Goal: Entertainment & Leisure: Browse casually

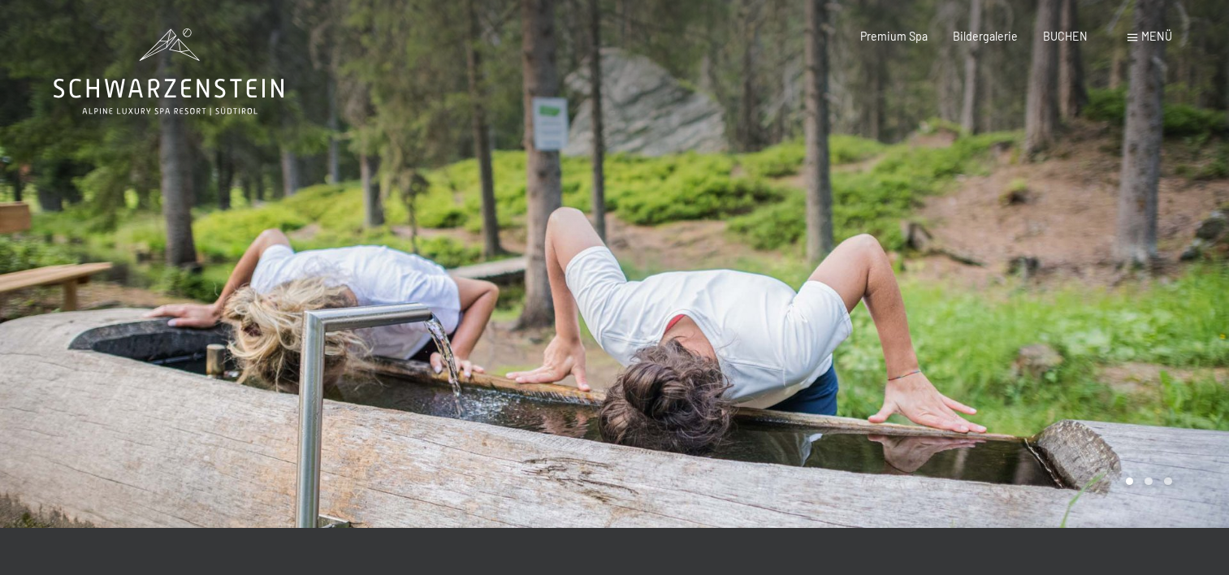
click at [1149, 30] on span "Menü" at bounding box center [1156, 36] width 31 height 14
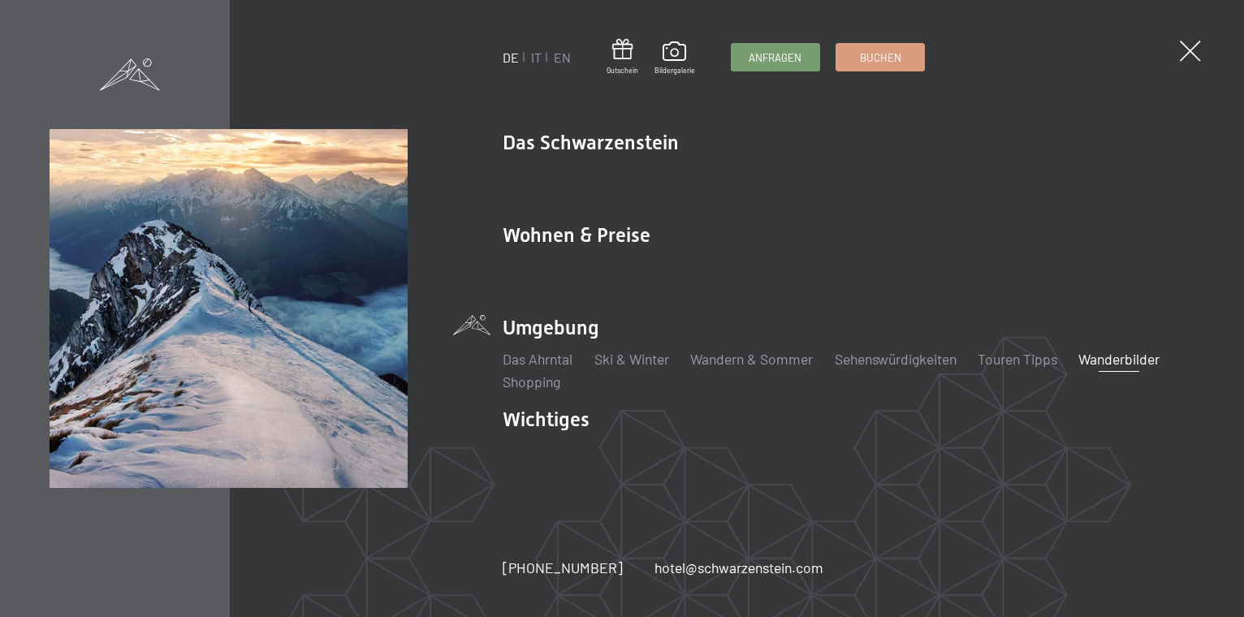
click at [1134, 361] on link "Wanderbilder" at bounding box center [1119, 359] width 81 height 18
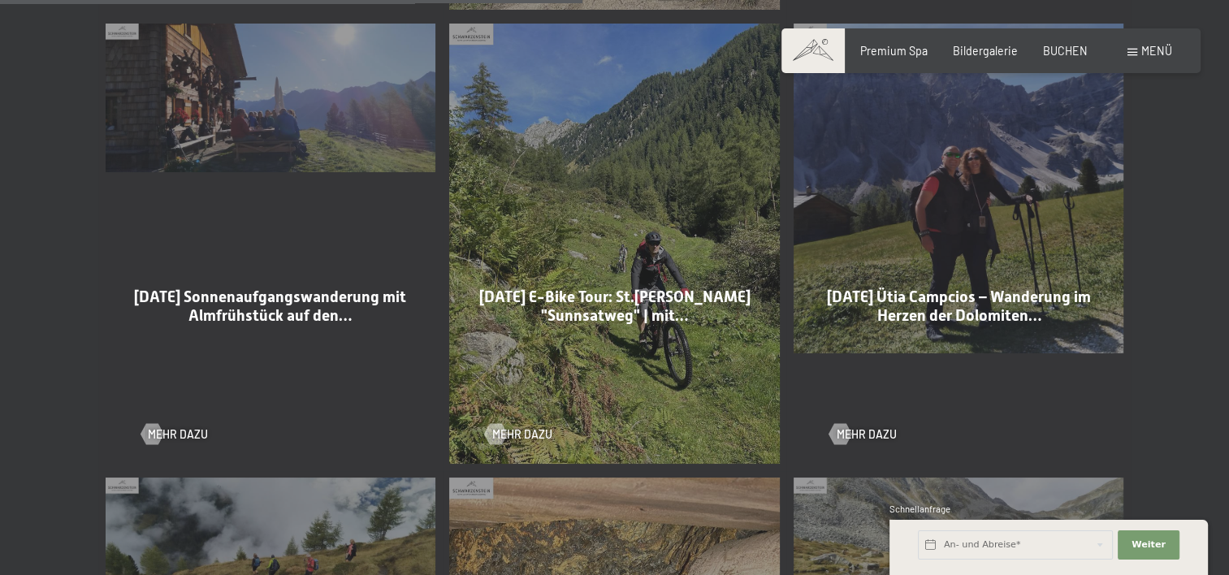
scroll to position [2193, 0]
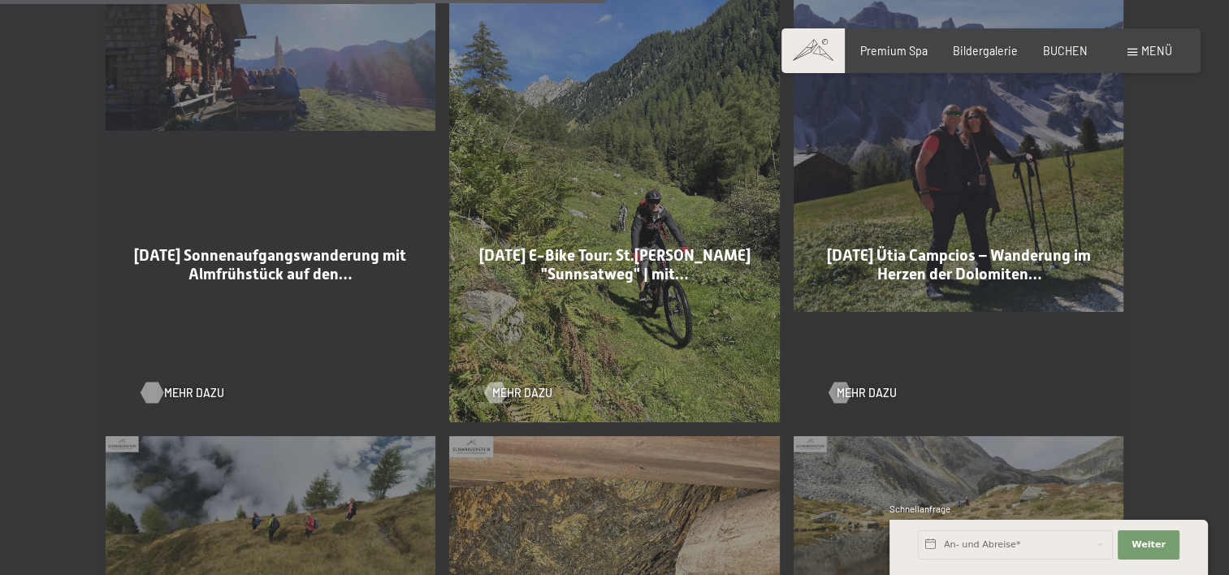
click at [183, 396] on span "Mehr dazu" at bounding box center [194, 393] width 60 height 16
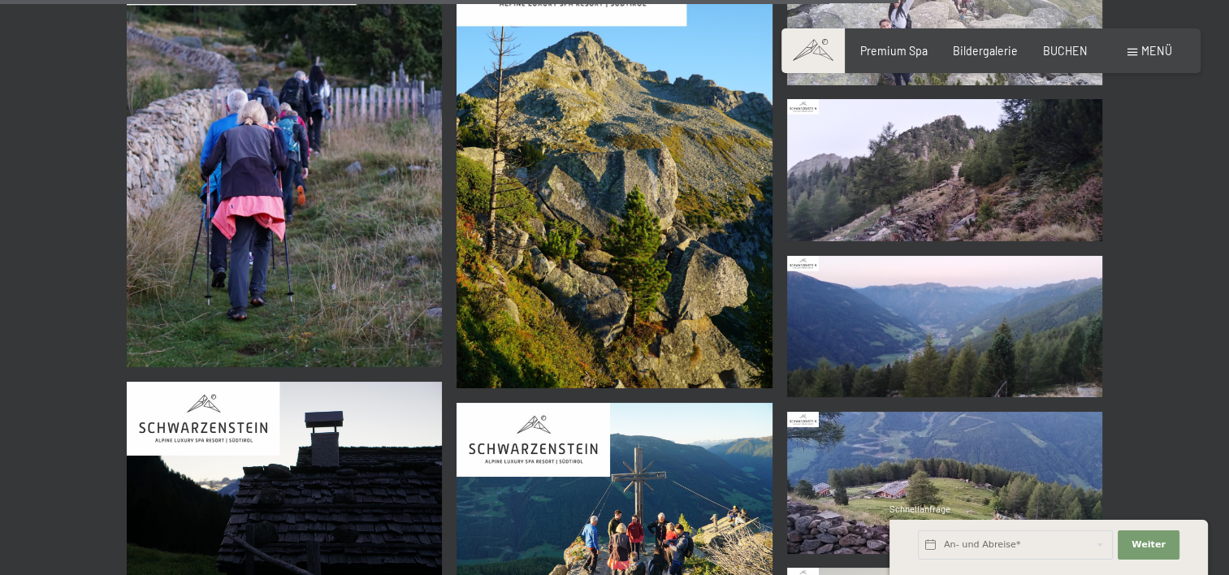
scroll to position [6660, 0]
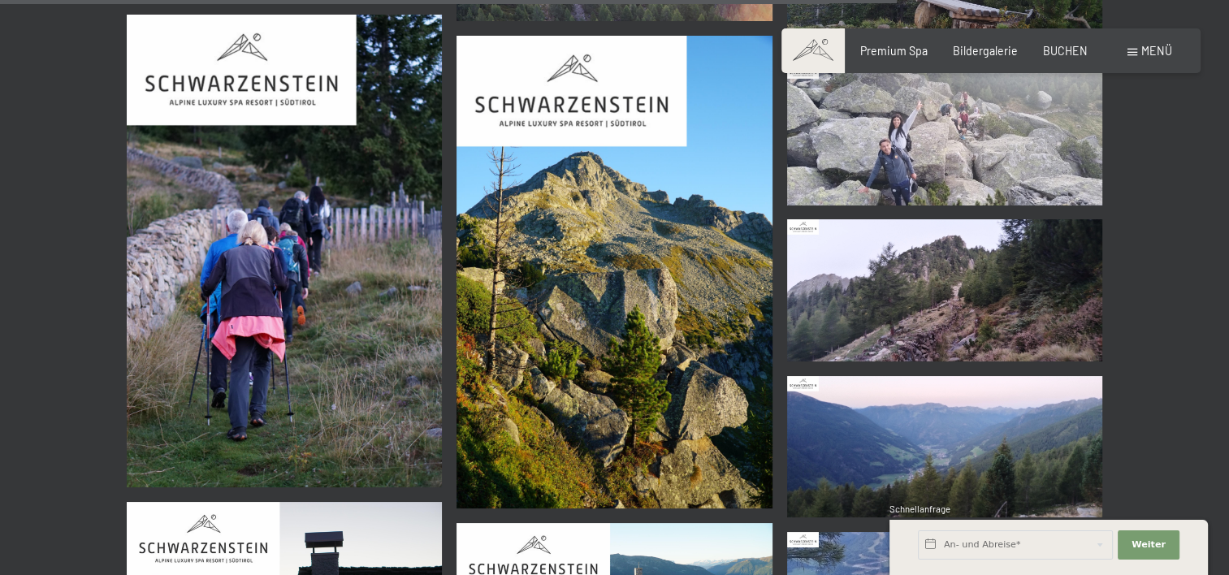
click at [224, 305] on img at bounding box center [285, 251] width 316 height 473
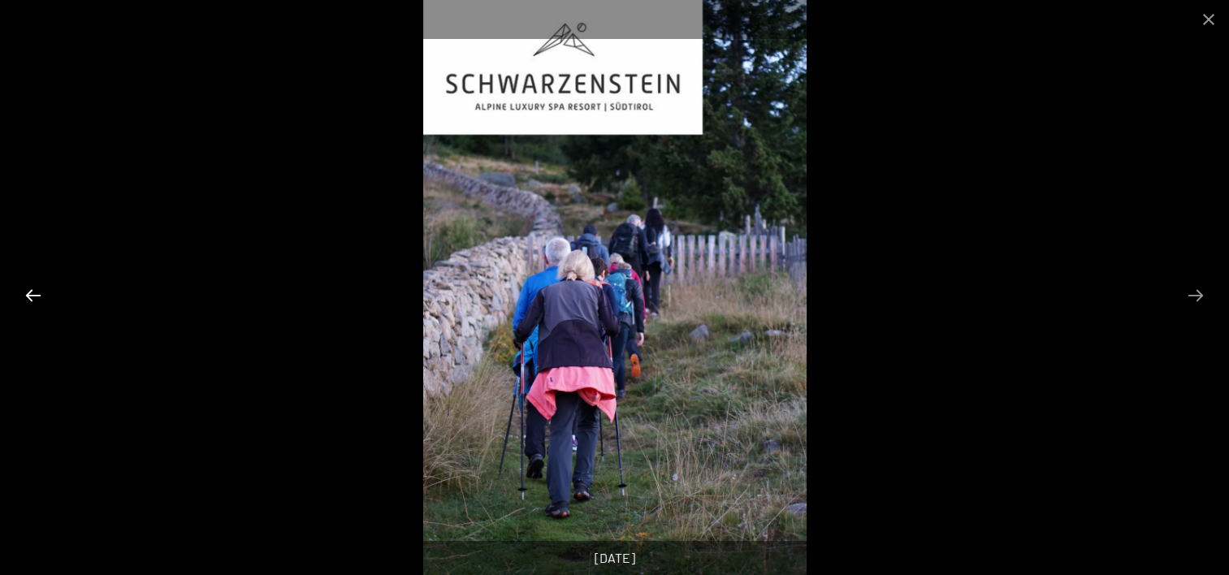
click at [34, 296] on button "Previous slide" at bounding box center [33, 295] width 34 height 32
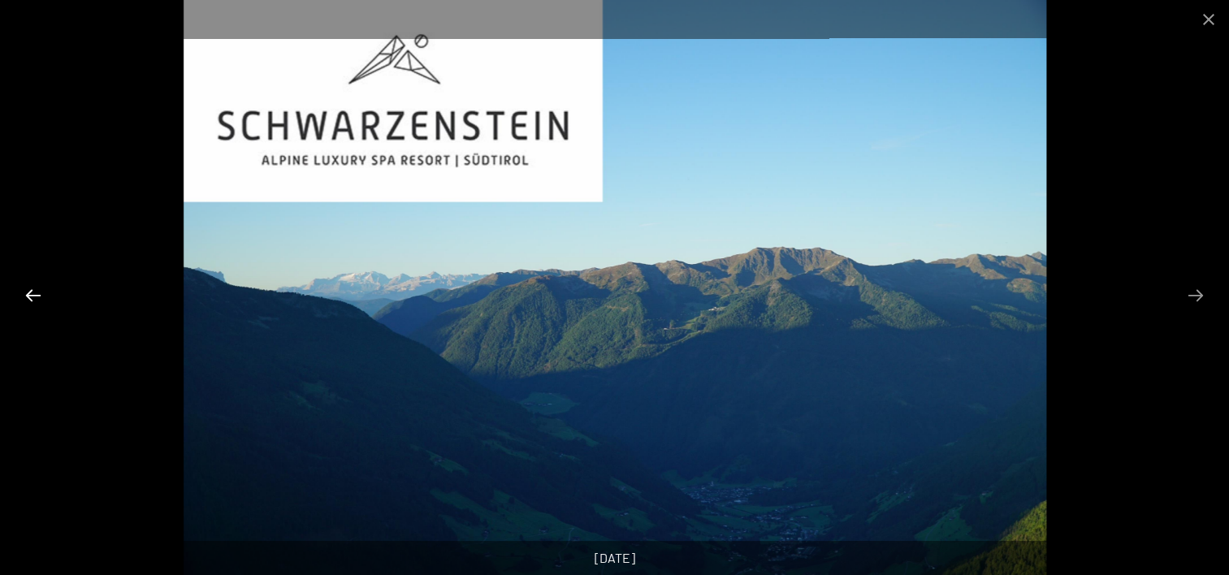
click at [34, 296] on button "Previous slide" at bounding box center [33, 295] width 34 height 32
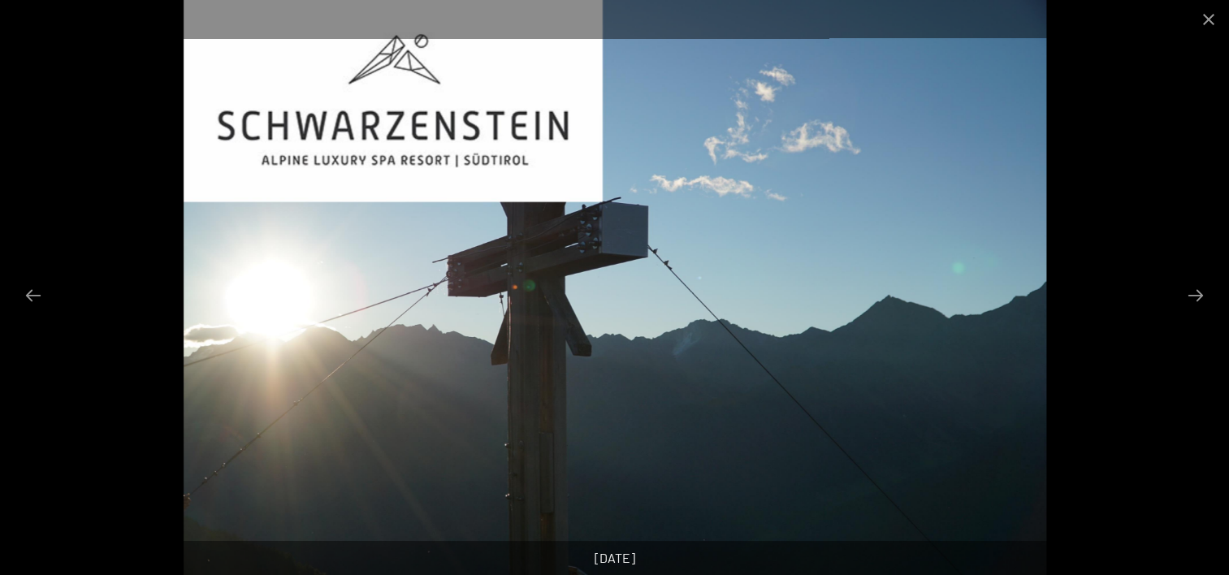
scroll to position [7066, 0]
click at [1201, 16] on button "Close gallery" at bounding box center [1208, 19] width 41 height 38
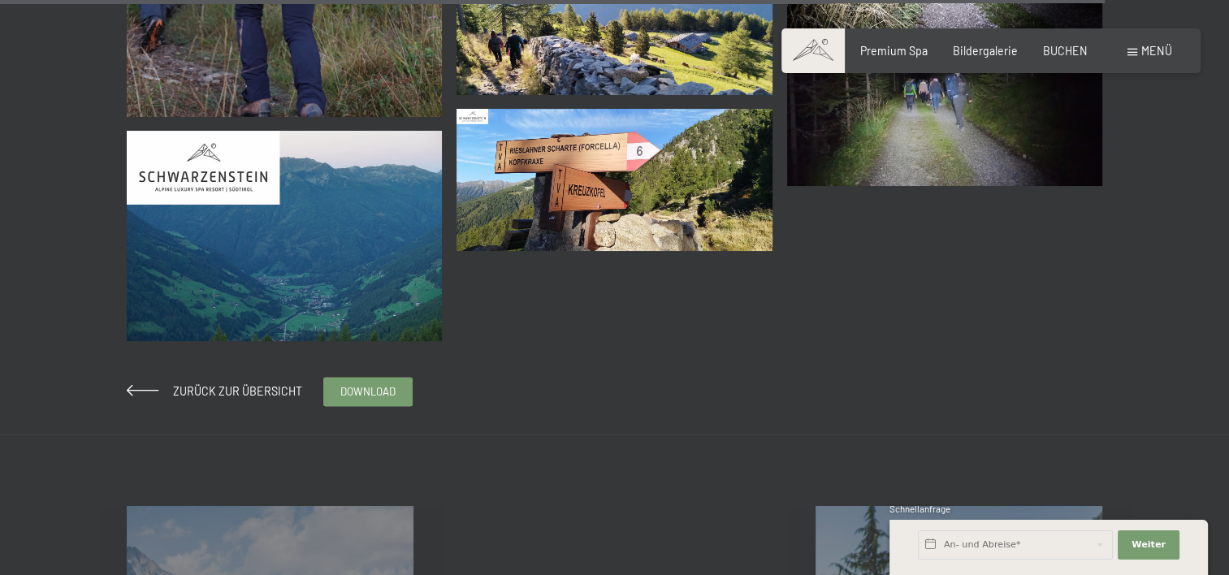
scroll to position [8203, 0]
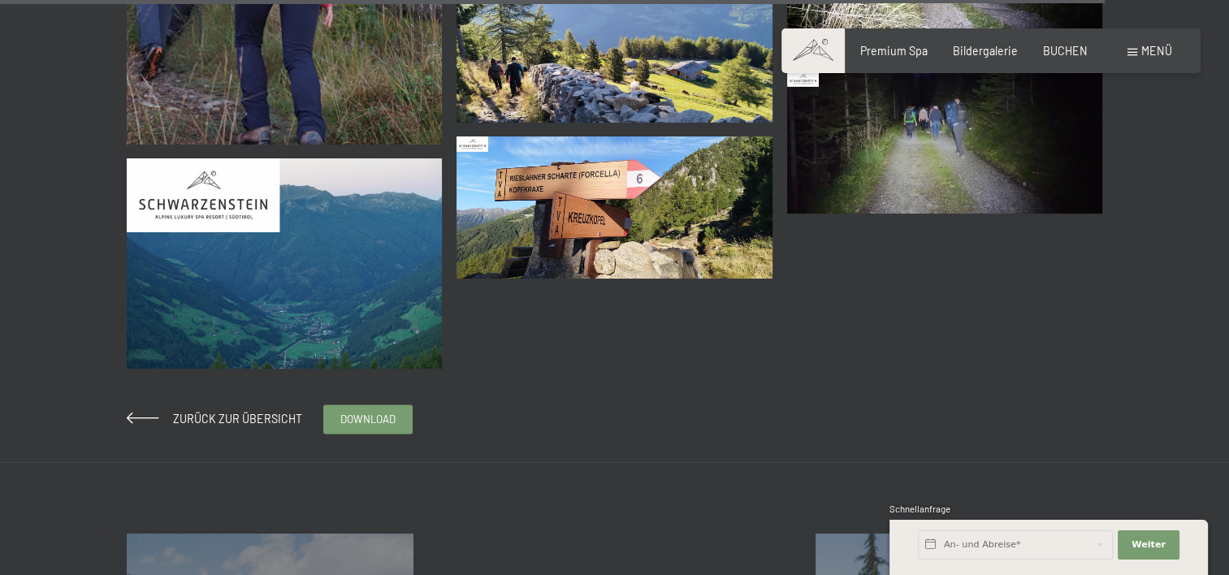
click at [906, 172] on img at bounding box center [945, 142] width 316 height 142
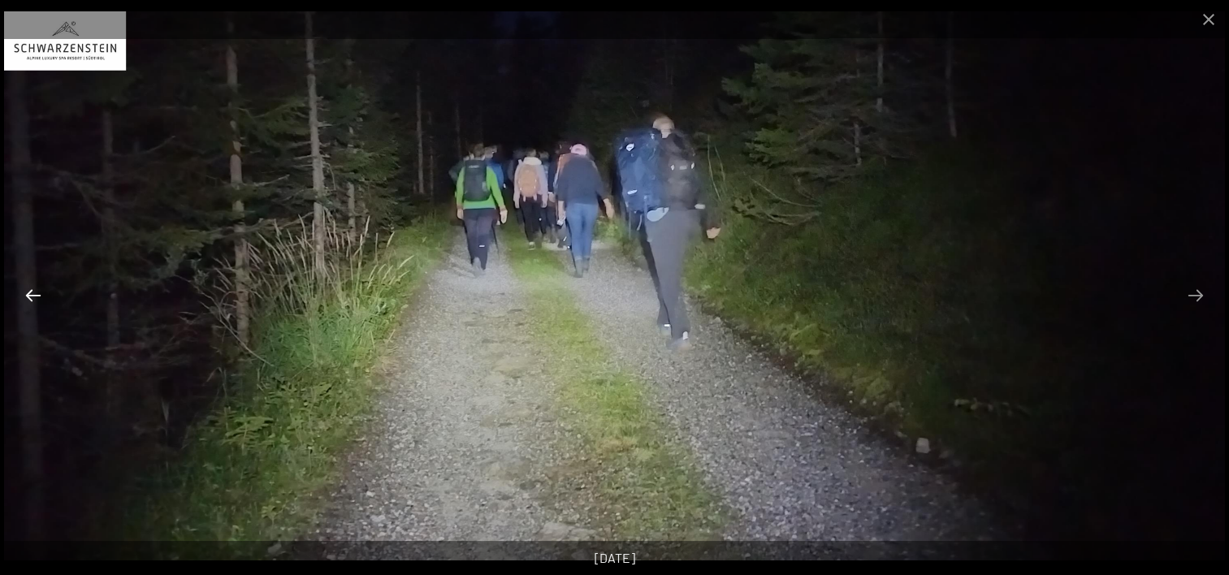
click at [32, 297] on button "Previous slide" at bounding box center [33, 295] width 34 height 32
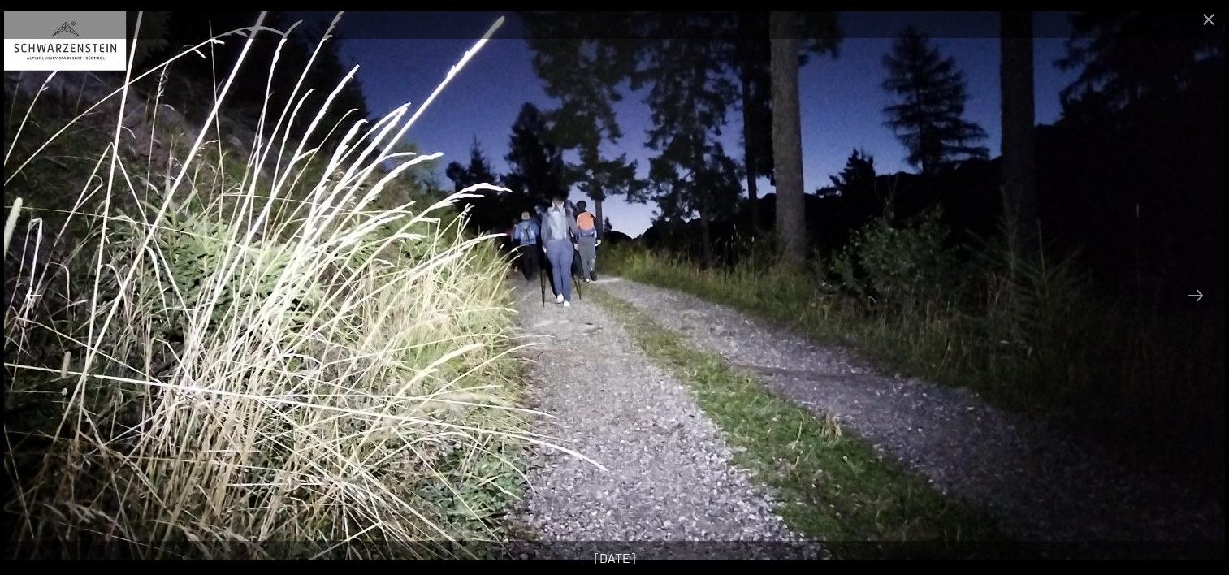
click at [32, 296] on button "Previous slide" at bounding box center [33, 295] width 34 height 32
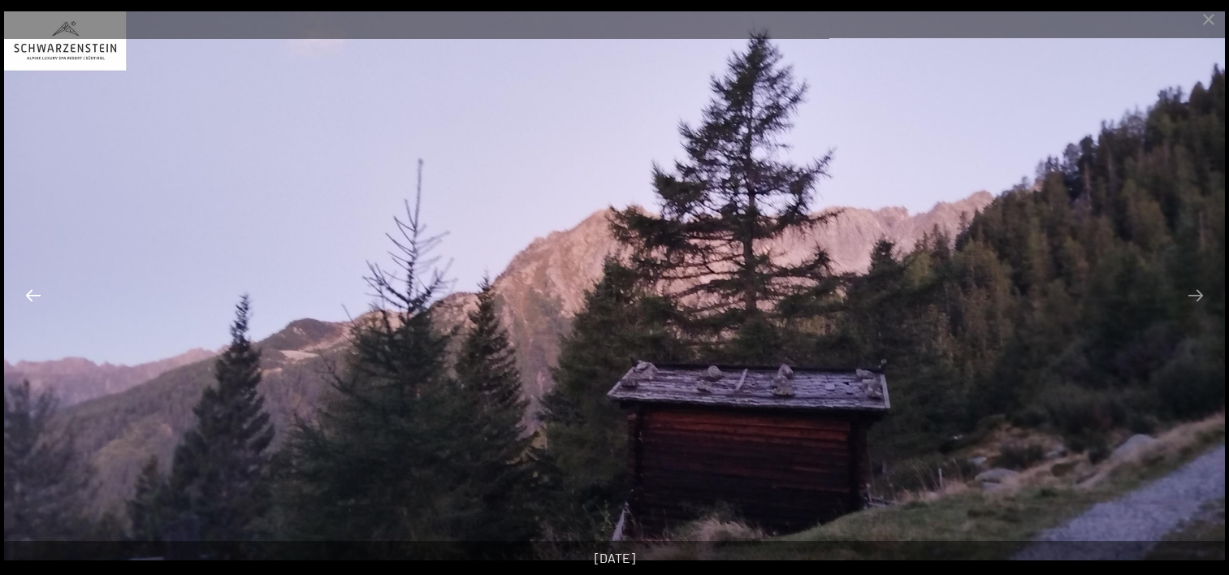
click at [32, 296] on button "Previous slide" at bounding box center [33, 295] width 34 height 32
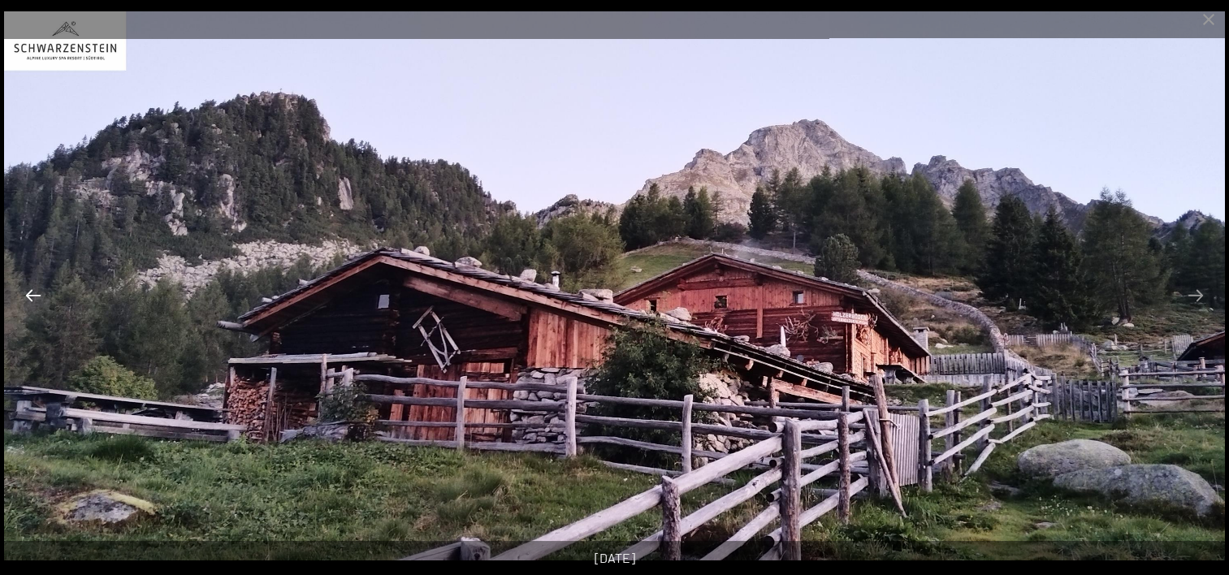
click at [32, 296] on button "Previous slide" at bounding box center [33, 295] width 34 height 32
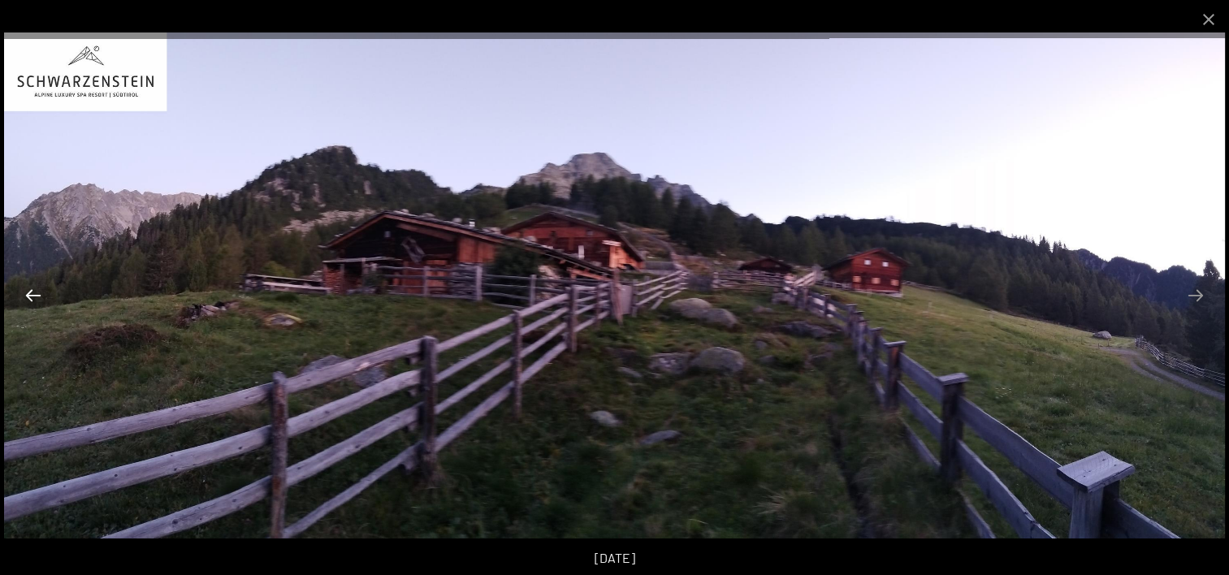
click at [32, 296] on button "Previous slide" at bounding box center [33, 295] width 34 height 32
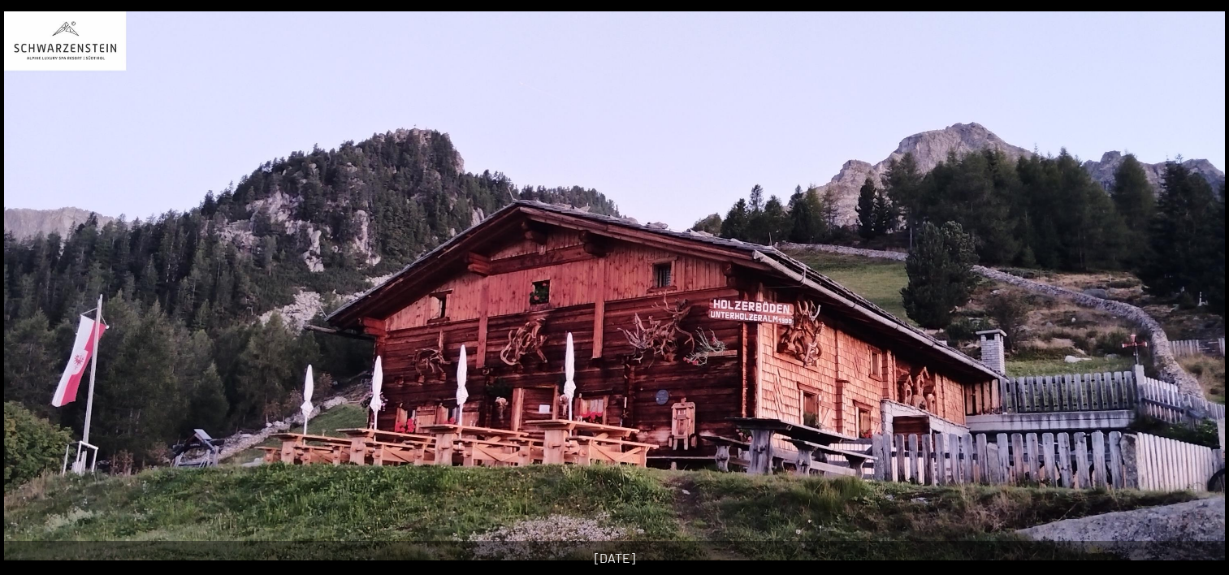
click at [32, 296] on button "Previous slide" at bounding box center [25, 295] width 34 height 32
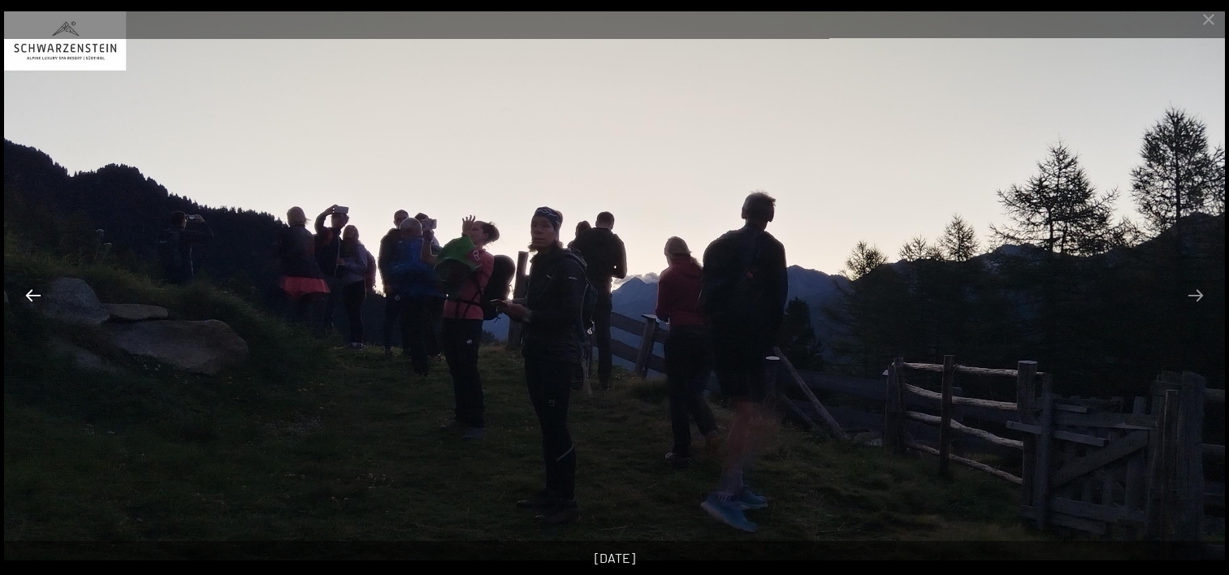
click at [34, 296] on button "Previous slide" at bounding box center [33, 295] width 34 height 32
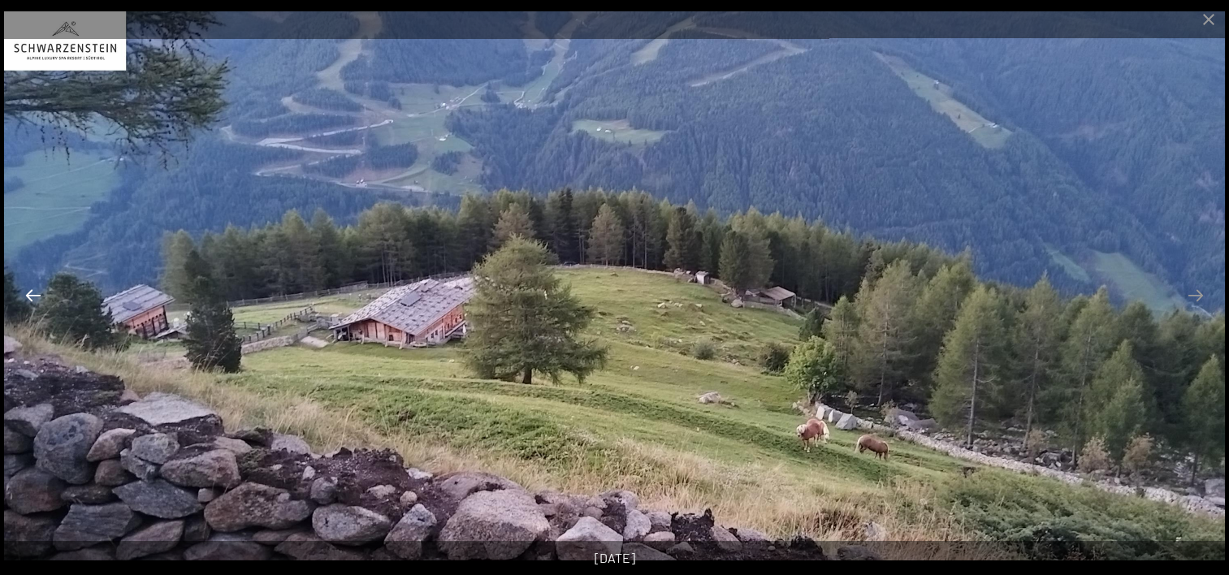
click at [34, 296] on button "Previous slide" at bounding box center [33, 295] width 34 height 32
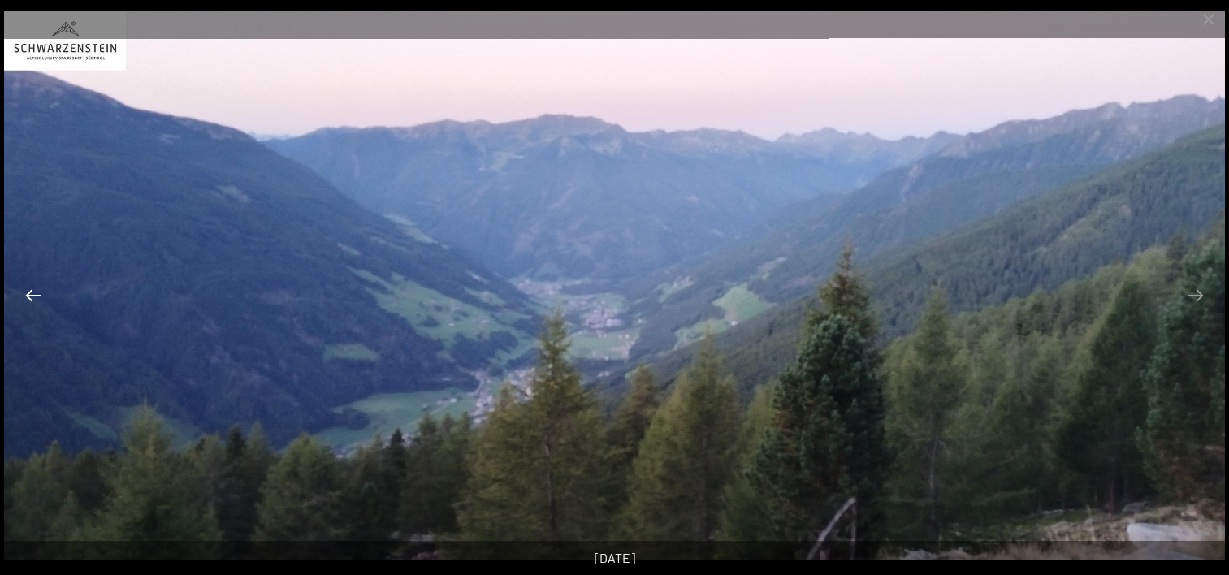
click at [34, 296] on button "Previous slide" at bounding box center [33, 295] width 34 height 32
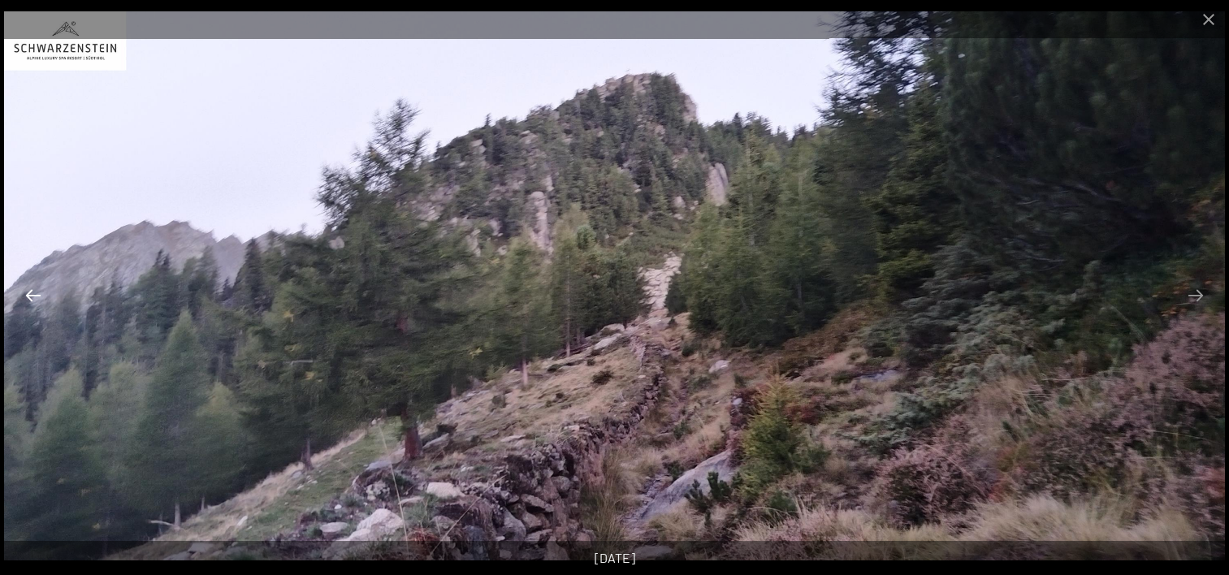
click at [34, 296] on button "Previous slide" at bounding box center [33, 295] width 34 height 32
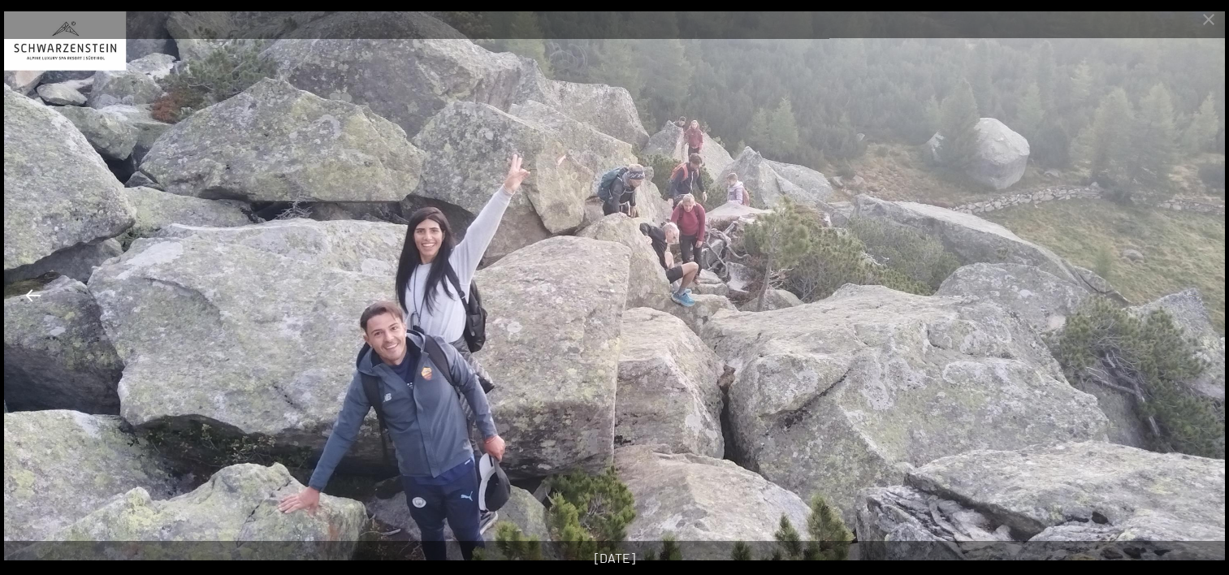
click at [34, 296] on button "Previous slide" at bounding box center [33, 295] width 34 height 32
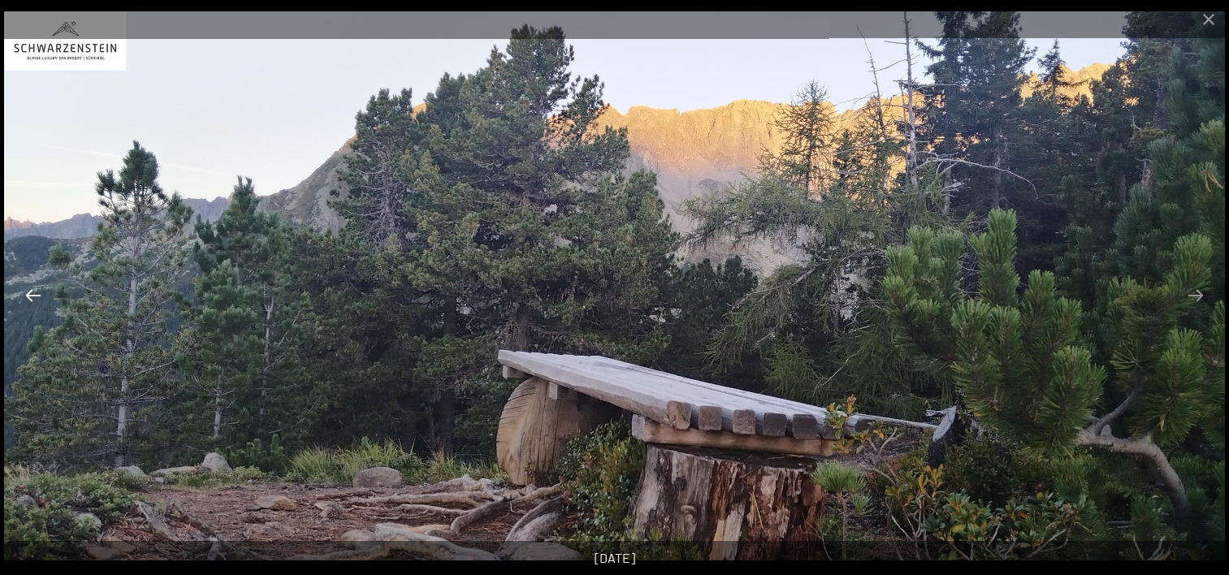
click at [34, 296] on button "Previous slide" at bounding box center [33, 295] width 34 height 32
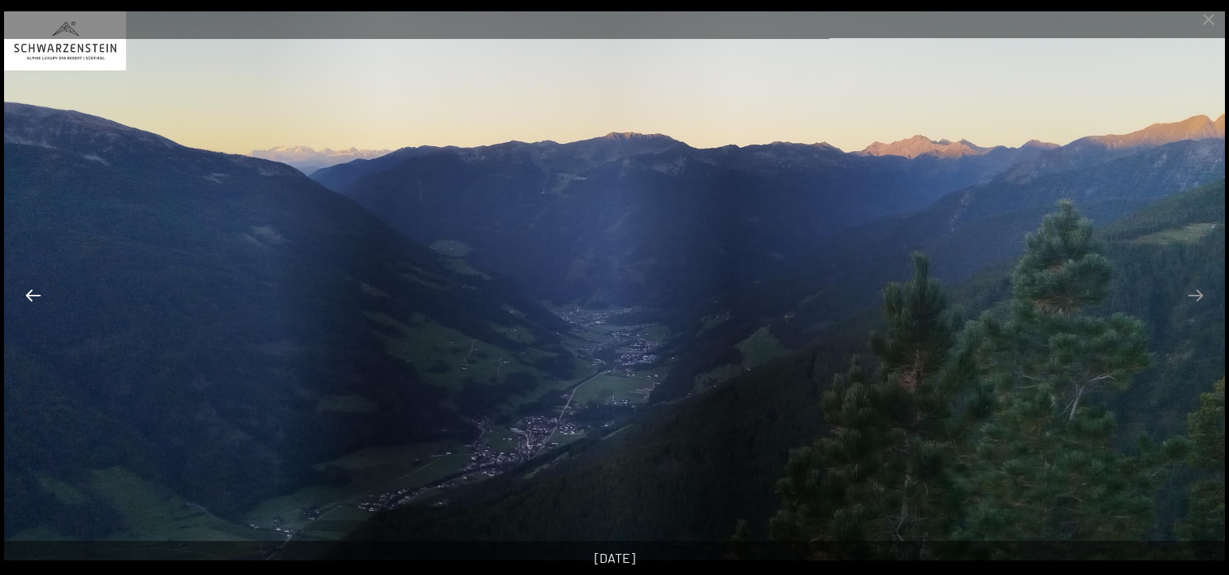
click at [34, 296] on button "Previous slide" at bounding box center [33, 295] width 34 height 32
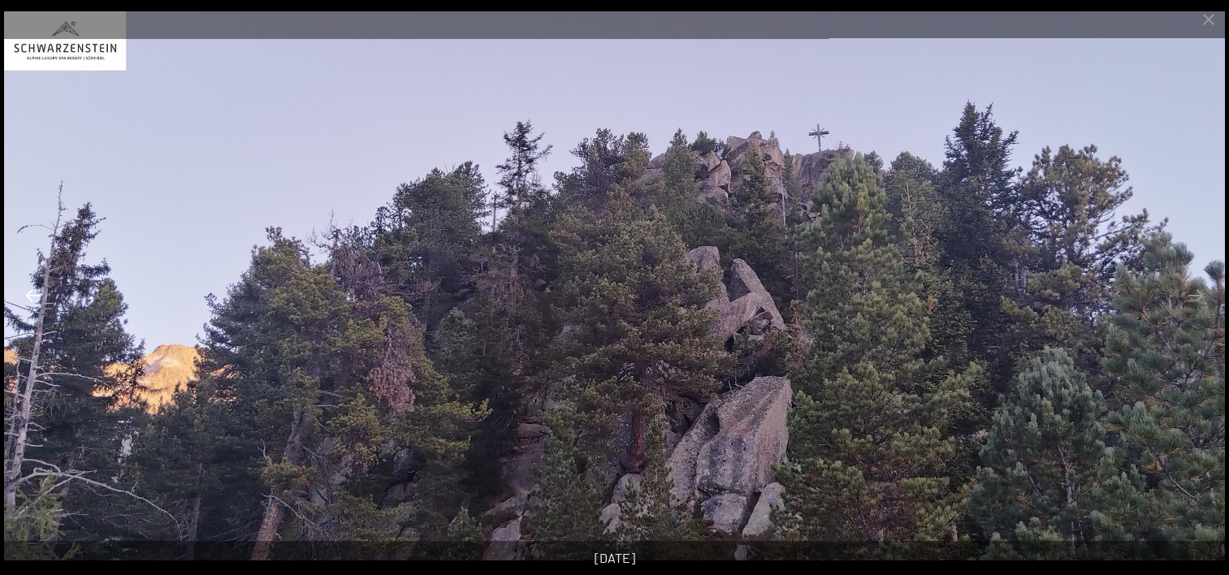
click at [34, 296] on button "Previous slide" at bounding box center [33, 295] width 34 height 32
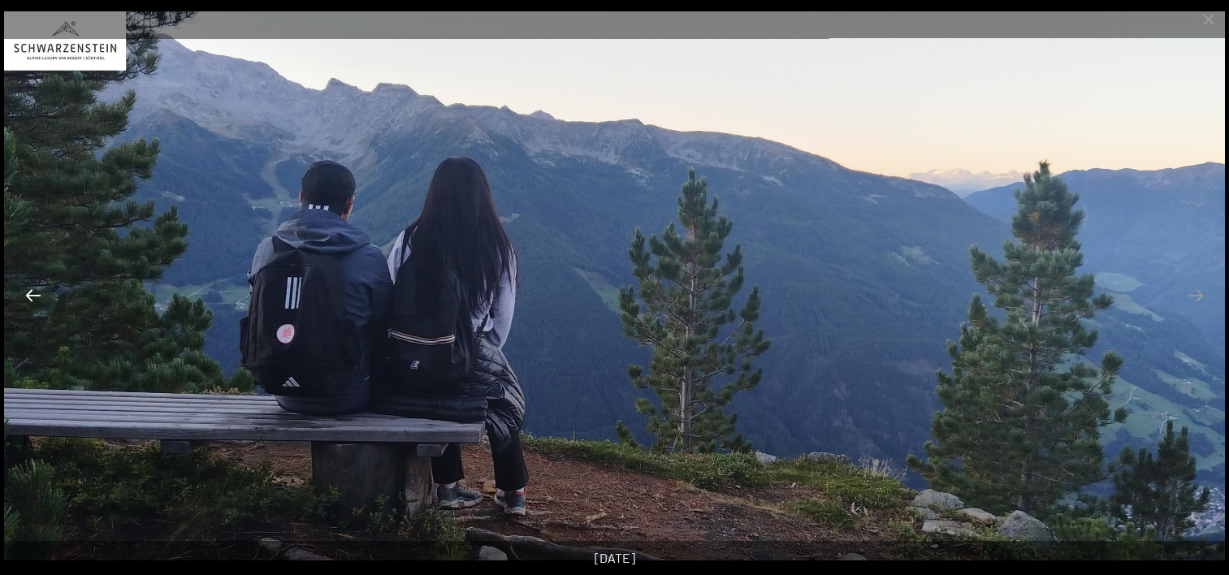
click at [34, 296] on button "Previous slide" at bounding box center [33, 295] width 34 height 32
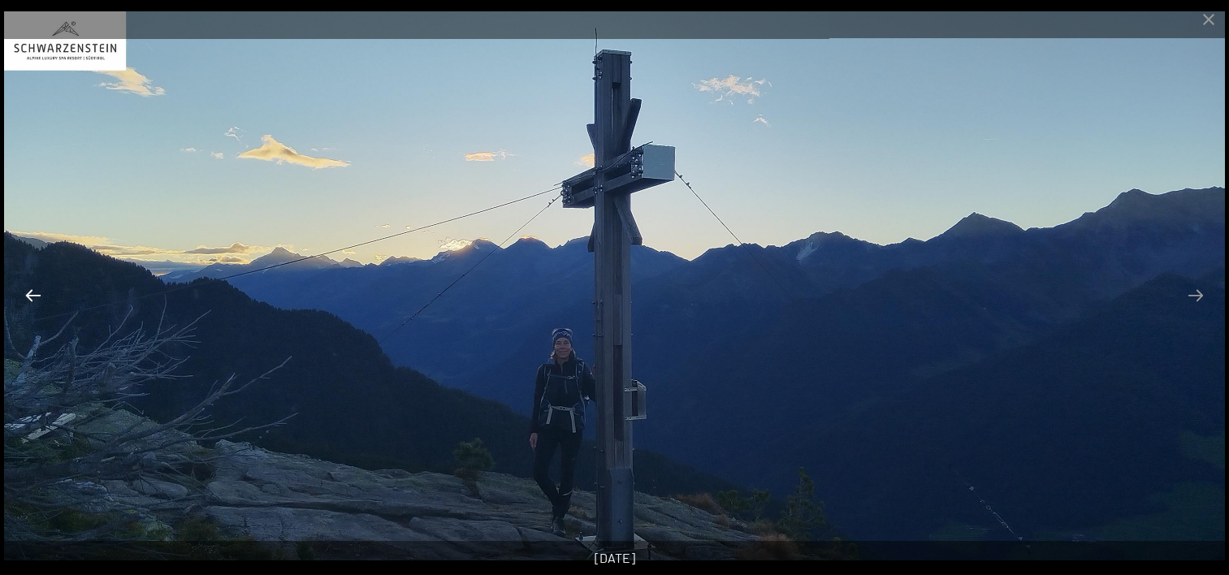
click at [34, 296] on button "Previous slide" at bounding box center [33, 295] width 34 height 32
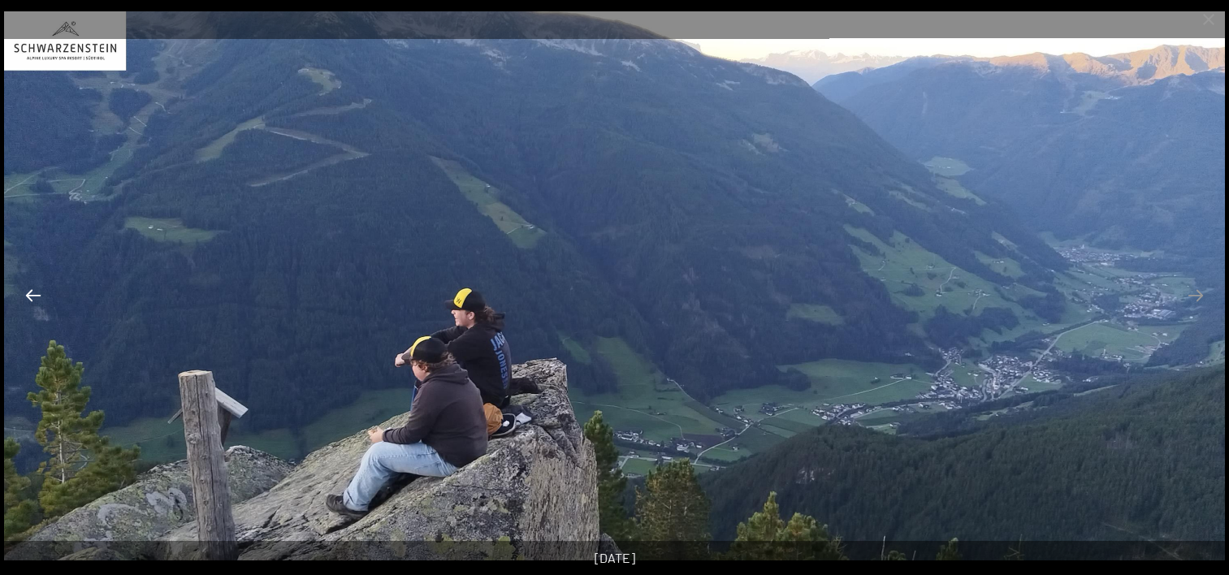
click at [34, 296] on button "Previous slide" at bounding box center [33, 295] width 34 height 32
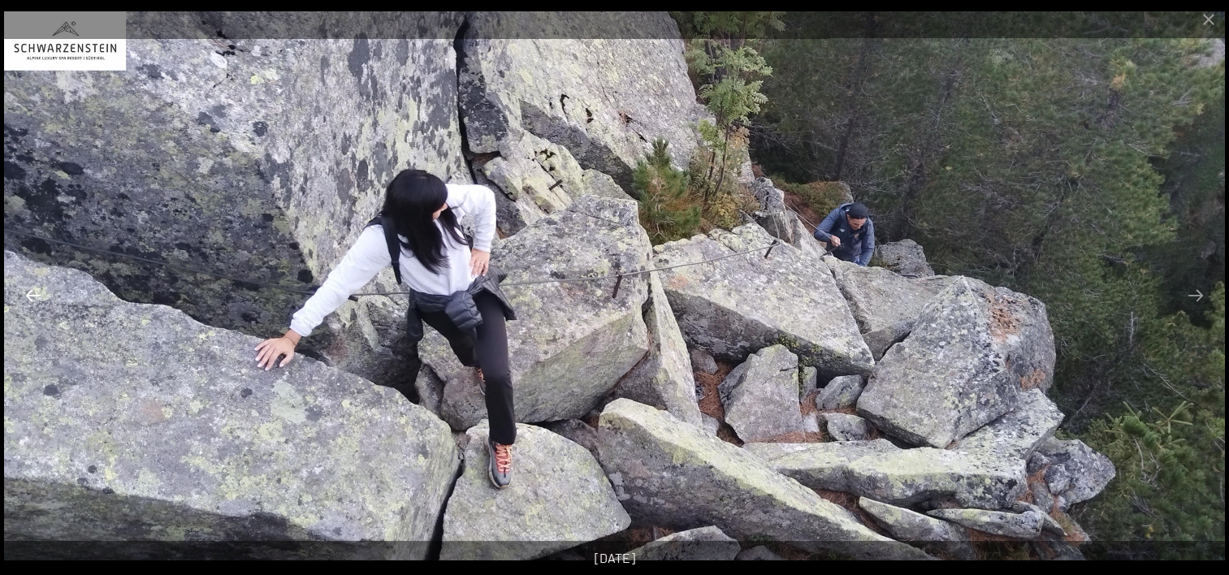
click at [34, 296] on button "Previous slide" at bounding box center [33, 295] width 34 height 32
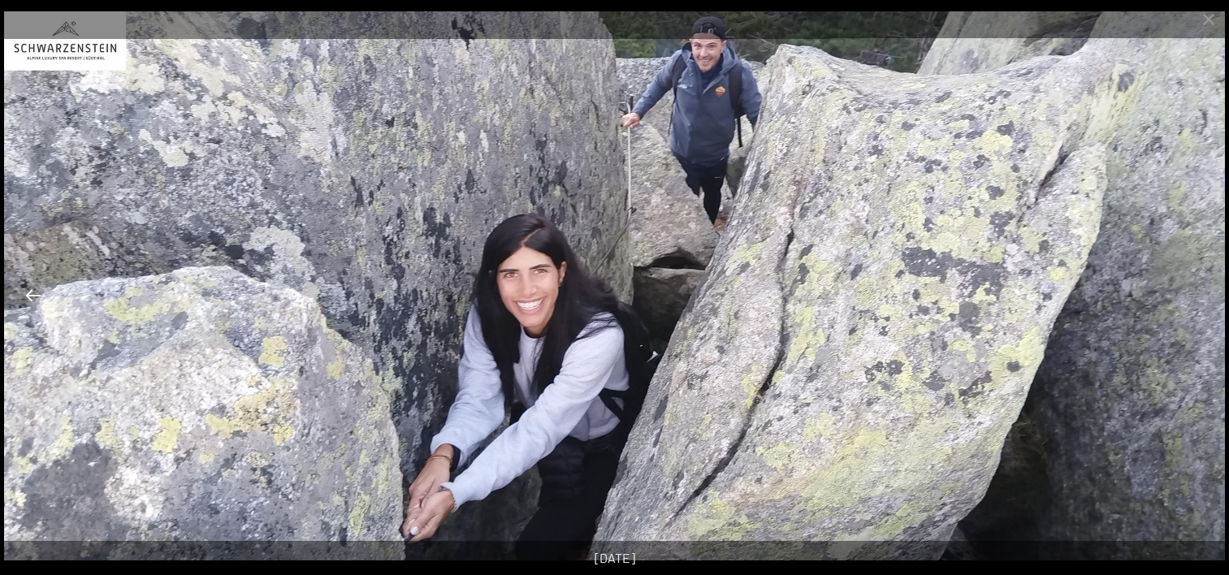
click at [34, 296] on button "Previous slide" at bounding box center [33, 295] width 34 height 32
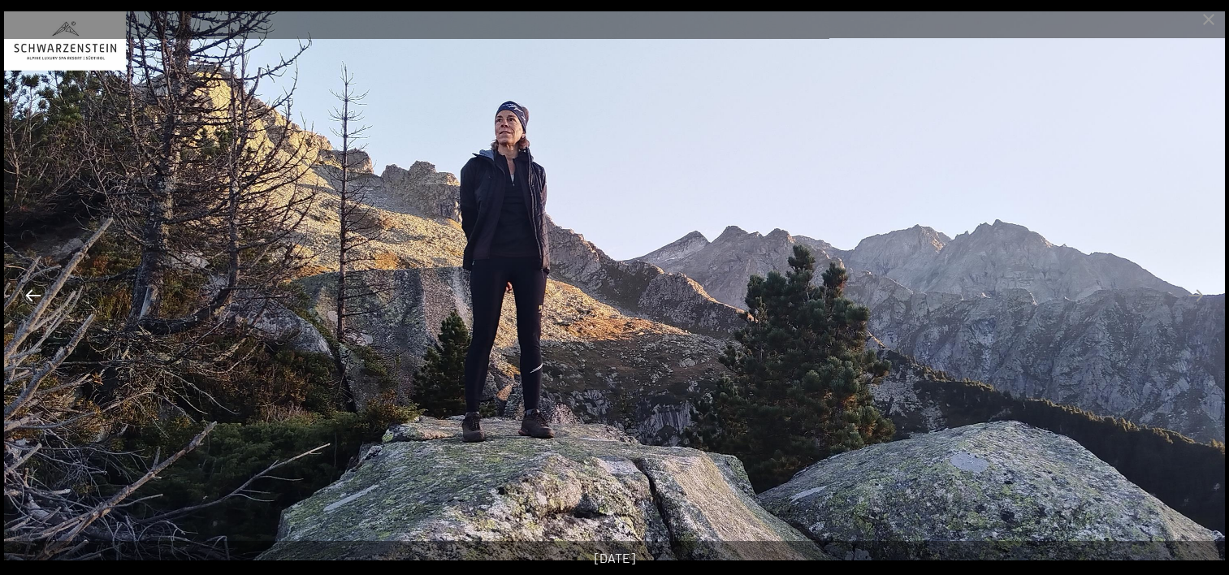
click at [34, 296] on button "Previous slide" at bounding box center [33, 295] width 34 height 32
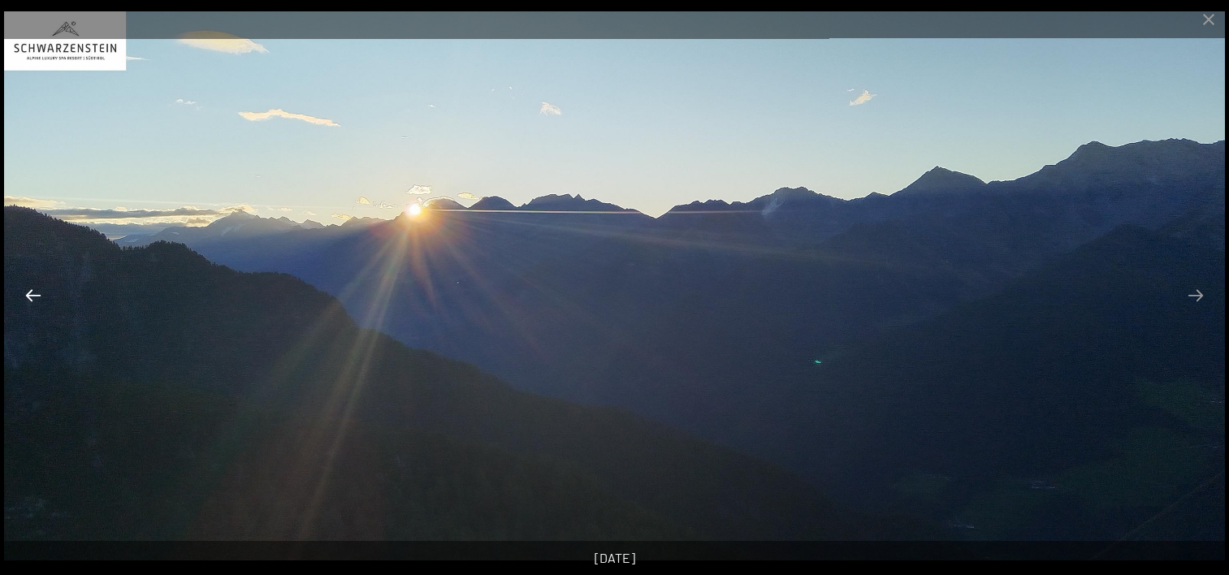
click at [34, 296] on button "Previous slide" at bounding box center [33, 295] width 34 height 32
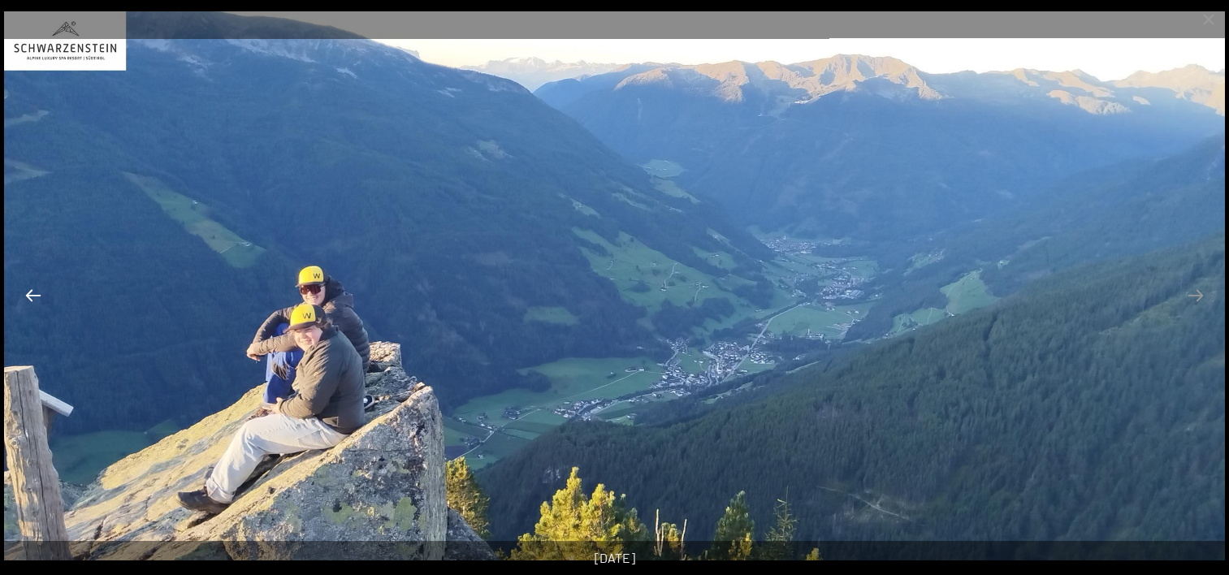
click at [34, 296] on button "Previous slide" at bounding box center [33, 295] width 34 height 32
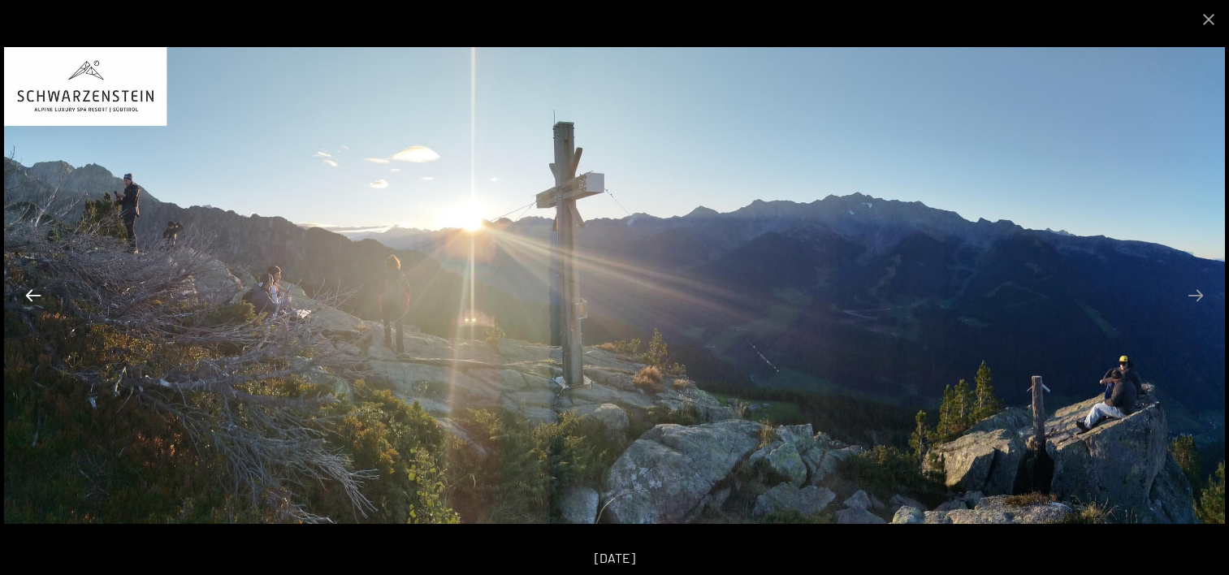
click at [34, 296] on button "Previous slide" at bounding box center [33, 295] width 34 height 32
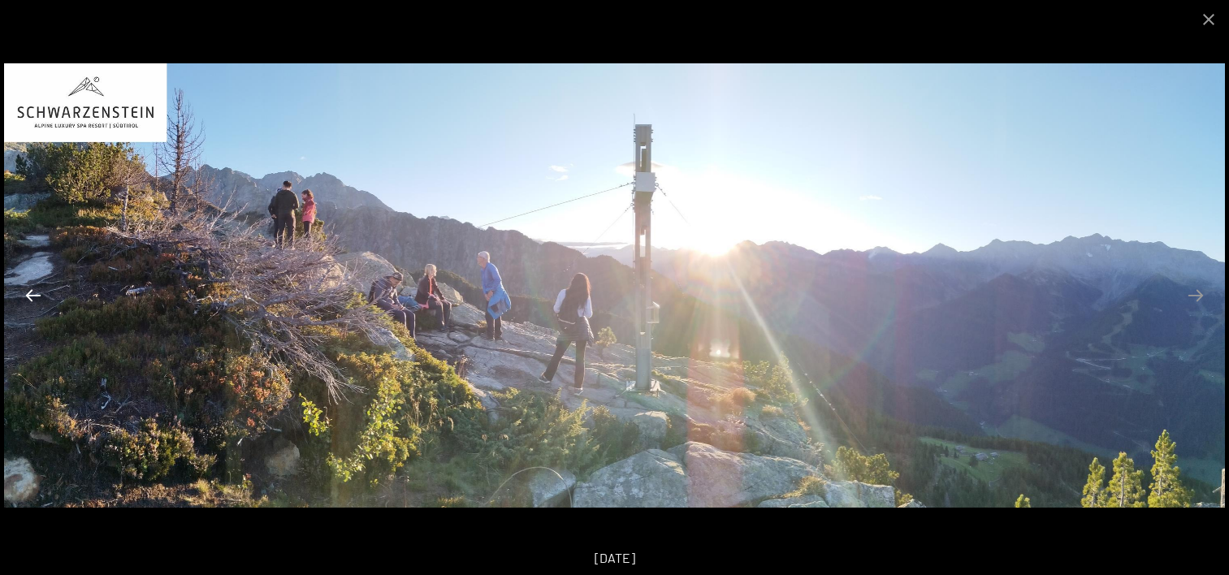
click at [34, 296] on button "Previous slide" at bounding box center [33, 295] width 34 height 32
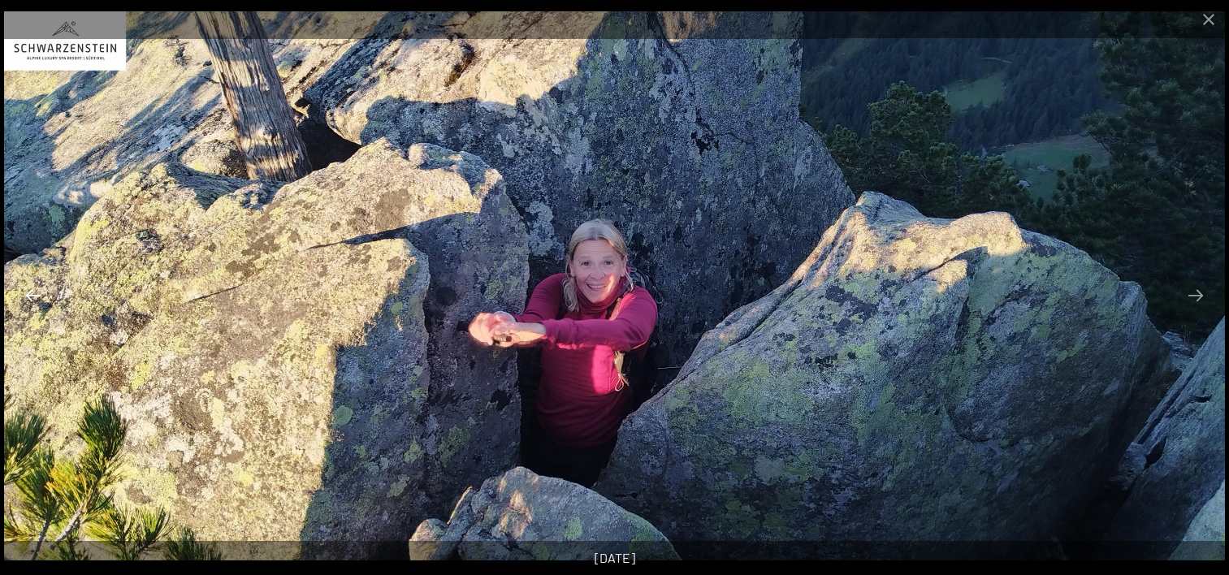
click at [34, 296] on button "Previous slide" at bounding box center [33, 295] width 34 height 32
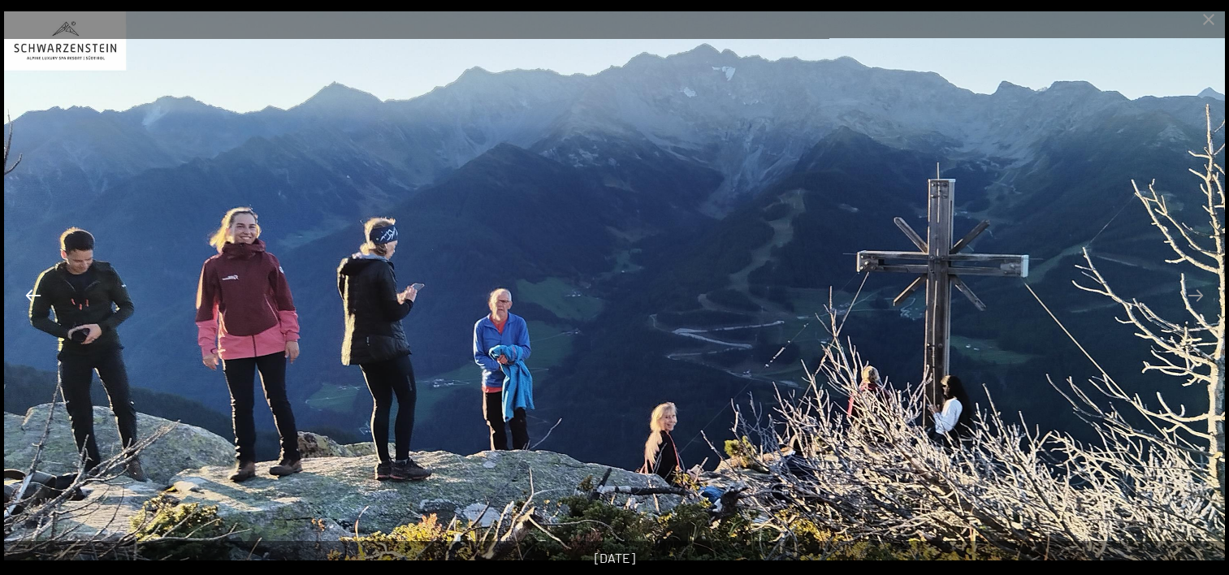
click at [34, 296] on button "Previous slide" at bounding box center [33, 295] width 34 height 32
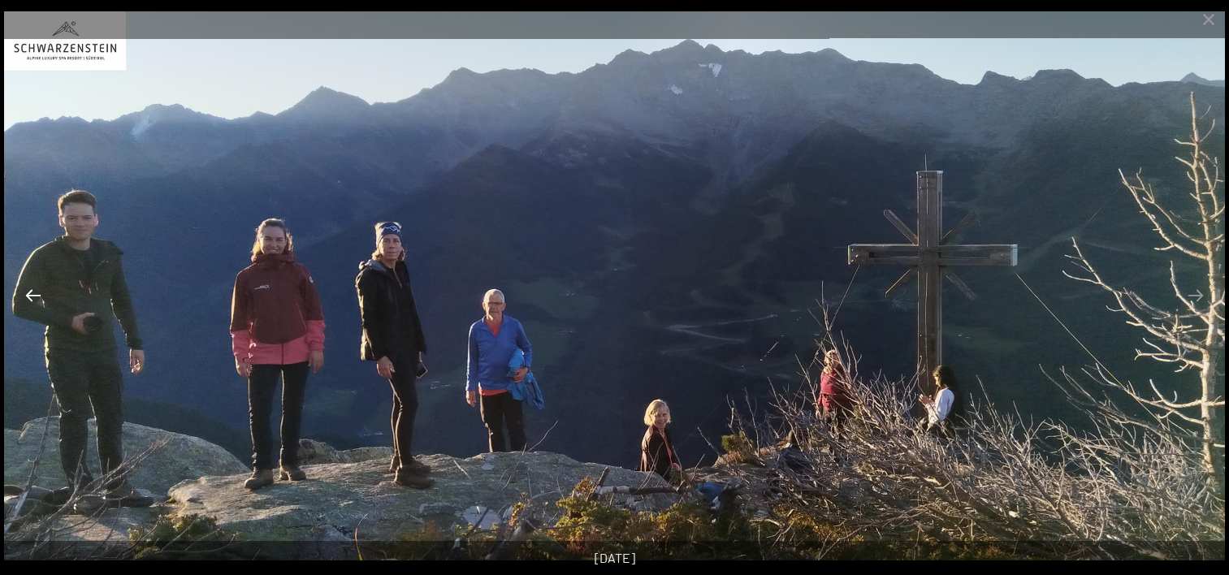
click at [34, 296] on button "Previous slide" at bounding box center [33, 295] width 34 height 32
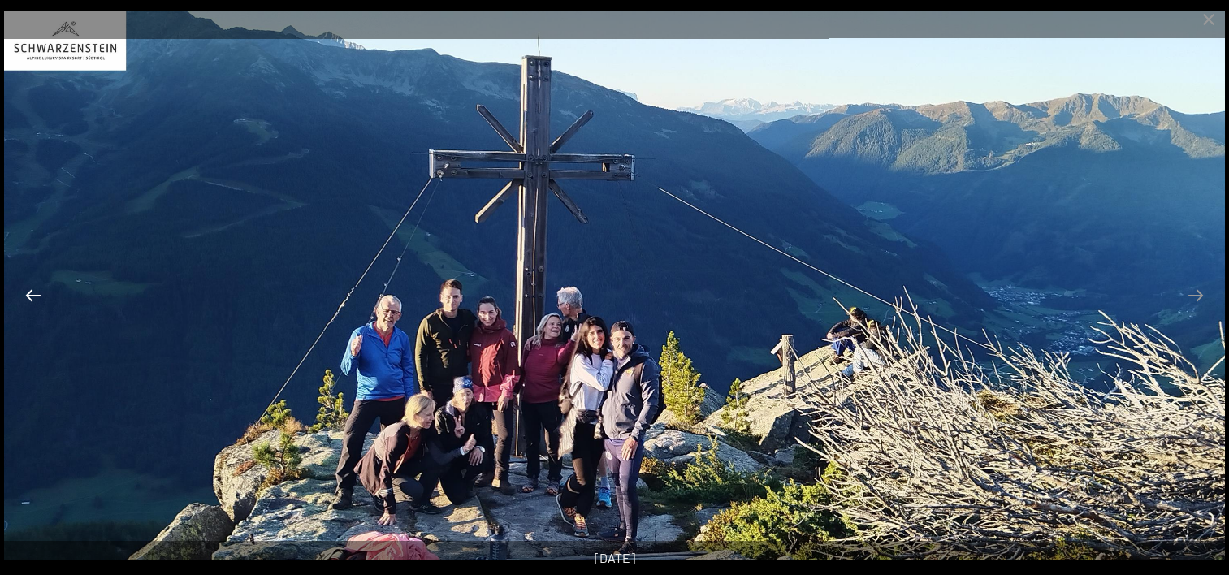
click at [34, 296] on button "Previous slide" at bounding box center [33, 295] width 34 height 32
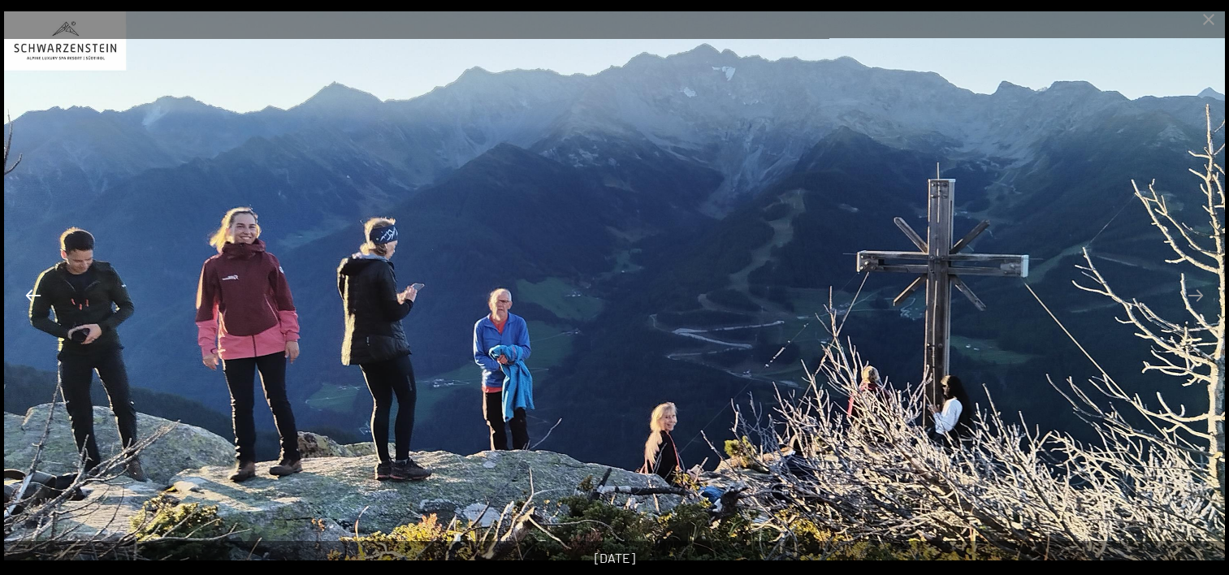
click at [34, 296] on button "Previous slide" at bounding box center [33, 295] width 34 height 32
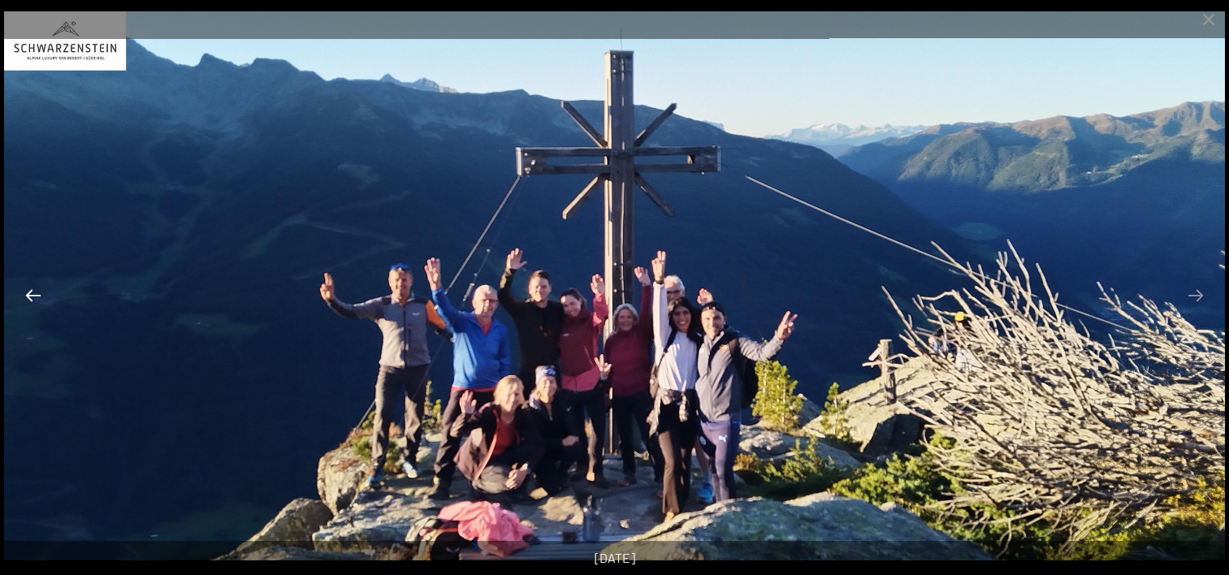
click at [34, 296] on button "Previous slide" at bounding box center [33, 295] width 34 height 32
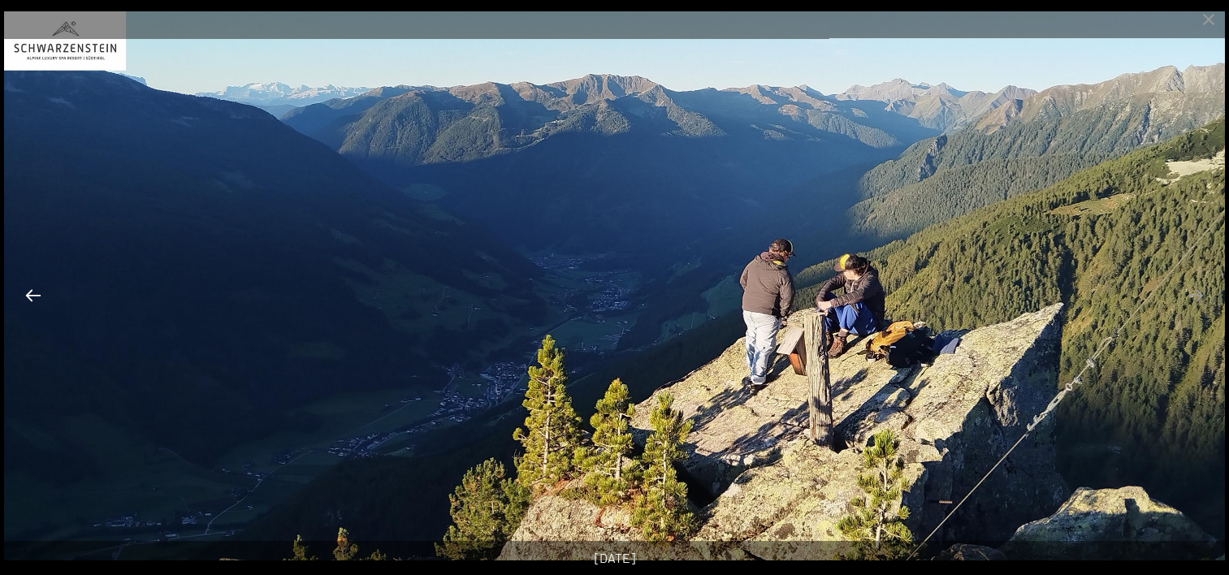
click at [34, 296] on button "Previous slide" at bounding box center [33, 295] width 34 height 32
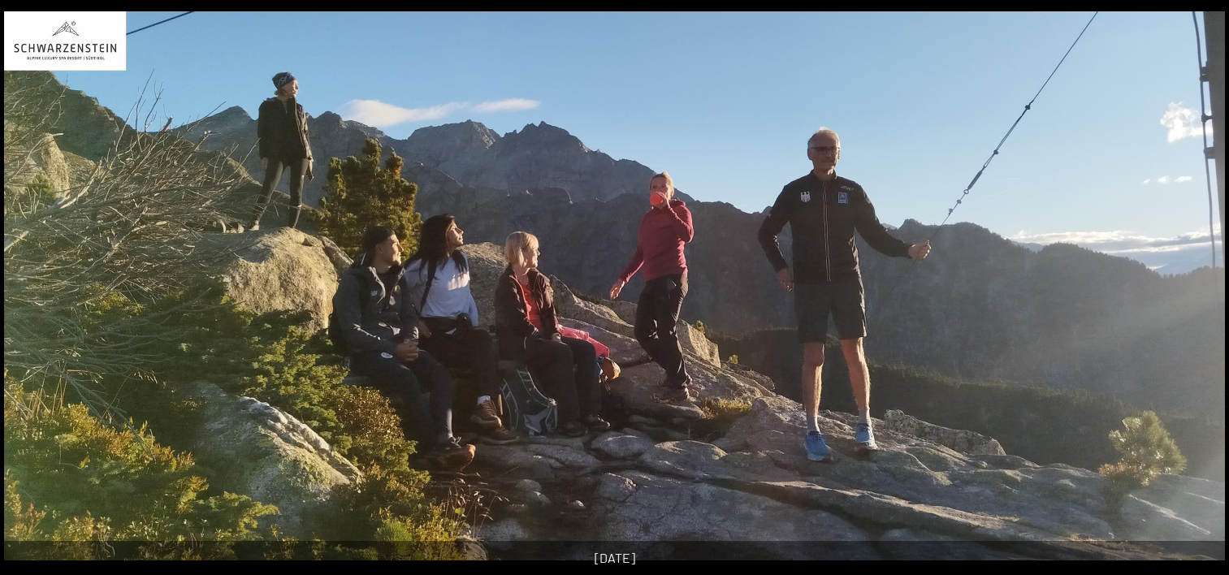
click at [34, 296] on button "Previous slide" at bounding box center [25, 295] width 34 height 32
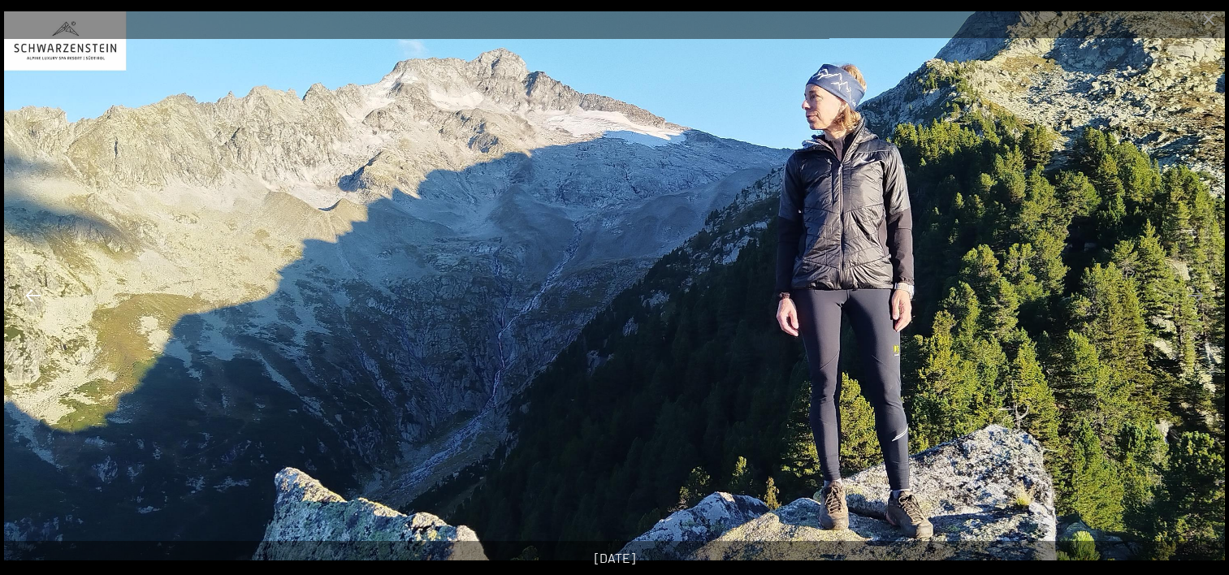
click at [34, 296] on button "Previous slide" at bounding box center [33, 295] width 34 height 32
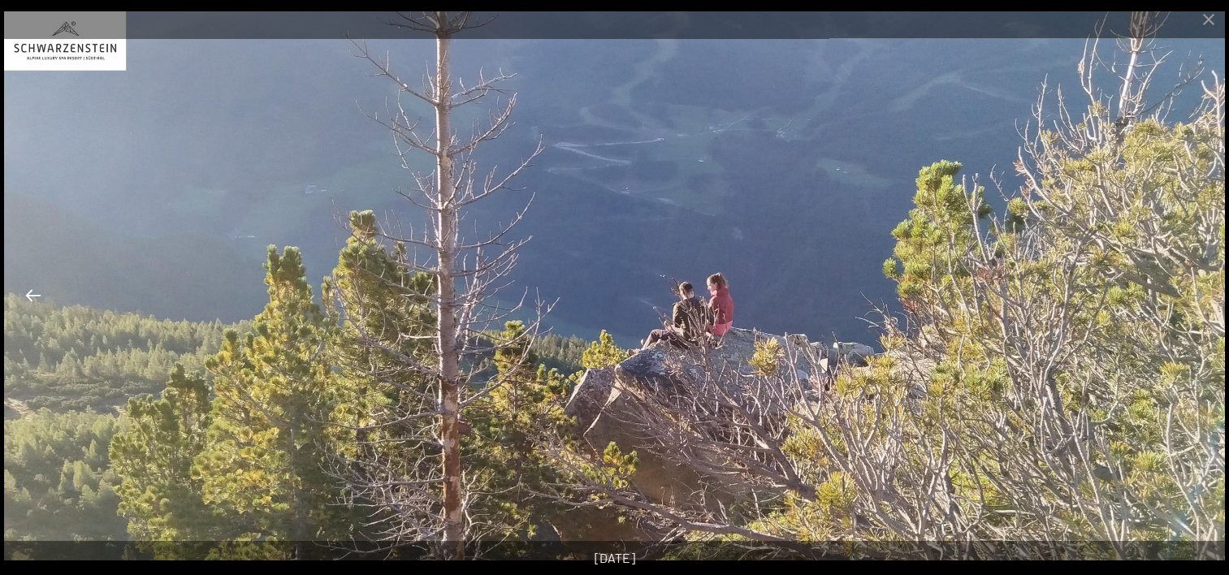
click at [34, 296] on button "Previous slide" at bounding box center [33, 295] width 34 height 32
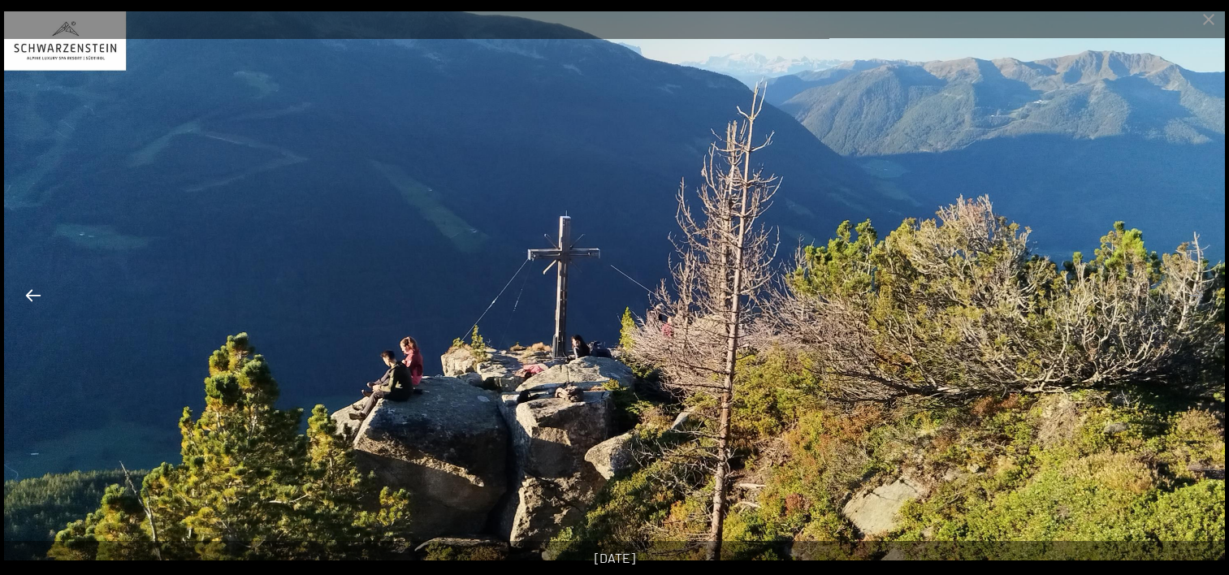
click at [34, 296] on button "Previous slide" at bounding box center [33, 295] width 34 height 32
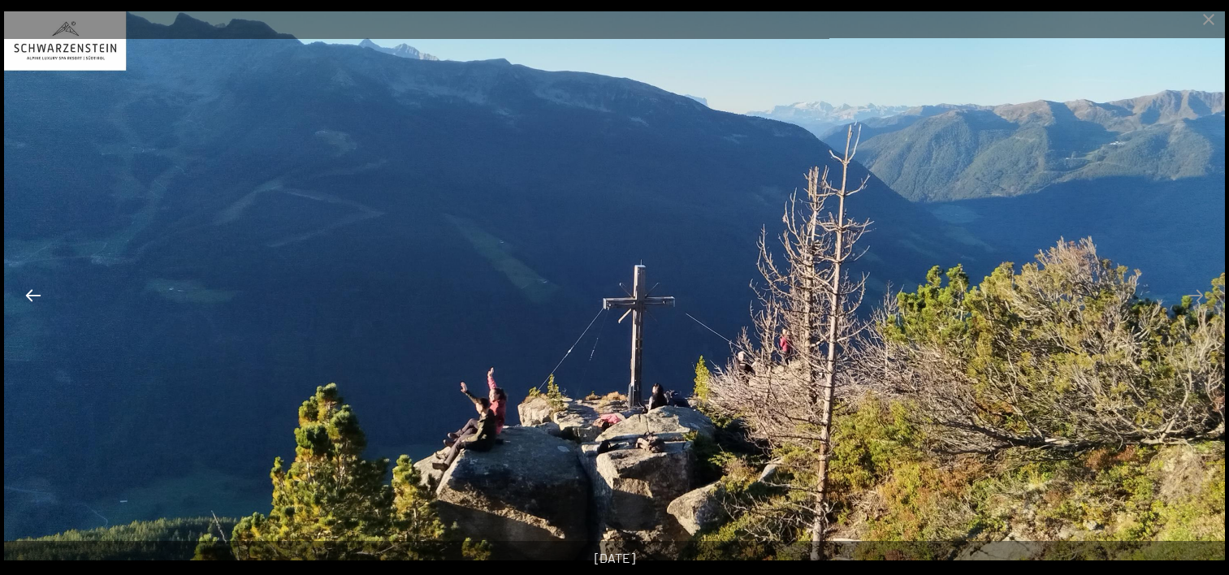
click at [34, 296] on button "Previous slide" at bounding box center [33, 295] width 34 height 32
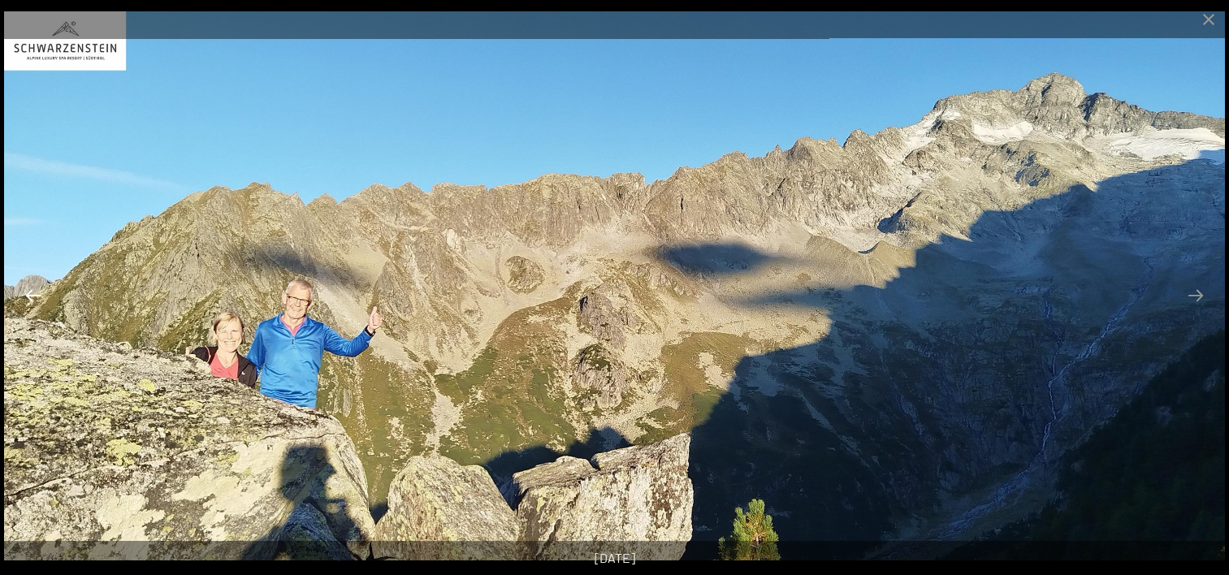
click at [34, 296] on button "Previous slide" at bounding box center [33, 295] width 34 height 32
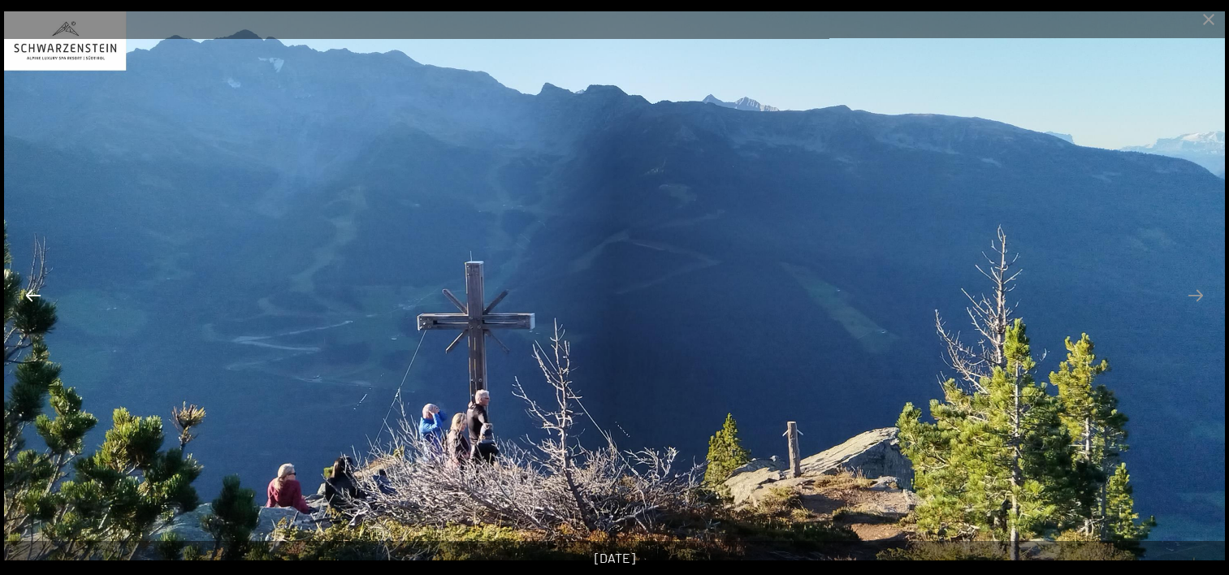
click at [34, 296] on button "Previous slide" at bounding box center [33, 295] width 34 height 32
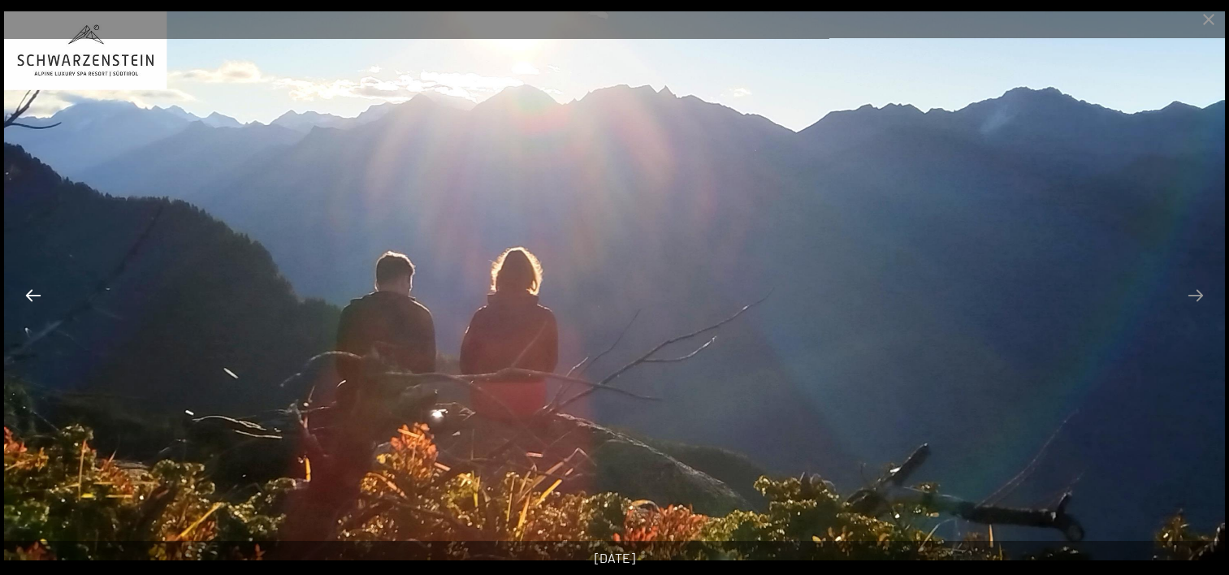
click at [34, 296] on button "Previous slide" at bounding box center [33, 295] width 34 height 32
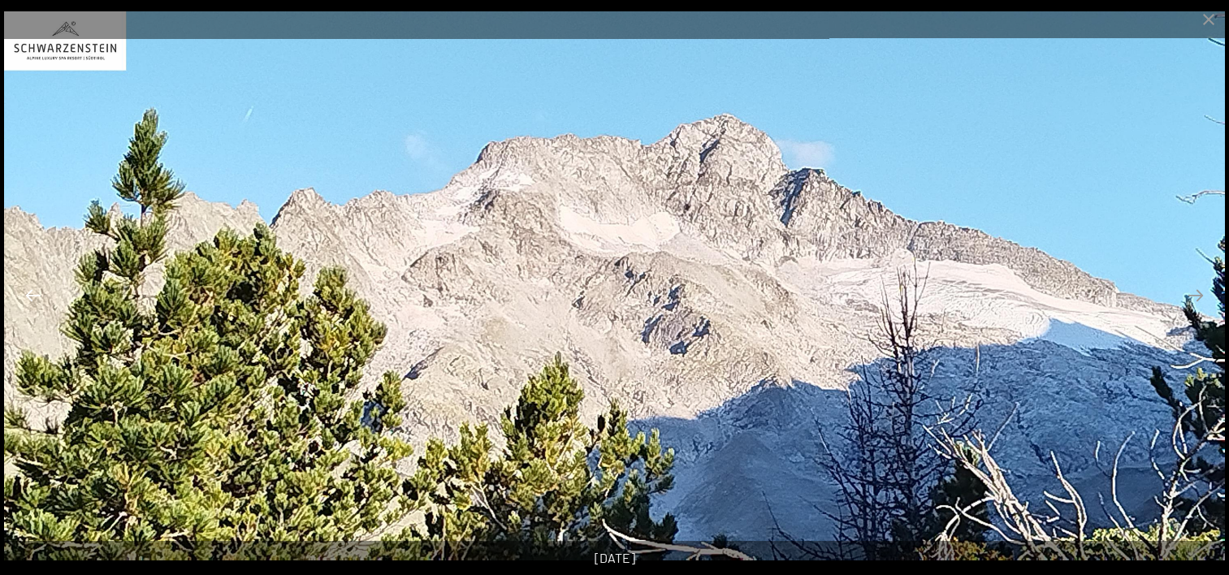
click at [34, 296] on button "Previous slide" at bounding box center [33, 295] width 34 height 32
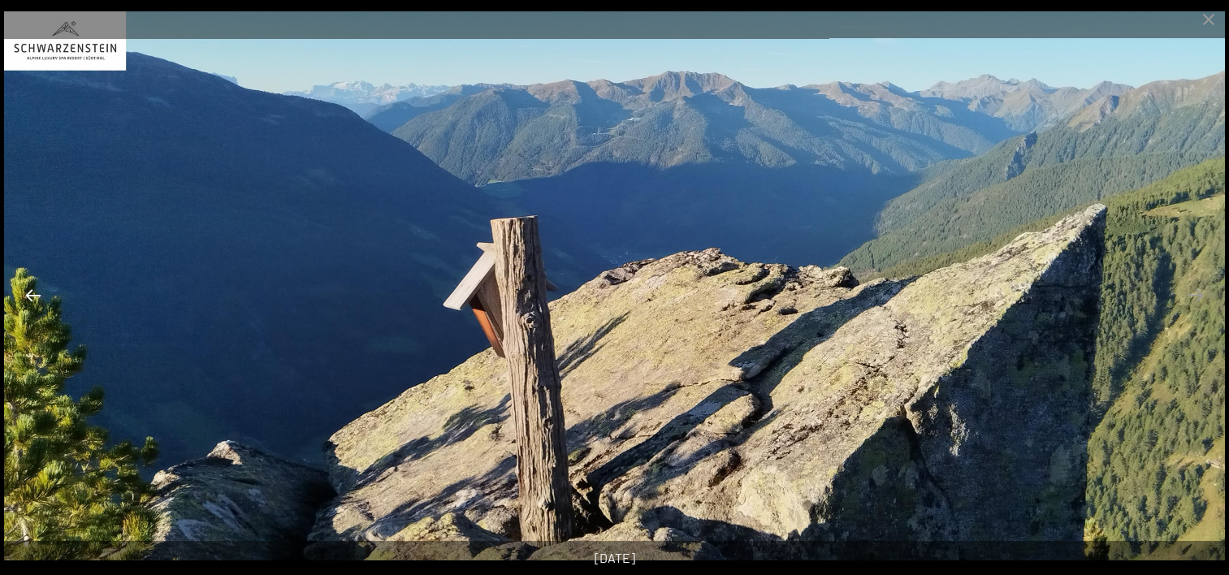
click at [34, 296] on button "Previous slide" at bounding box center [33, 295] width 34 height 32
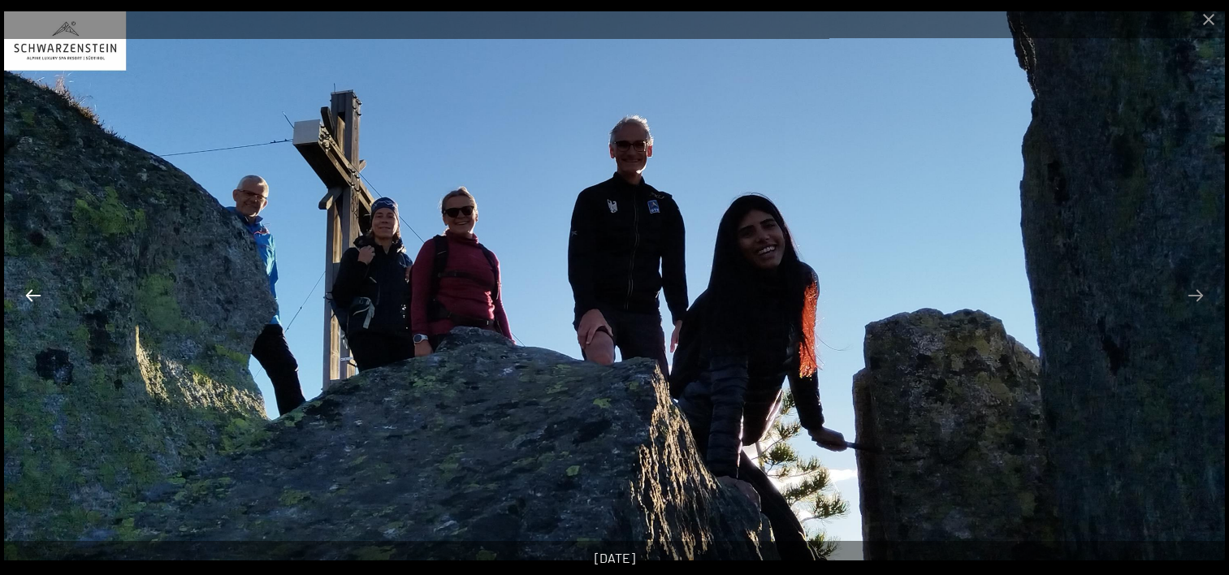
click at [34, 296] on button "Previous slide" at bounding box center [33, 295] width 34 height 32
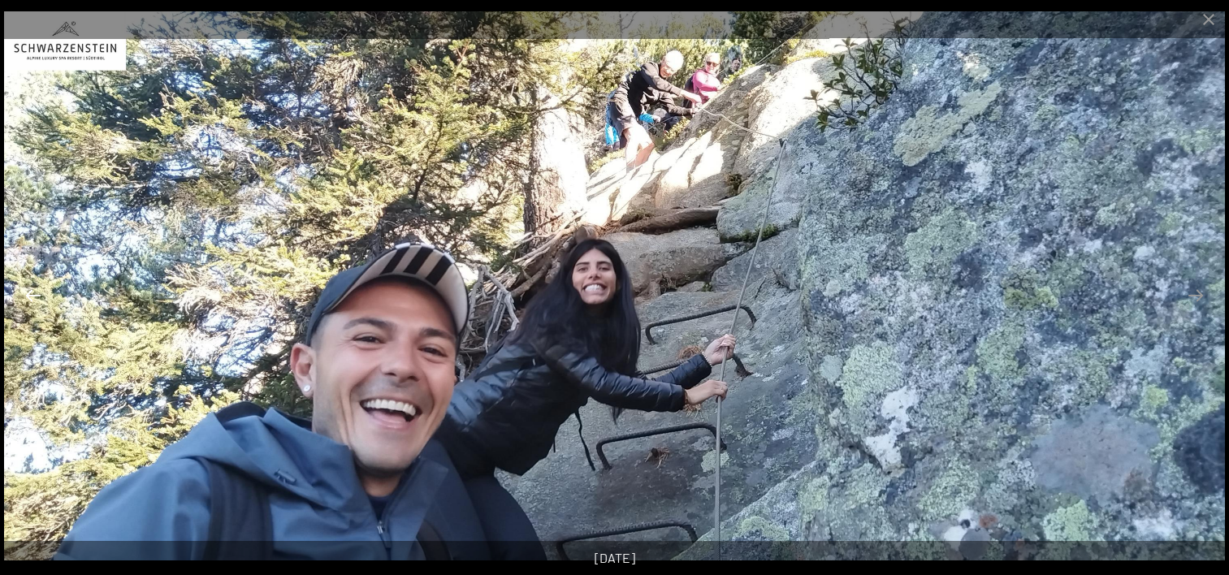
click at [34, 296] on button "Previous slide" at bounding box center [33, 295] width 34 height 32
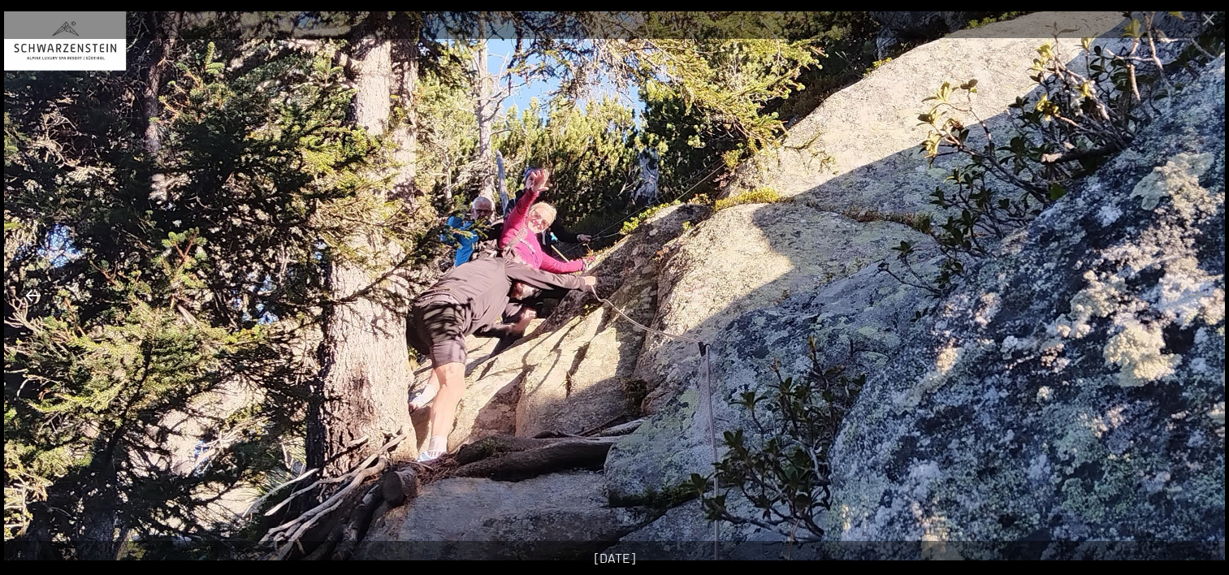
click at [34, 296] on button "Previous slide" at bounding box center [33, 295] width 34 height 32
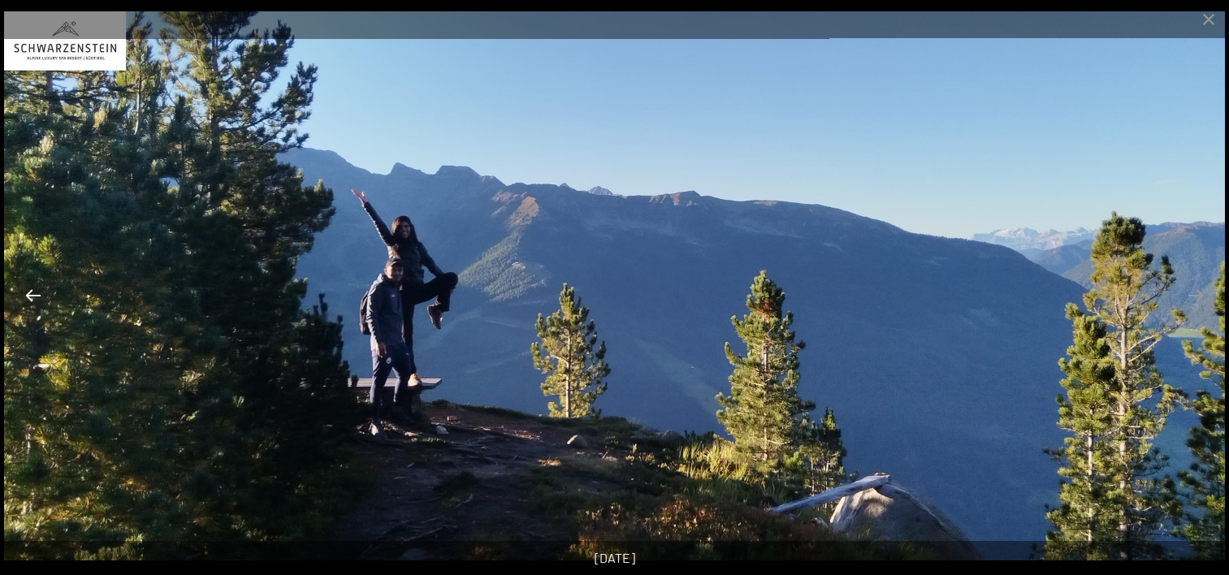
click at [34, 296] on button "Previous slide" at bounding box center [33, 295] width 34 height 32
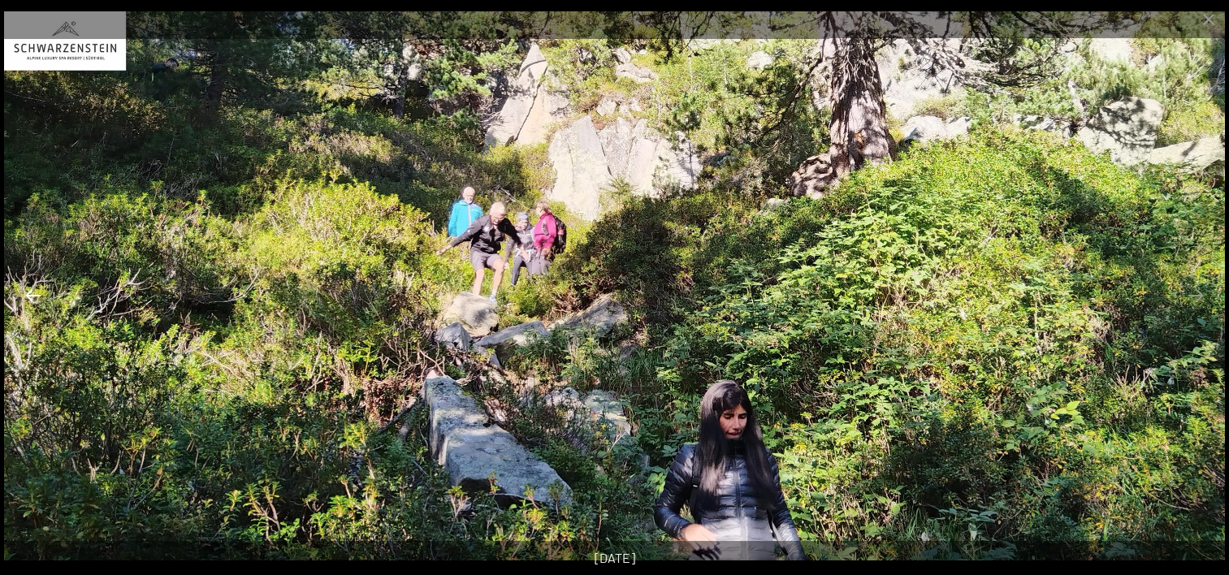
click at [34, 296] on button "Previous slide" at bounding box center [33, 295] width 34 height 32
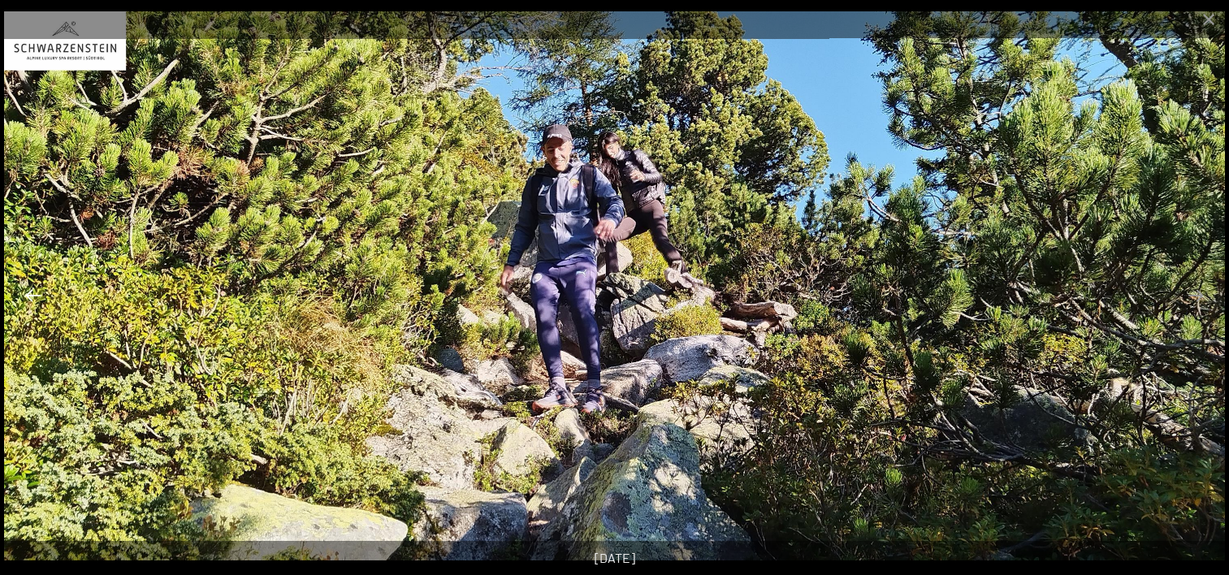
click at [34, 296] on button "Previous slide" at bounding box center [33, 295] width 34 height 32
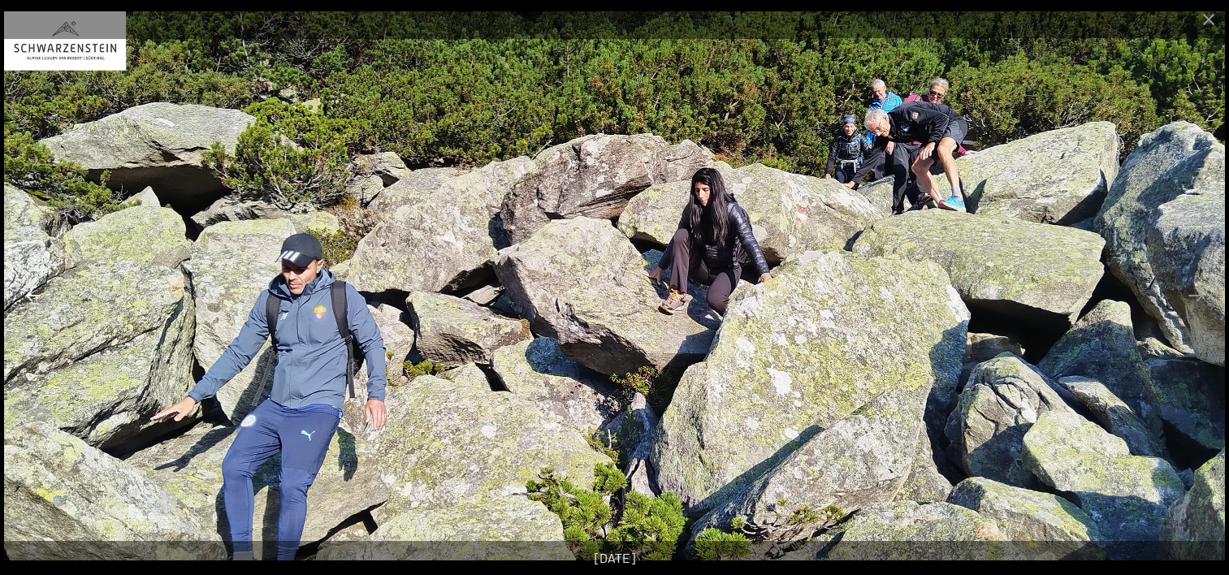
click at [34, 296] on button "Previous slide" at bounding box center [33, 295] width 34 height 32
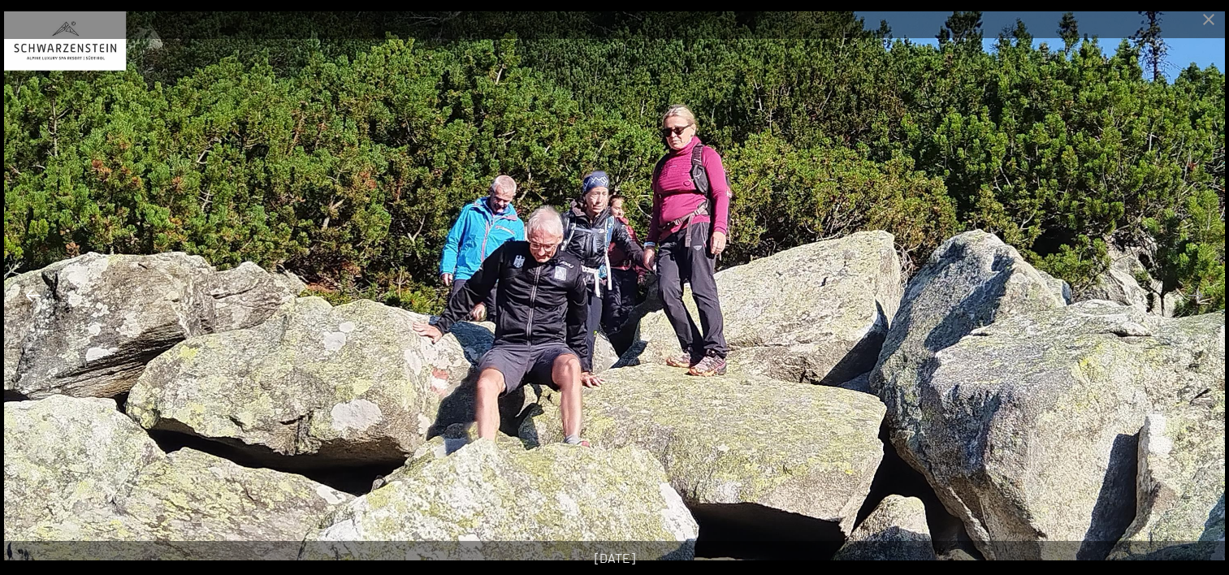
click at [34, 296] on button "Previous slide" at bounding box center [33, 295] width 34 height 32
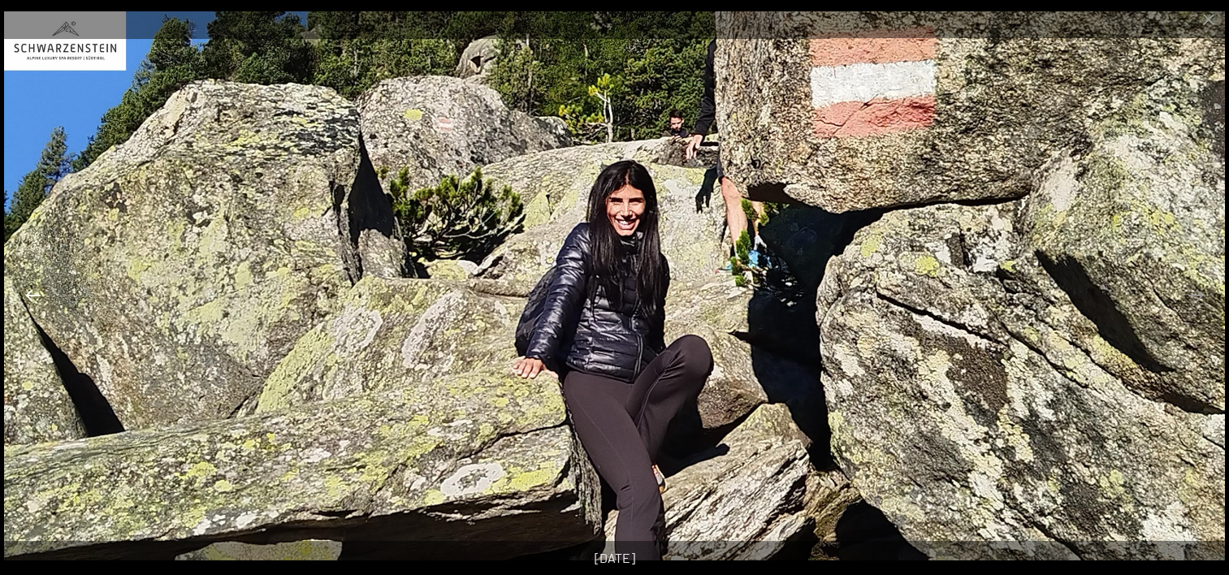
click at [34, 296] on button "Previous slide" at bounding box center [33, 295] width 34 height 32
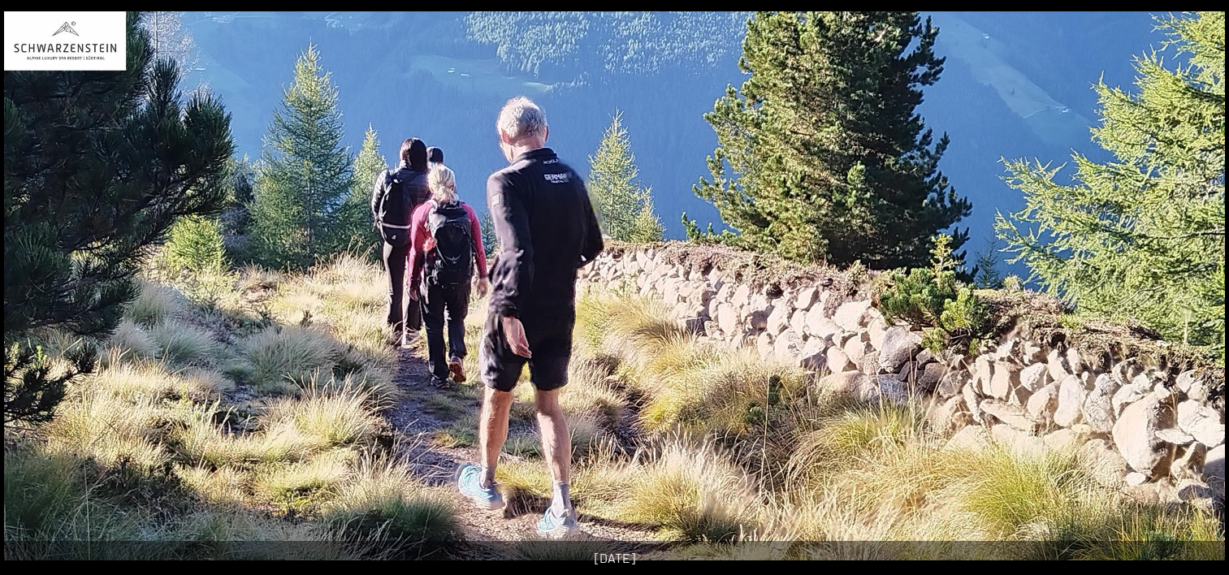
click at [34, 296] on button "Previous slide" at bounding box center [25, 295] width 34 height 32
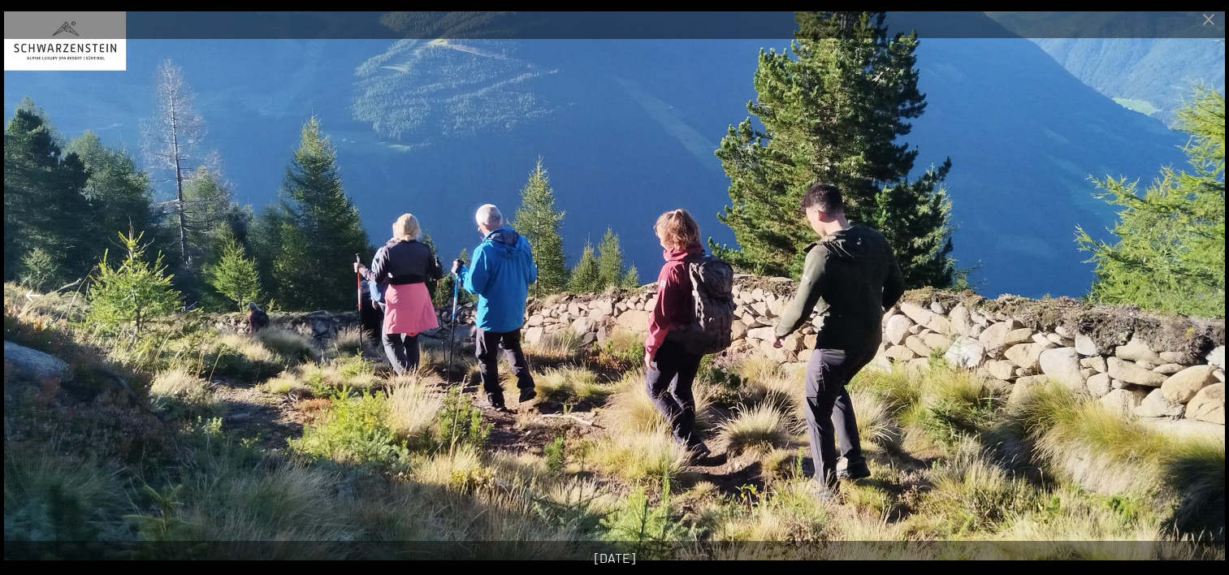
click at [34, 296] on button "Previous slide" at bounding box center [33, 295] width 34 height 32
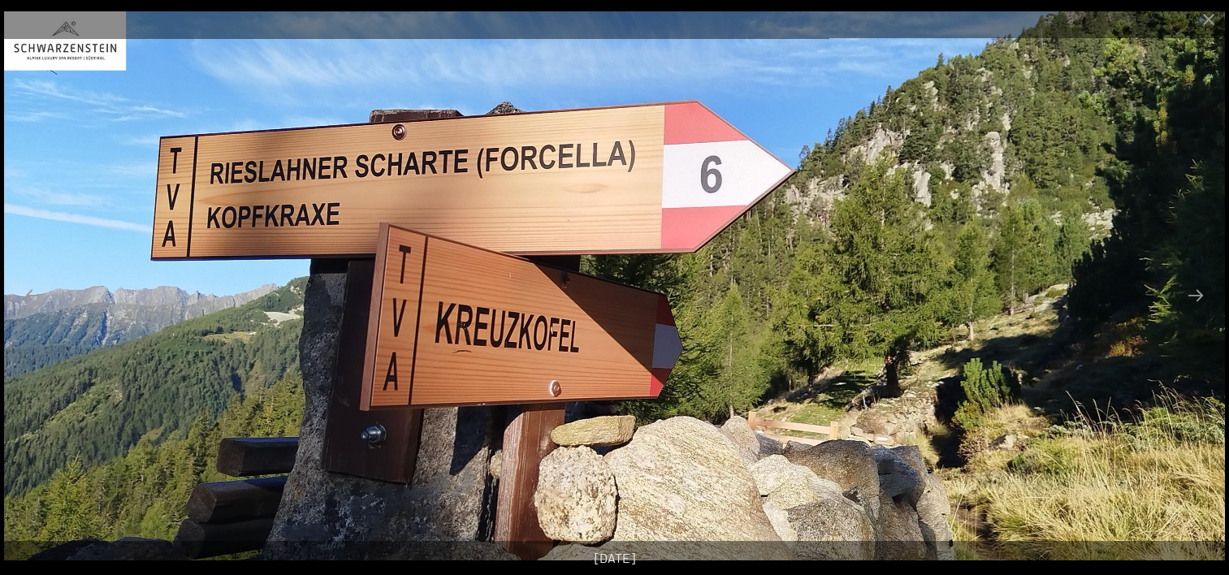
scroll to position [8852, 0]
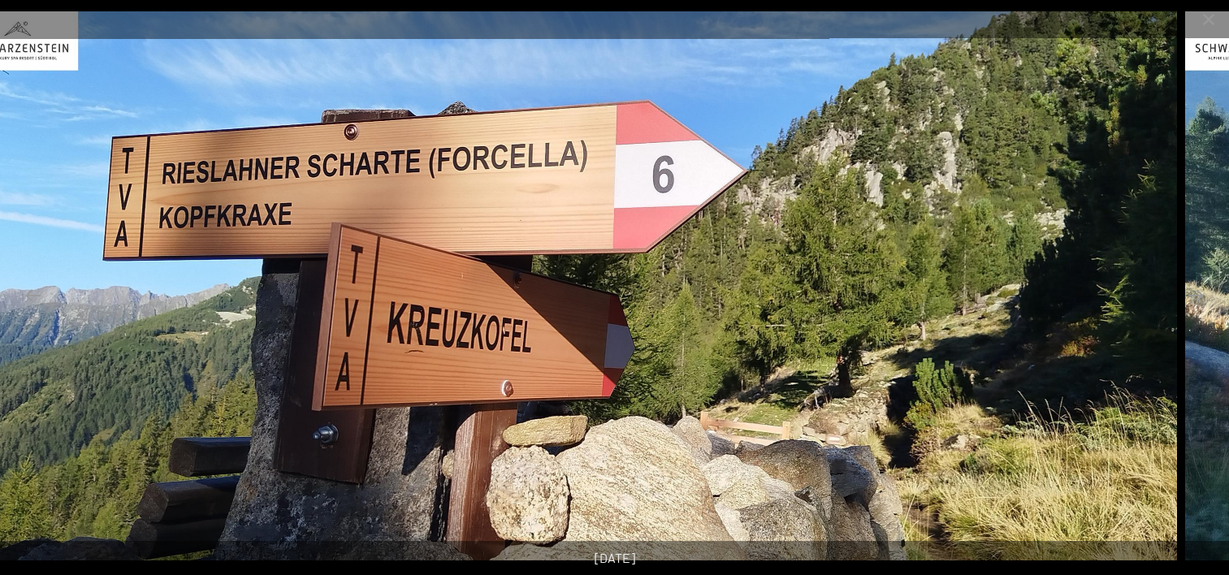
drag, startPoint x: 1094, startPoint y: 218, endPoint x: 1046, endPoint y: 122, distance: 107.1
click at [1046, 122] on img at bounding box center [566, 285] width 1221 height 549
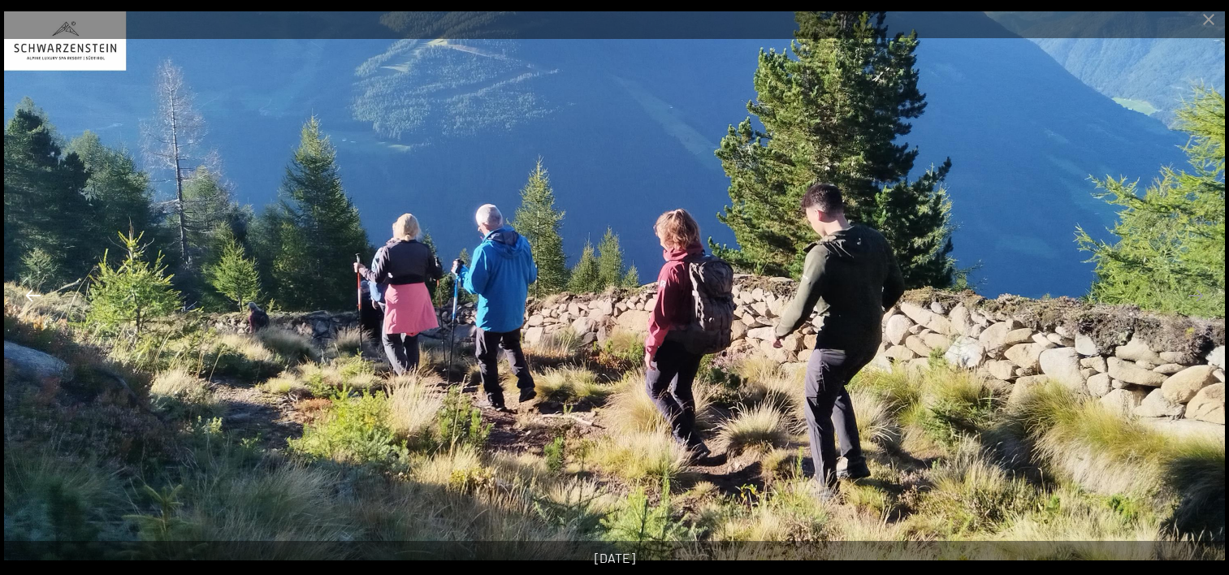
click at [34, 291] on button "Previous slide" at bounding box center [33, 295] width 34 height 32
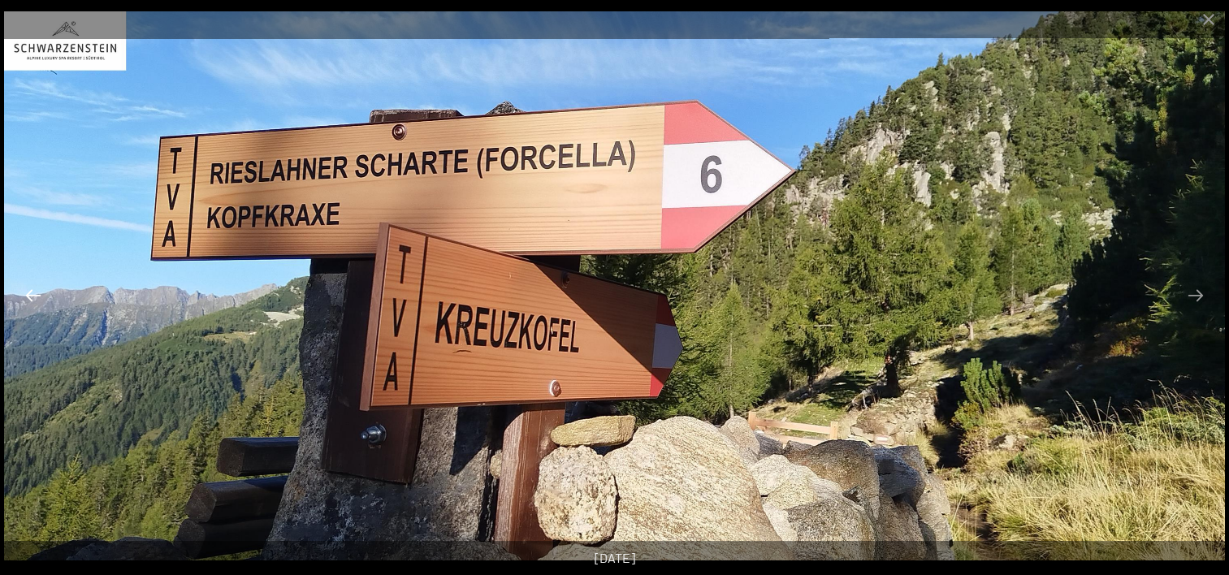
click at [36, 289] on button "Previous slide" at bounding box center [33, 295] width 34 height 32
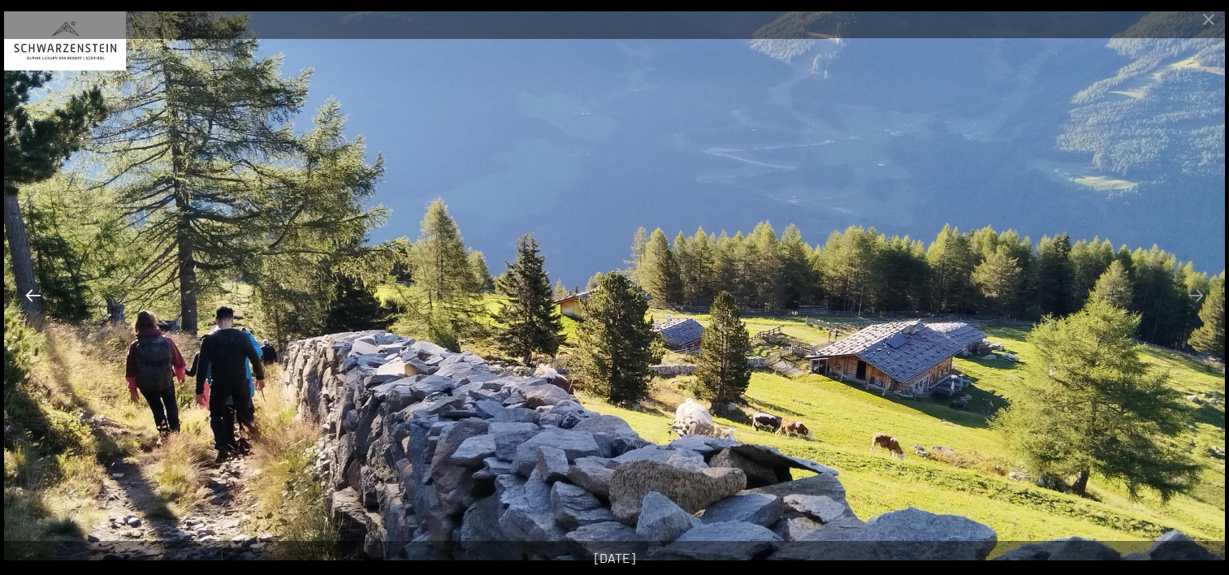
click at [36, 289] on button "Previous slide" at bounding box center [33, 295] width 34 height 32
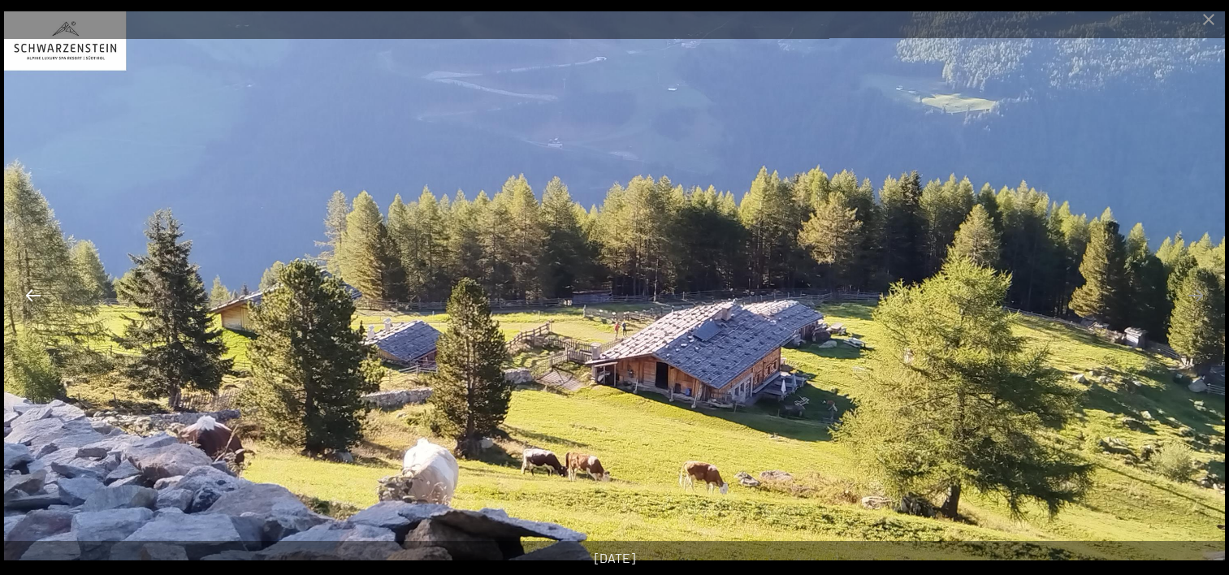
click at [36, 289] on button "Previous slide" at bounding box center [33, 295] width 34 height 32
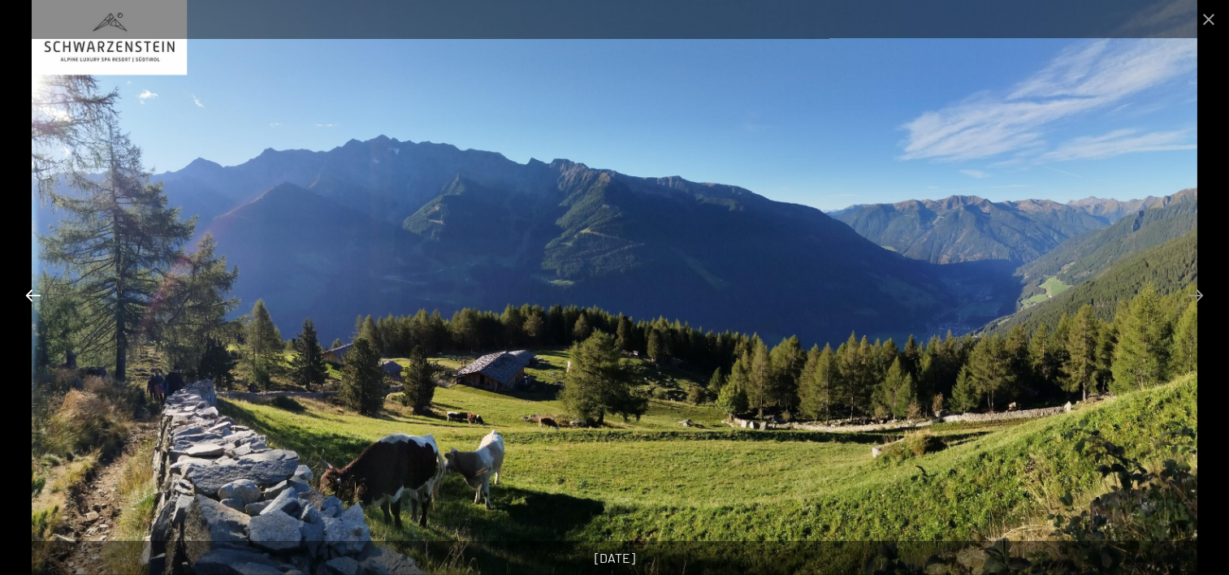
click at [36, 289] on button "Previous slide" at bounding box center [33, 295] width 34 height 32
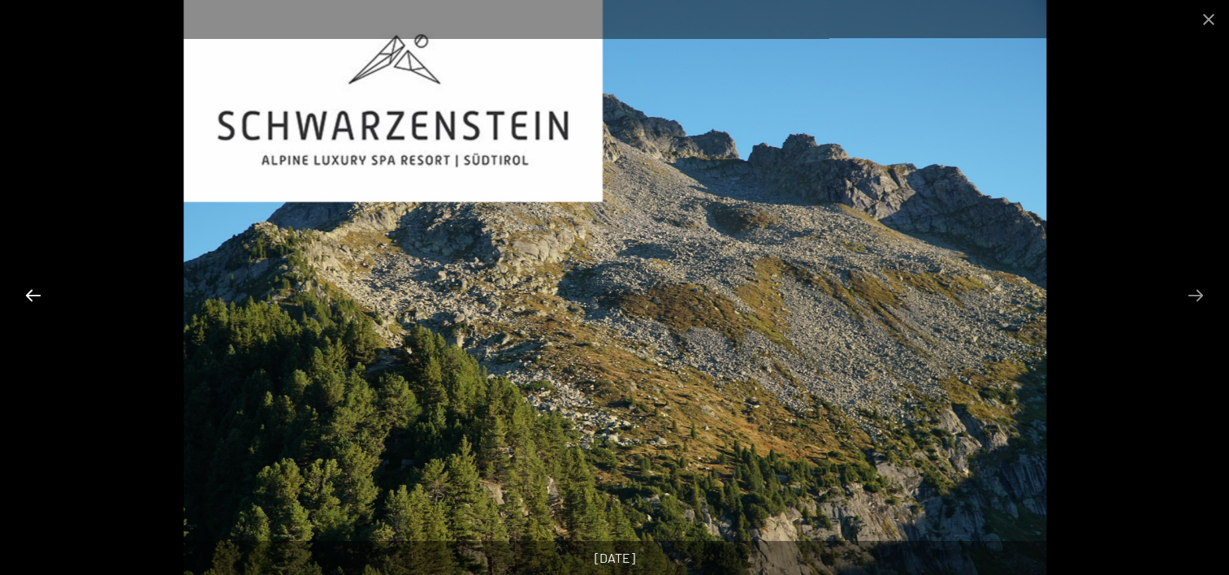
click at [36, 289] on button "Previous slide" at bounding box center [33, 295] width 34 height 32
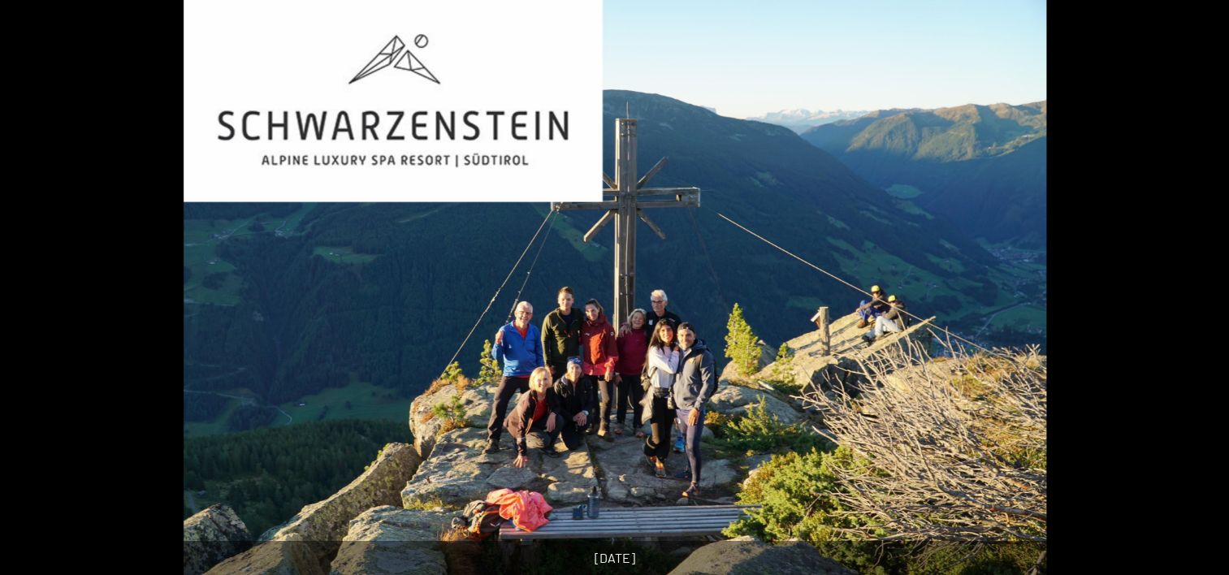
click at [36, 289] on button "Previous slide" at bounding box center [25, 295] width 34 height 32
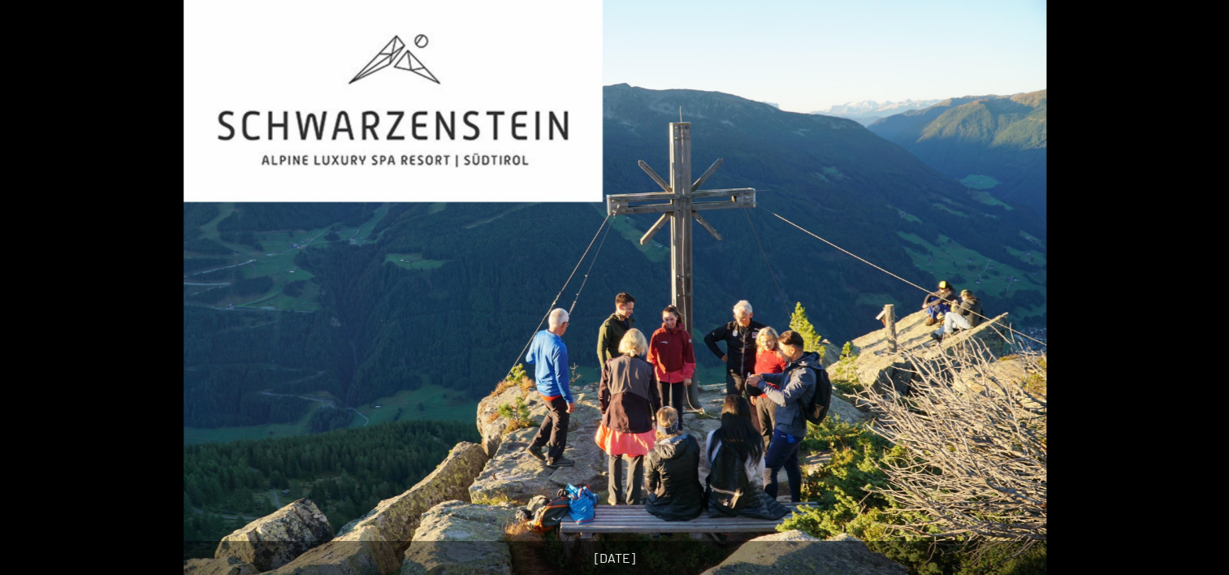
click at [36, 289] on button "Previous slide" at bounding box center [25, 295] width 34 height 32
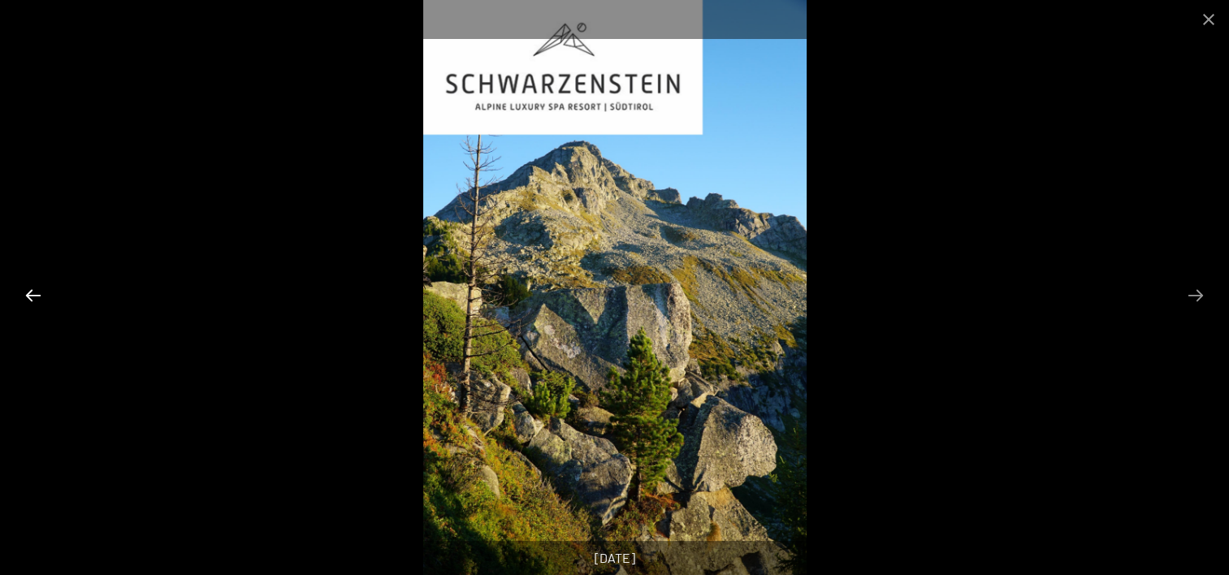
click at [36, 289] on button "Previous slide" at bounding box center [33, 295] width 34 height 32
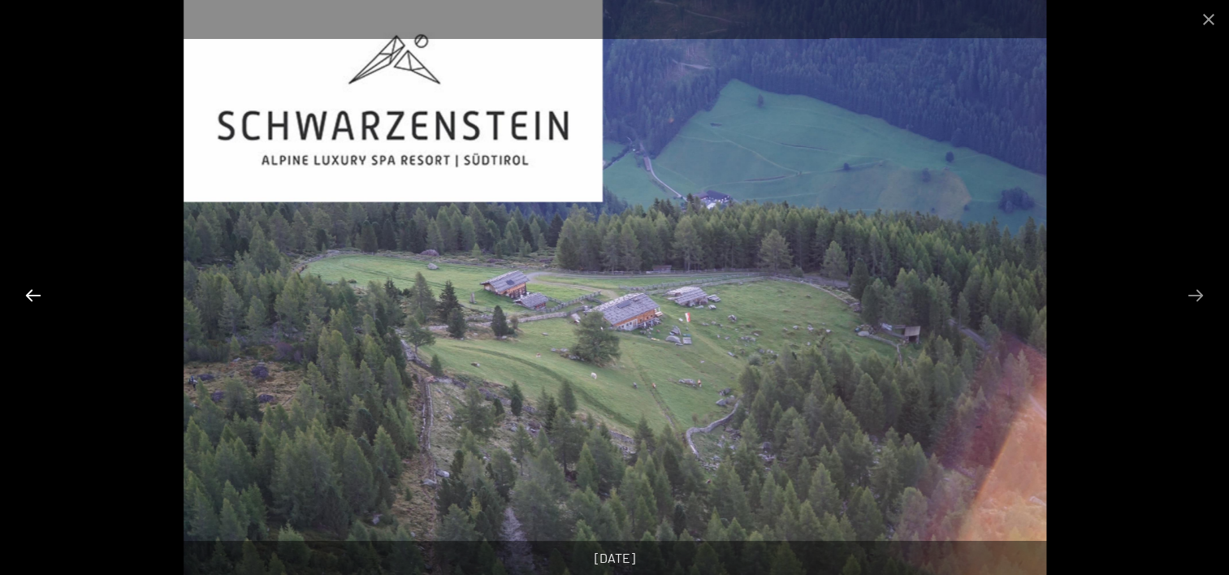
click at [36, 289] on button "Previous slide" at bounding box center [33, 295] width 34 height 32
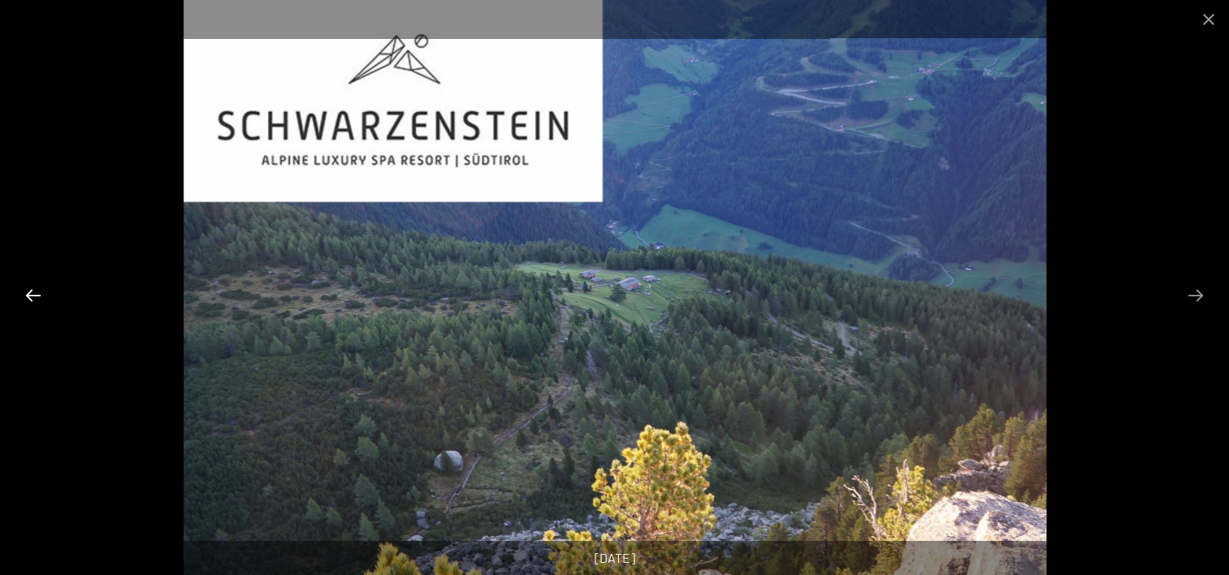
click at [36, 289] on button "Previous slide" at bounding box center [33, 295] width 34 height 32
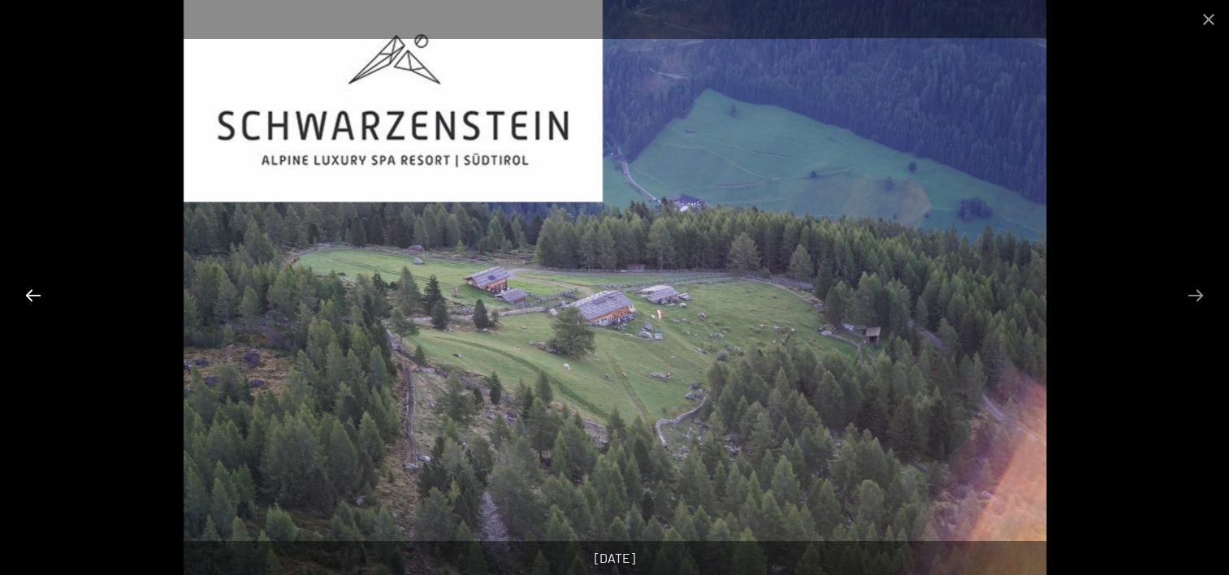
click at [36, 289] on button "Previous slide" at bounding box center [33, 295] width 34 height 32
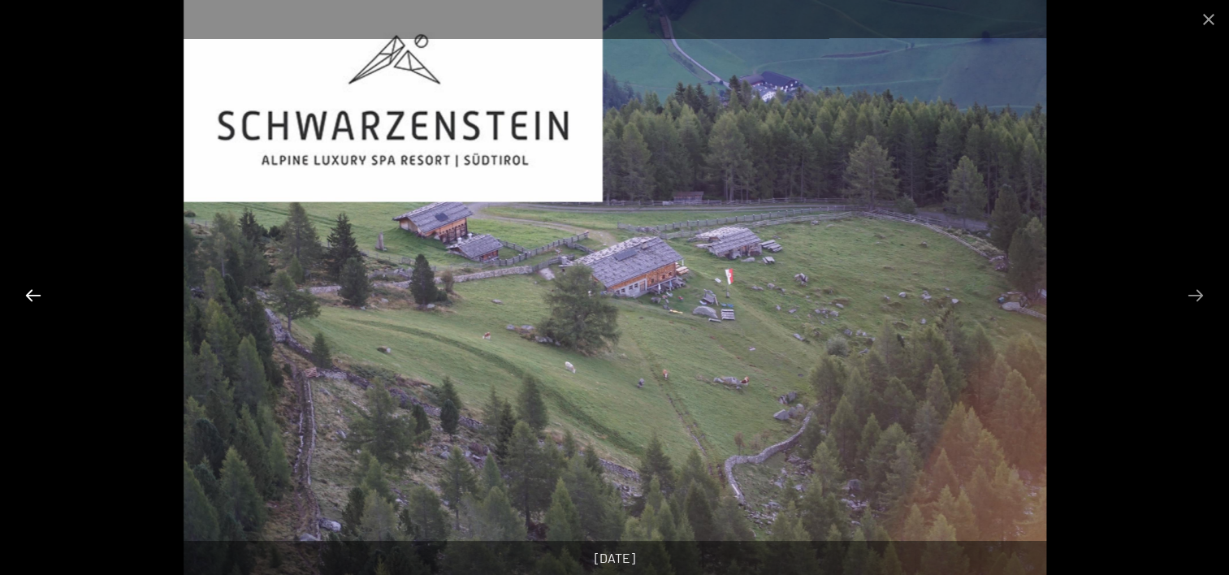
click at [36, 289] on button "Previous slide" at bounding box center [33, 295] width 34 height 32
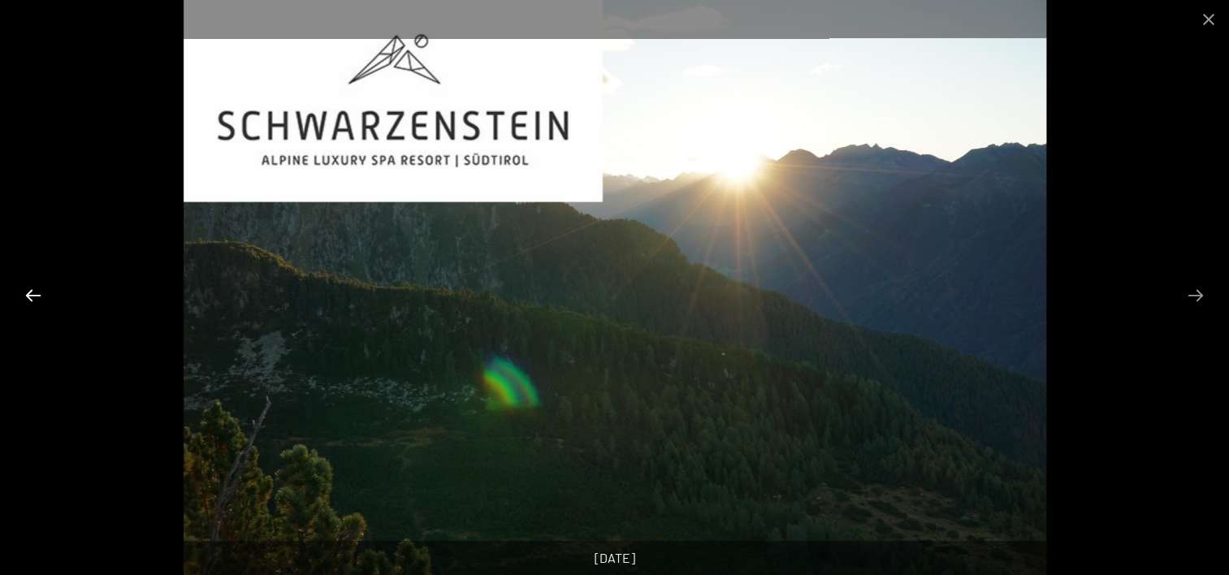
click at [36, 289] on button "Previous slide" at bounding box center [33, 295] width 34 height 32
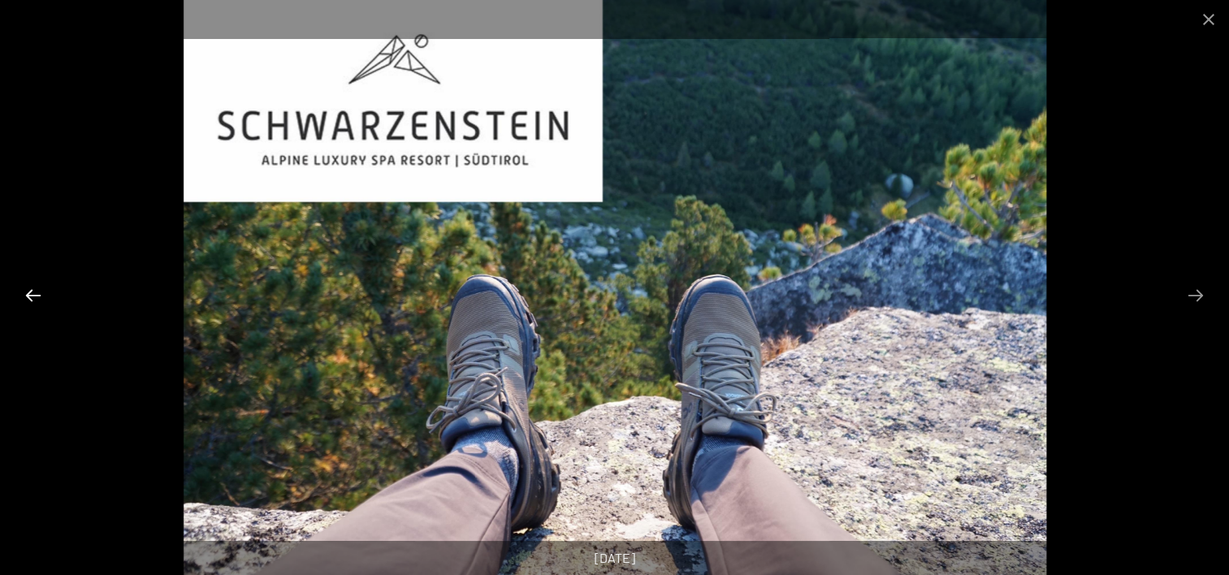
click at [36, 289] on button "Previous slide" at bounding box center [33, 295] width 34 height 32
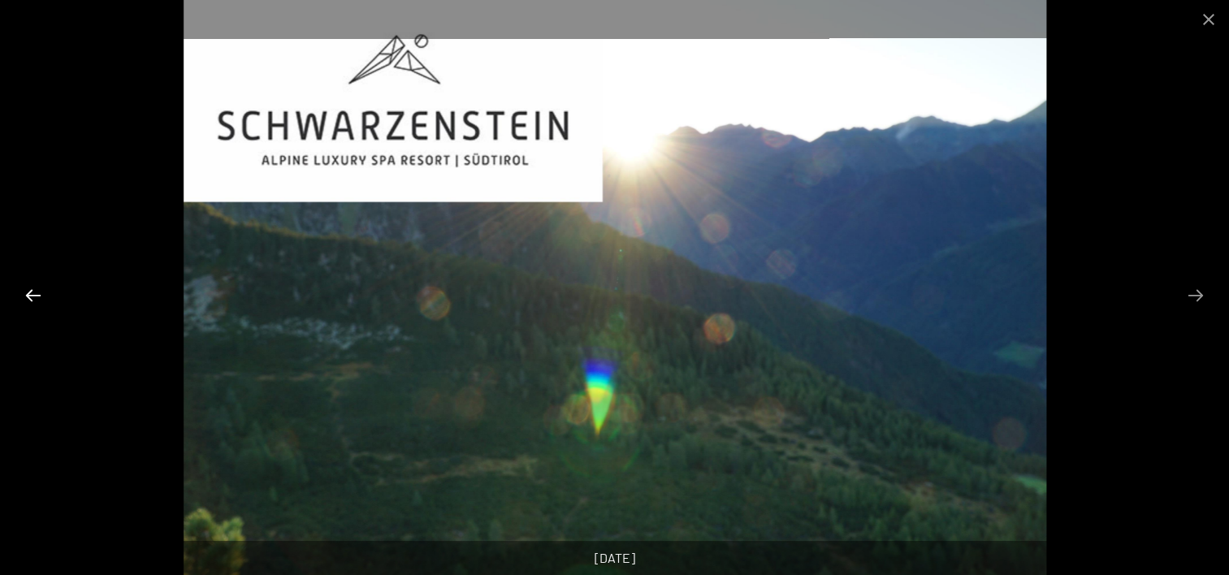
click at [36, 289] on button "Previous slide" at bounding box center [33, 295] width 34 height 32
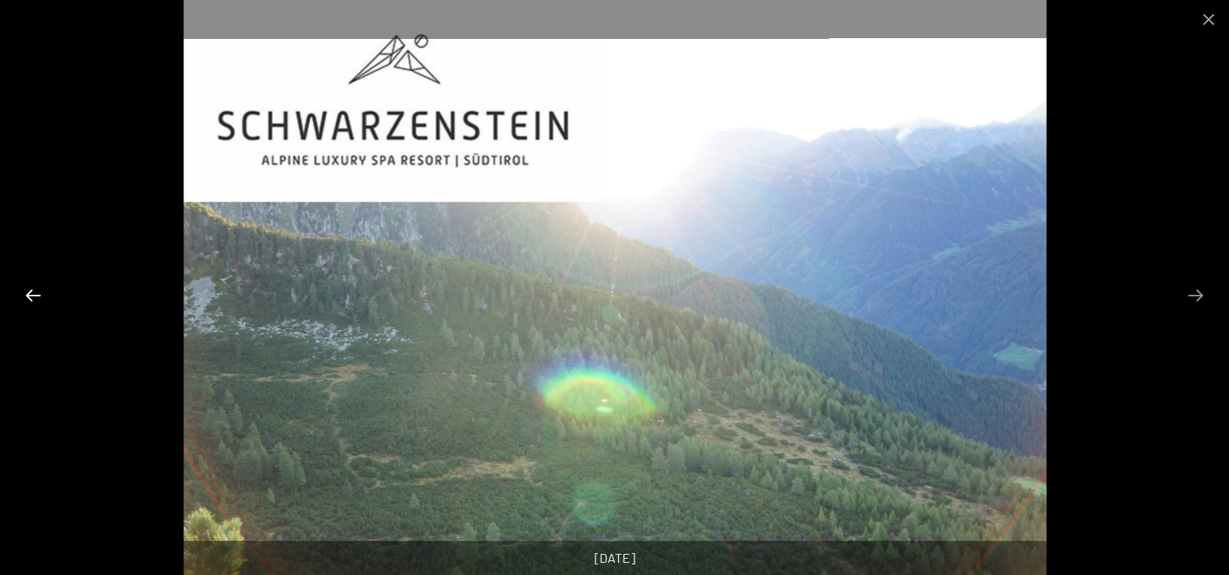
click at [36, 289] on button "Previous slide" at bounding box center [33, 295] width 34 height 32
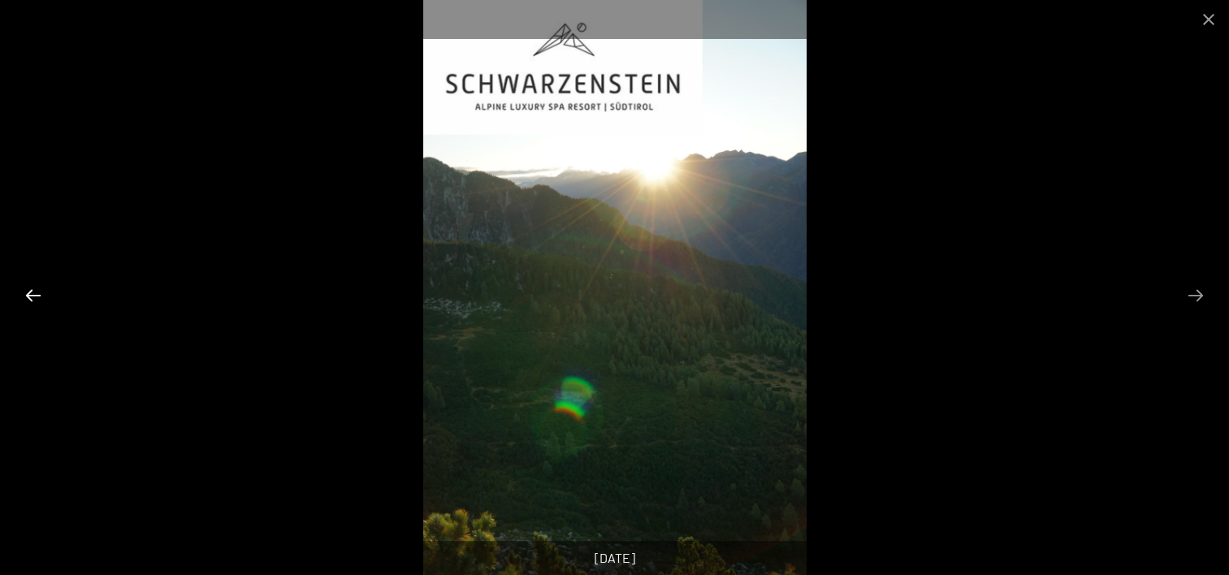
click at [36, 289] on button "Previous slide" at bounding box center [33, 295] width 34 height 32
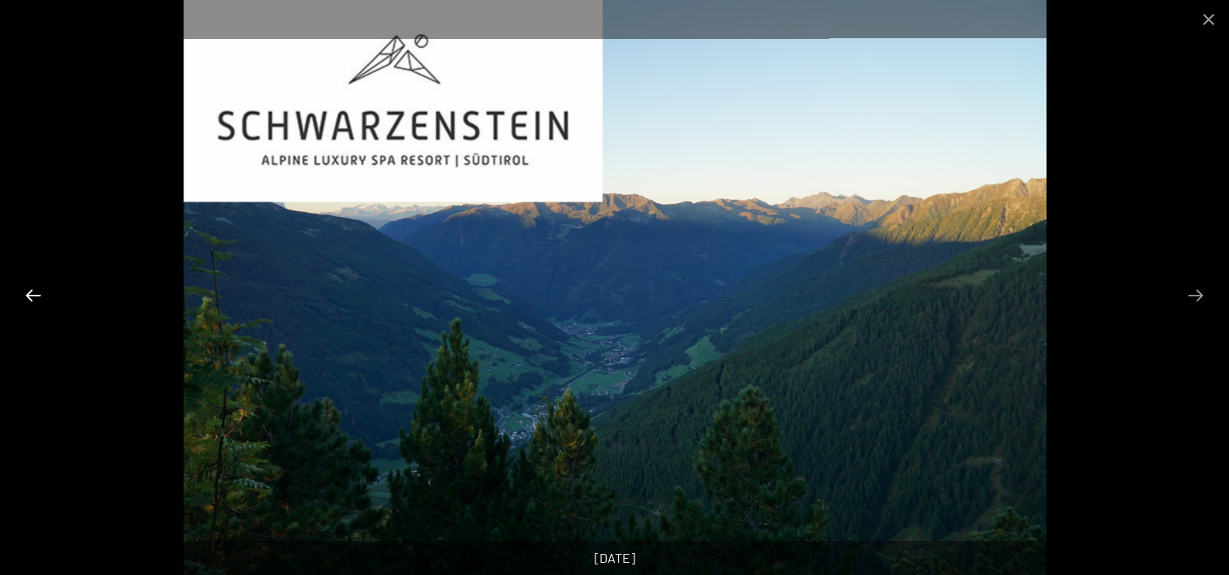
click at [36, 289] on button "Previous slide" at bounding box center [33, 295] width 34 height 32
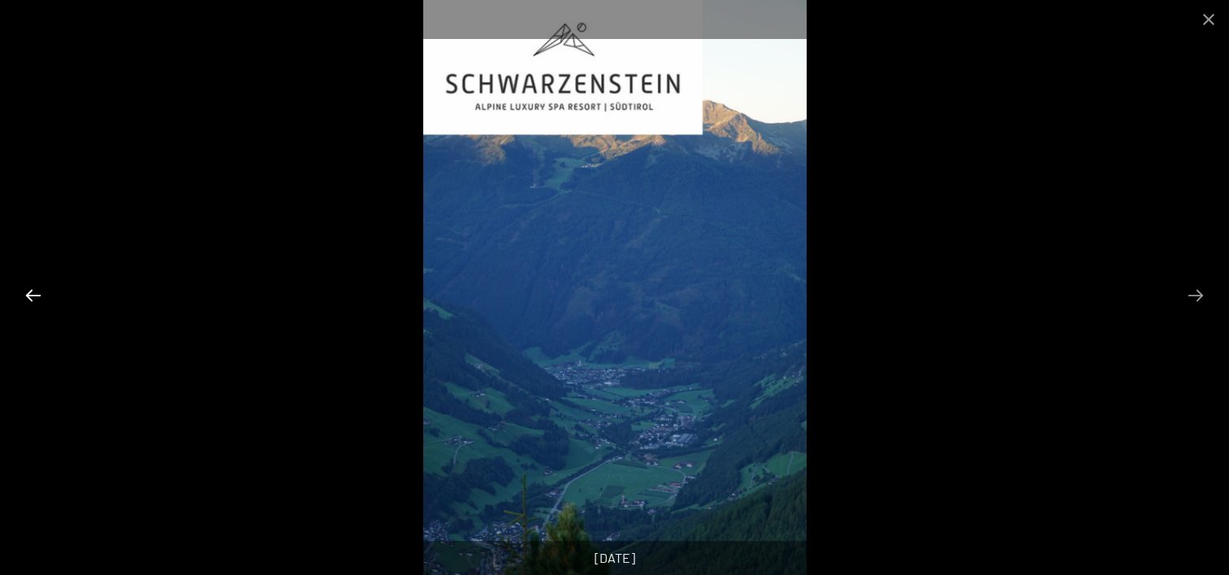
click at [36, 289] on button "Previous slide" at bounding box center [33, 295] width 34 height 32
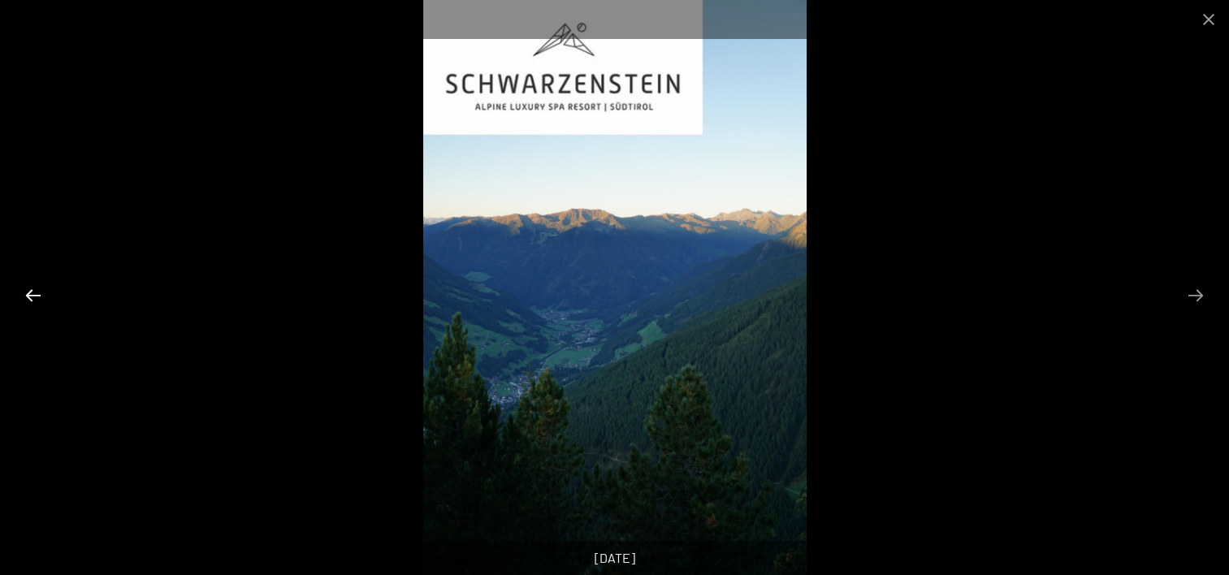
click at [36, 289] on button "Previous slide" at bounding box center [33, 295] width 34 height 32
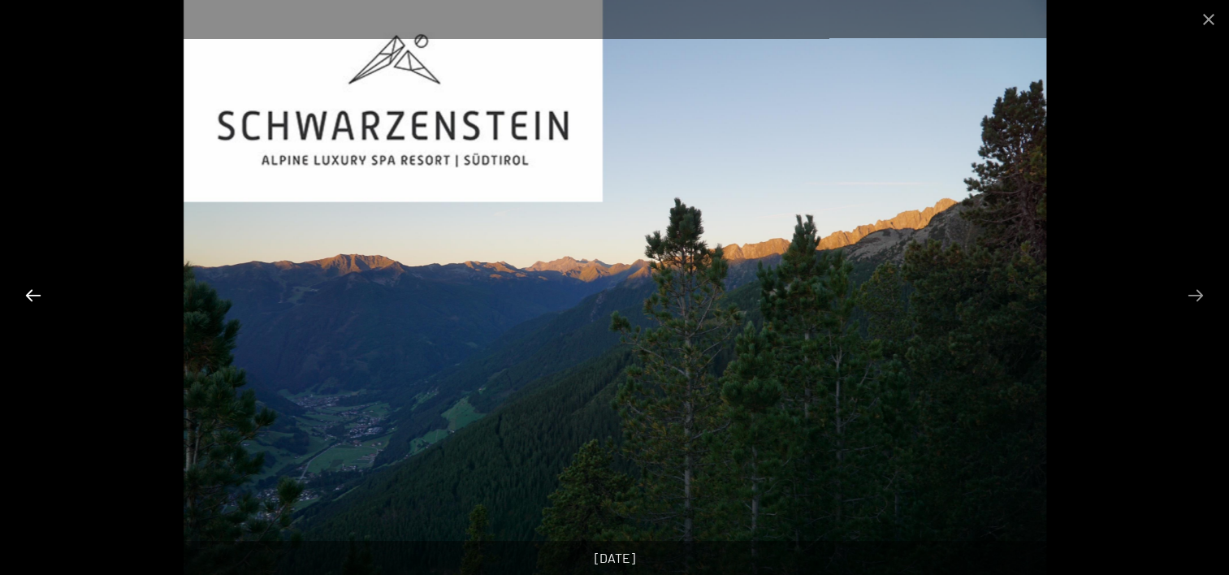
click at [36, 289] on button "Previous slide" at bounding box center [33, 295] width 34 height 32
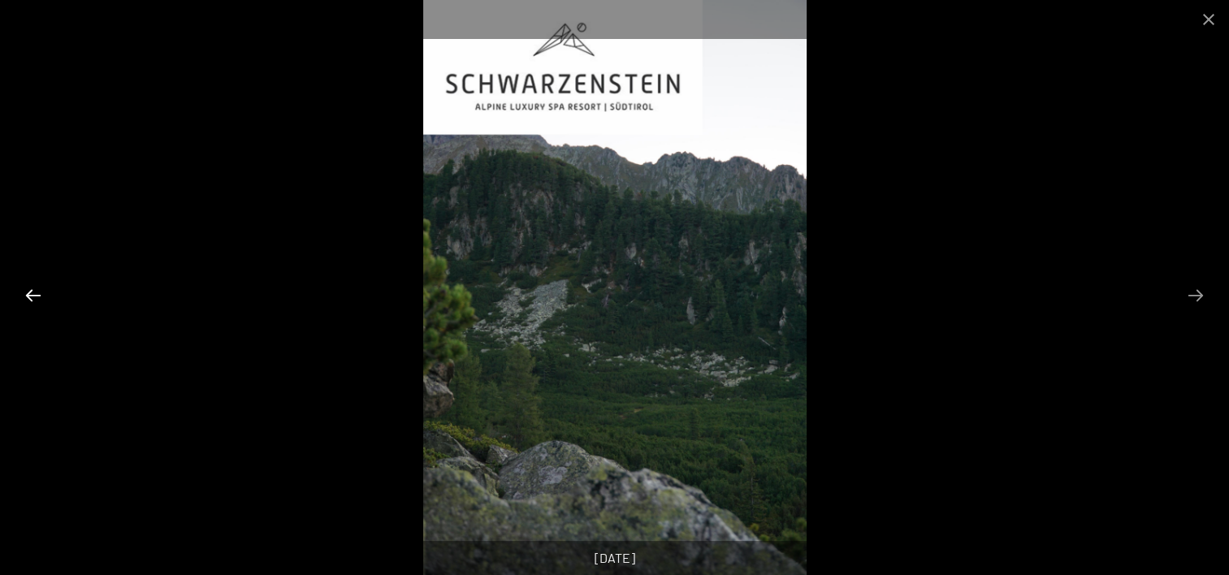
click at [36, 289] on button "Previous slide" at bounding box center [33, 295] width 34 height 32
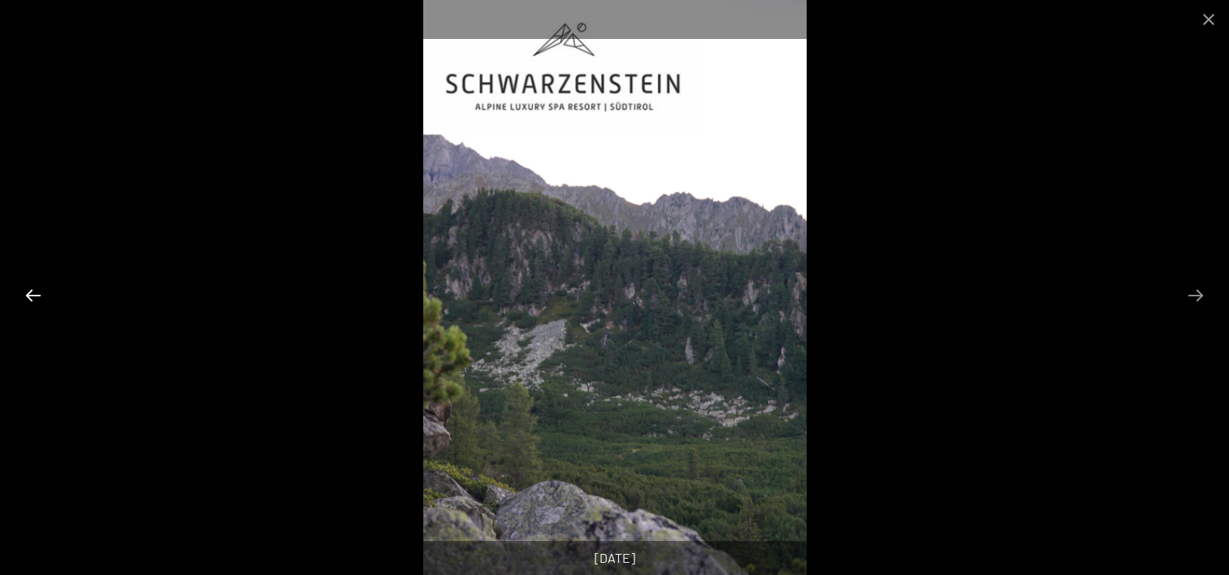
click at [36, 289] on button "Previous slide" at bounding box center [33, 295] width 34 height 32
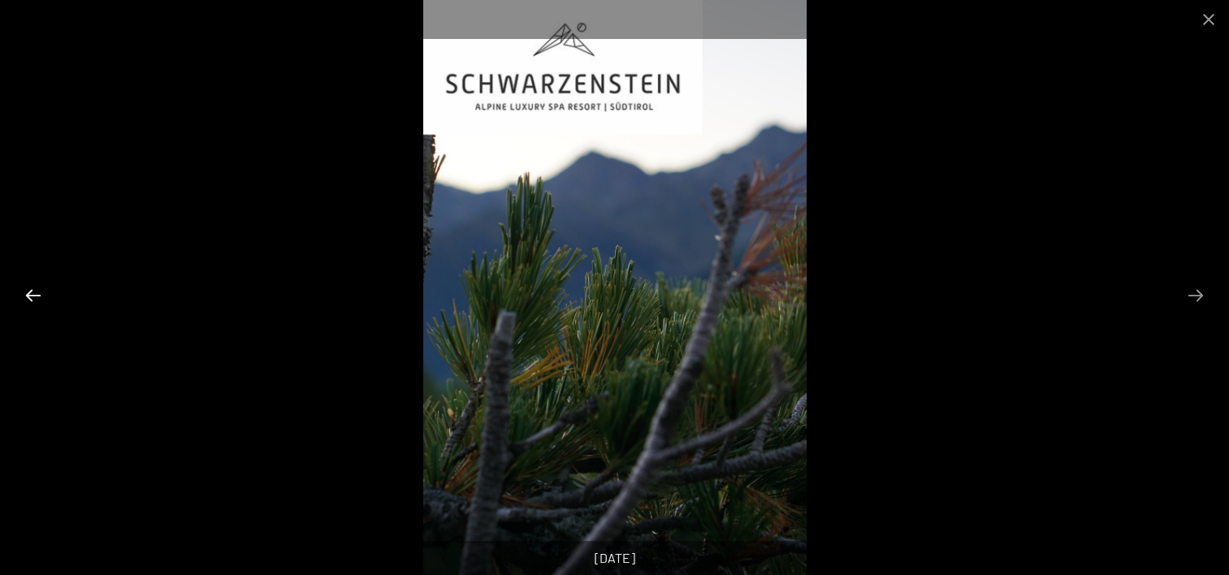
click at [36, 289] on button "Previous slide" at bounding box center [33, 295] width 34 height 32
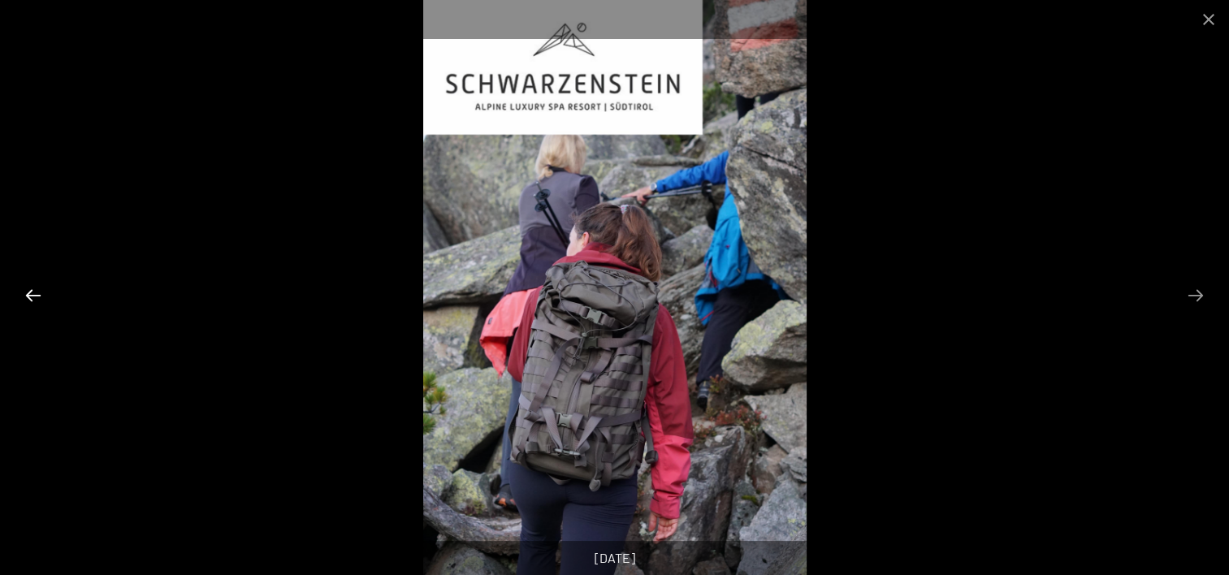
click at [36, 289] on button "Previous slide" at bounding box center [33, 295] width 34 height 32
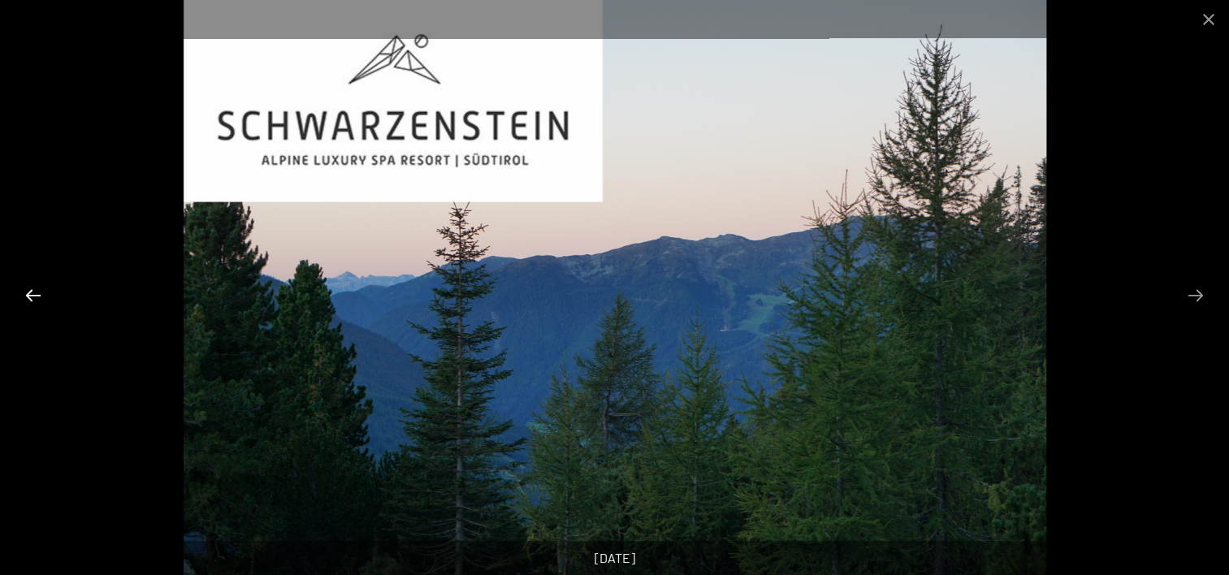
click at [36, 289] on button "Previous slide" at bounding box center [33, 295] width 34 height 32
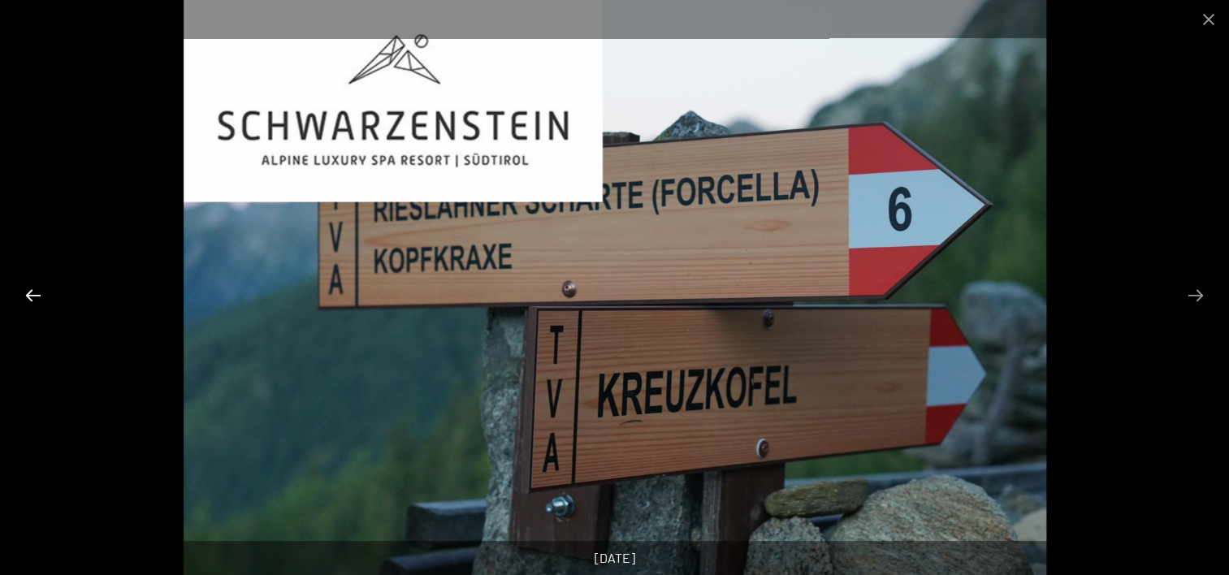
click at [36, 289] on button "Previous slide" at bounding box center [33, 295] width 34 height 32
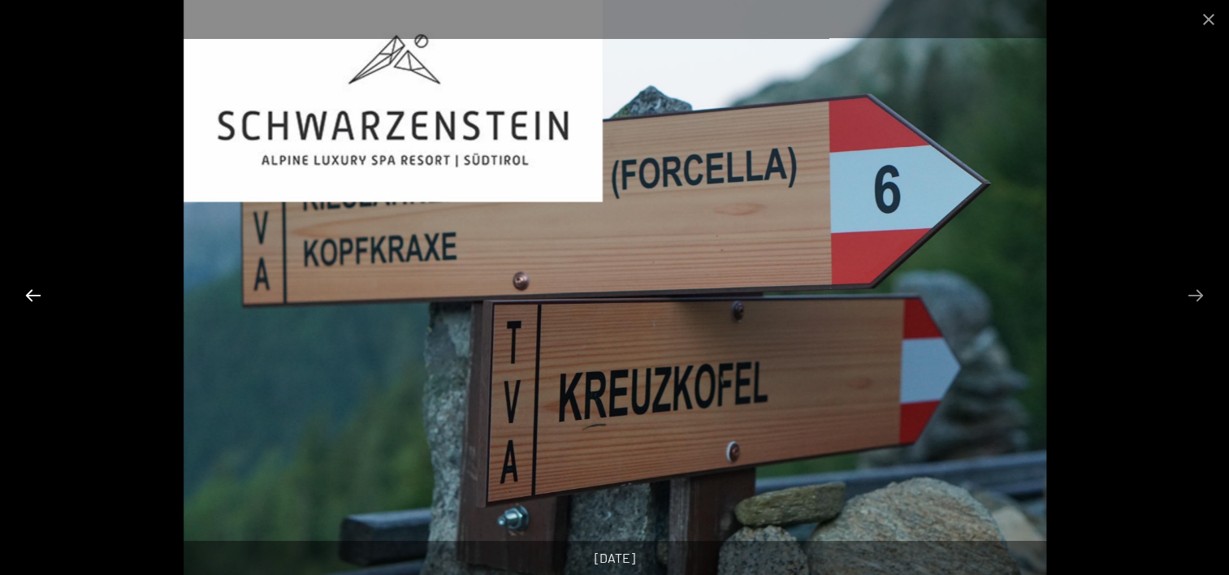
click at [36, 289] on button "Previous slide" at bounding box center [33, 295] width 34 height 32
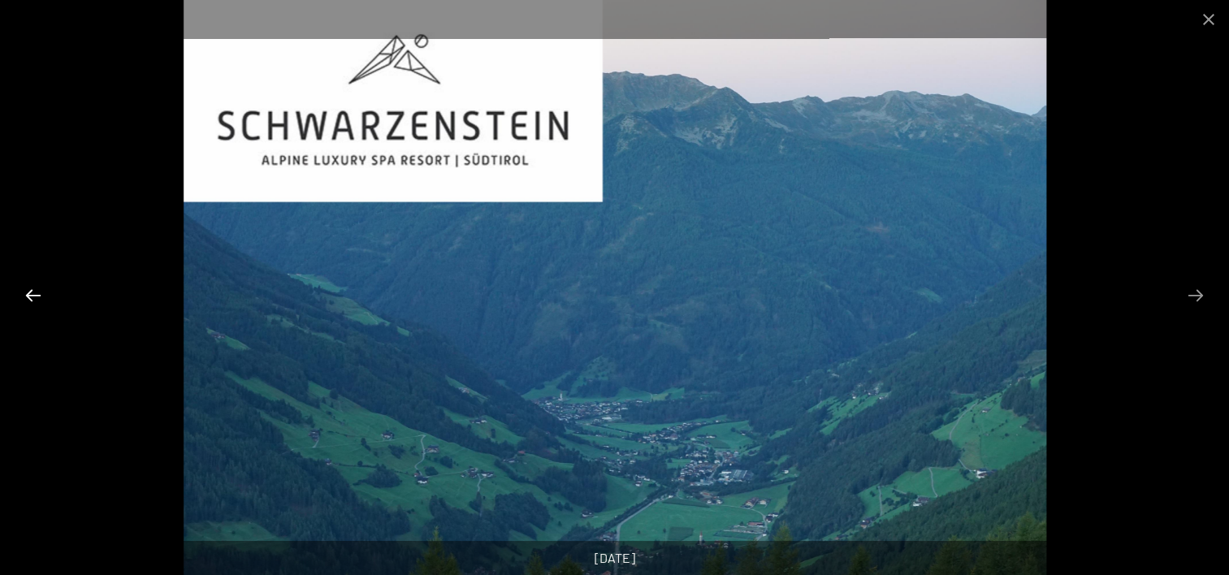
click at [36, 289] on button "Previous slide" at bounding box center [33, 295] width 34 height 32
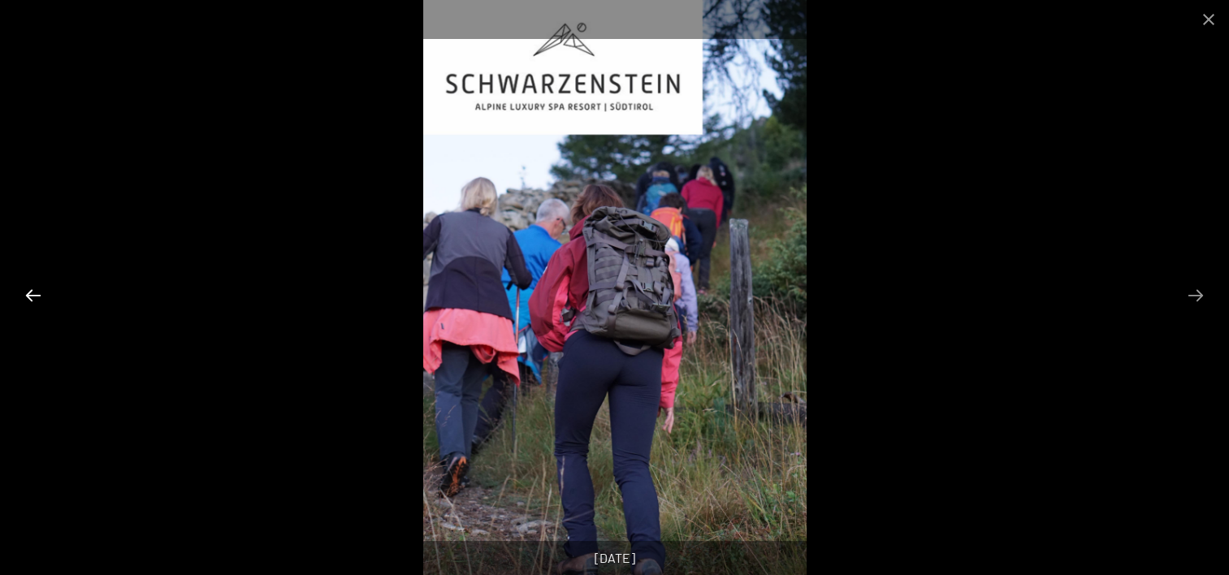
click at [36, 289] on button "Previous slide" at bounding box center [33, 295] width 34 height 32
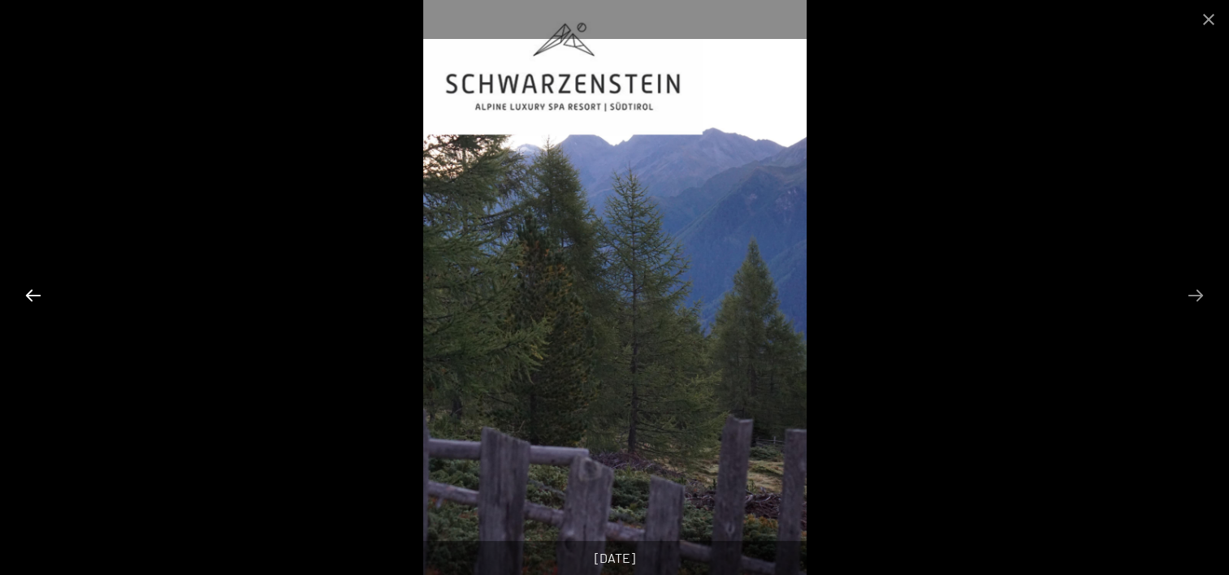
click at [36, 289] on button "Previous slide" at bounding box center [33, 295] width 34 height 32
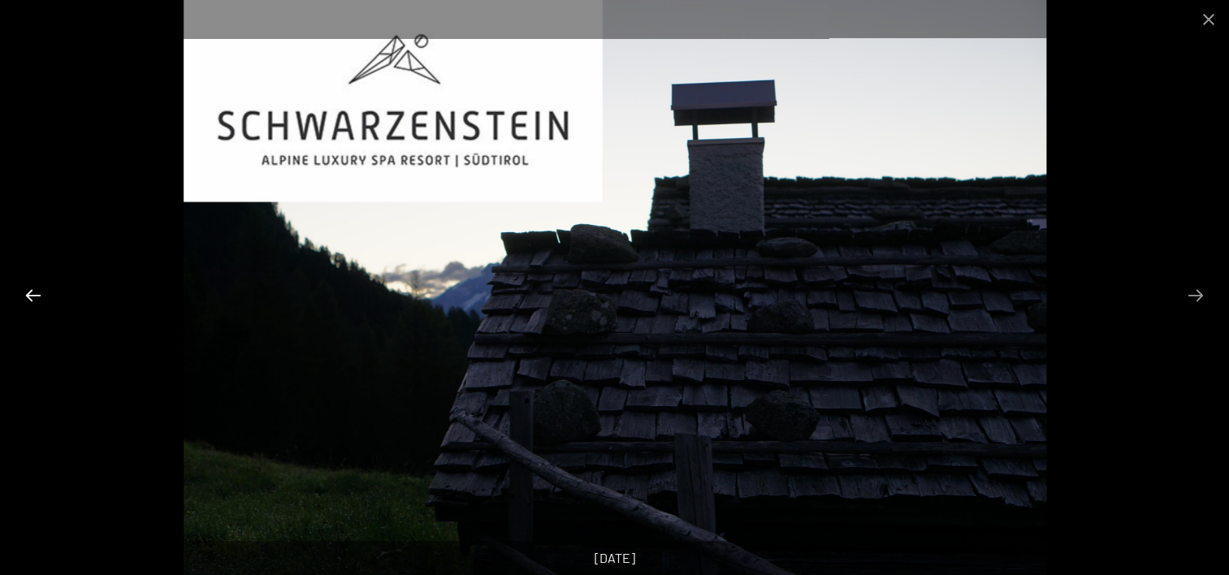
click at [36, 289] on button "Previous slide" at bounding box center [33, 295] width 34 height 32
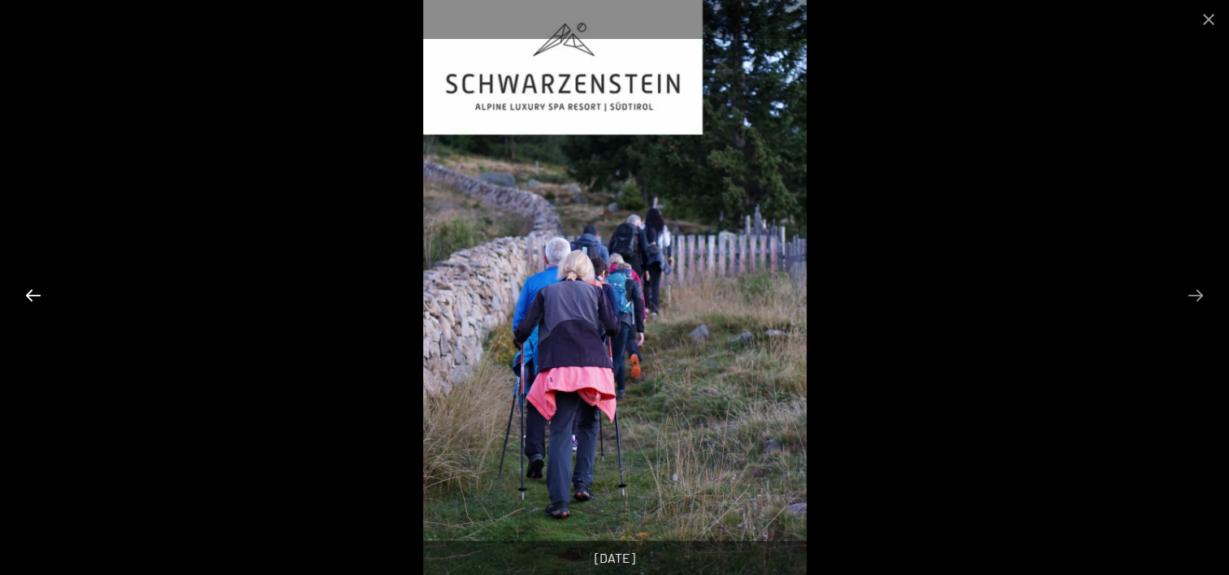
click at [36, 289] on button "Previous slide" at bounding box center [33, 295] width 34 height 32
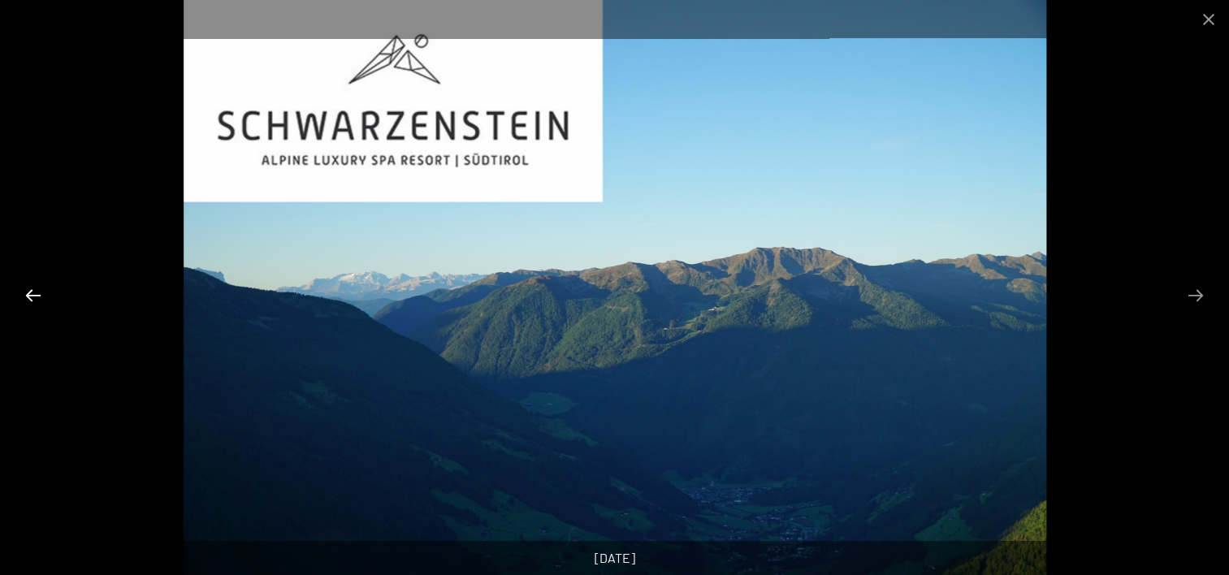
click at [36, 289] on button "Previous slide" at bounding box center [33, 295] width 34 height 32
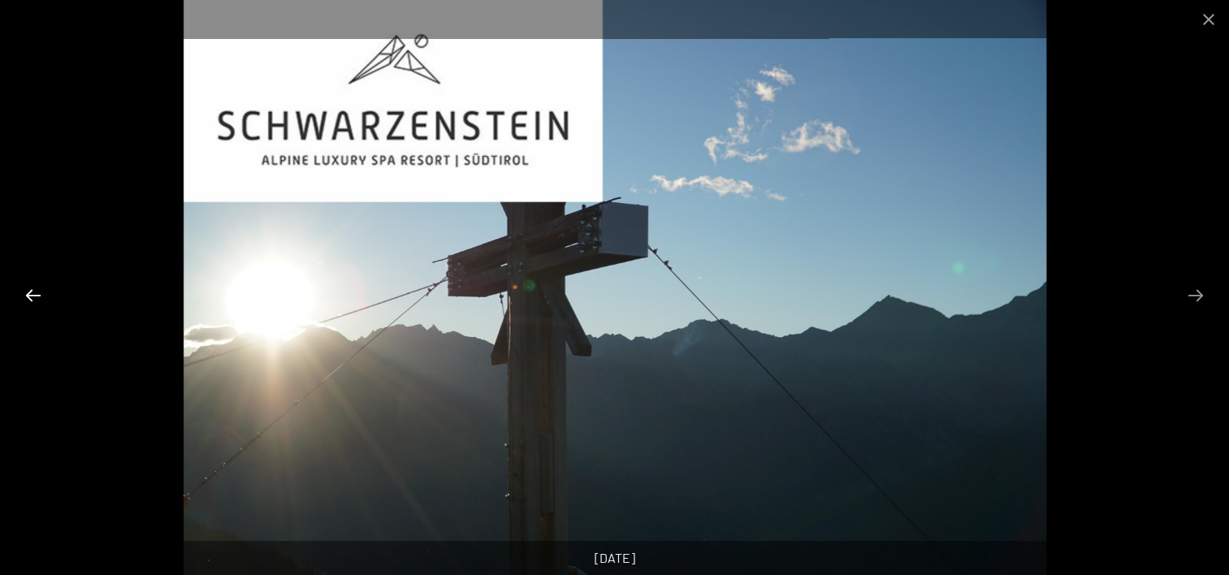
click at [36, 289] on button "Previous slide" at bounding box center [33, 295] width 34 height 32
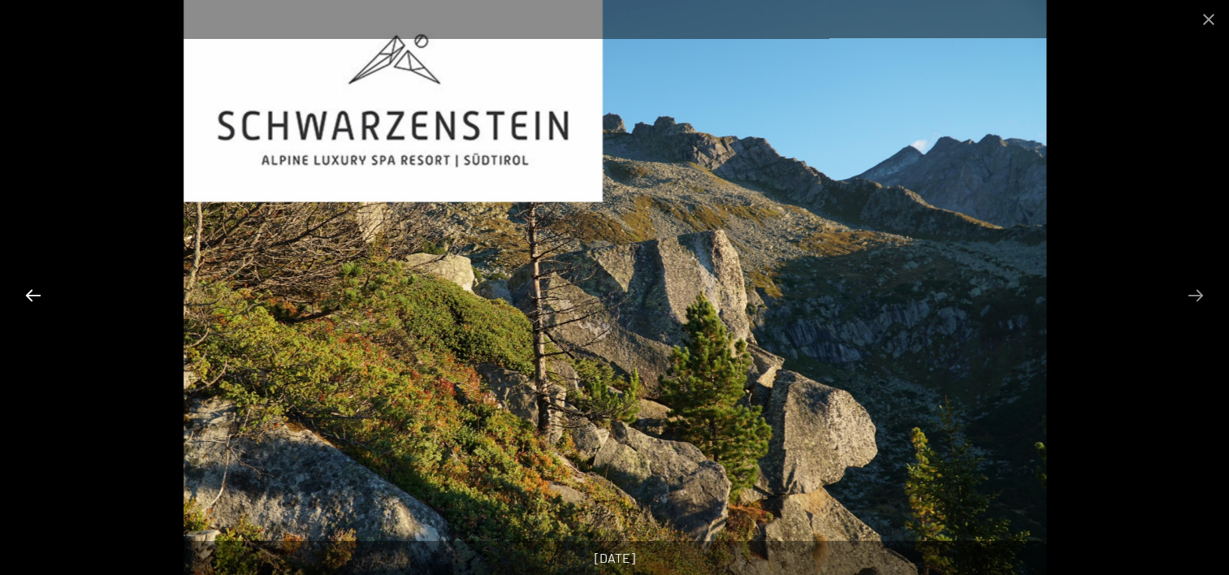
click at [36, 289] on button "Previous slide" at bounding box center [33, 295] width 34 height 32
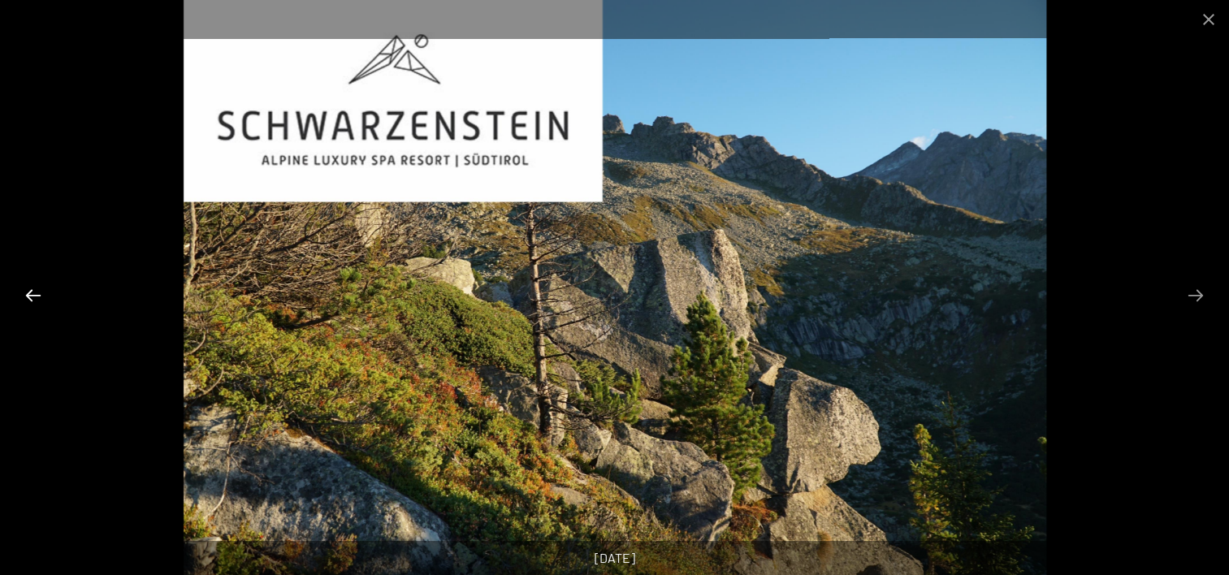
click at [36, 289] on button "Previous slide" at bounding box center [33, 295] width 34 height 32
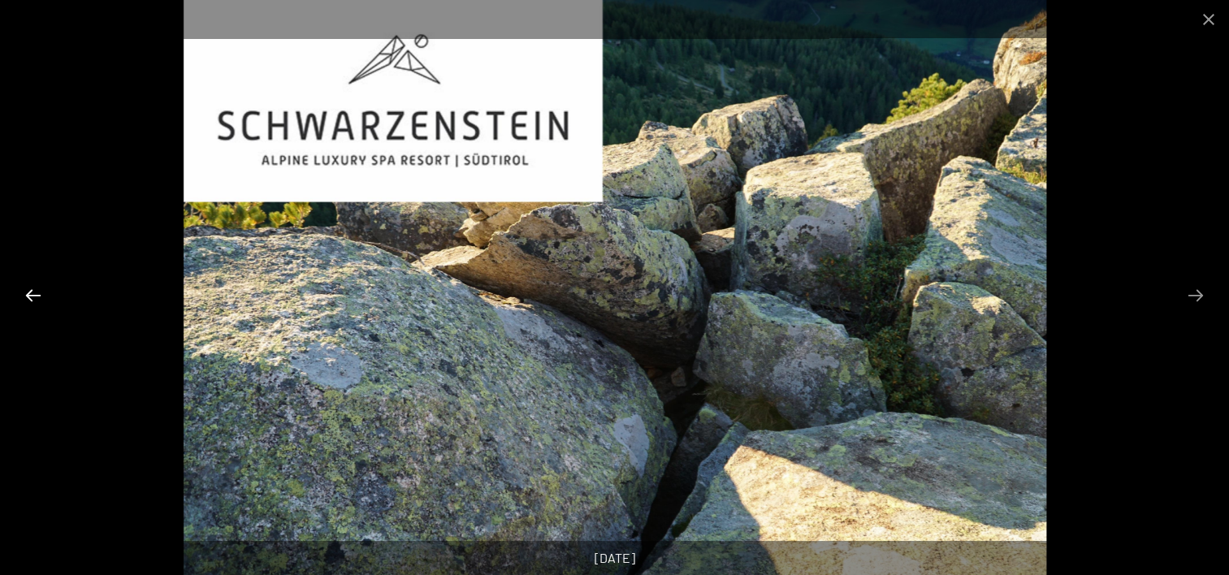
click at [36, 289] on button "Previous slide" at bounding box center [33, 295] width 34 height 32
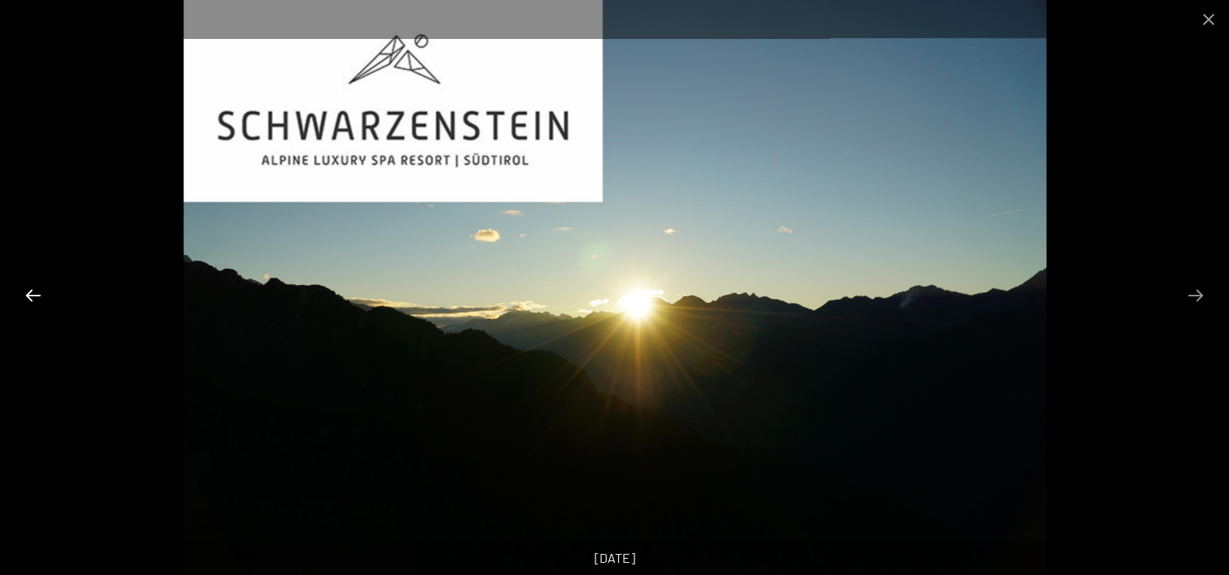
click at [36, 289] on button "Previous slide" at bounding box center [33, 295] width 34 height 32
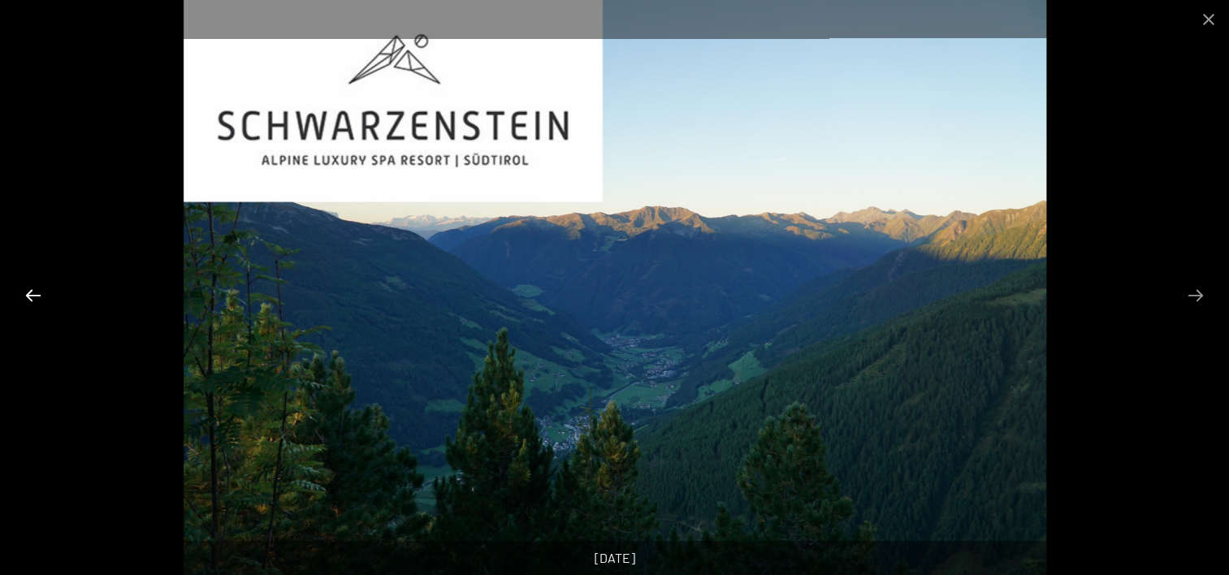
click at [36, 289] on button "Previous slide" at bounding box center [33, 295] width 34 height 32
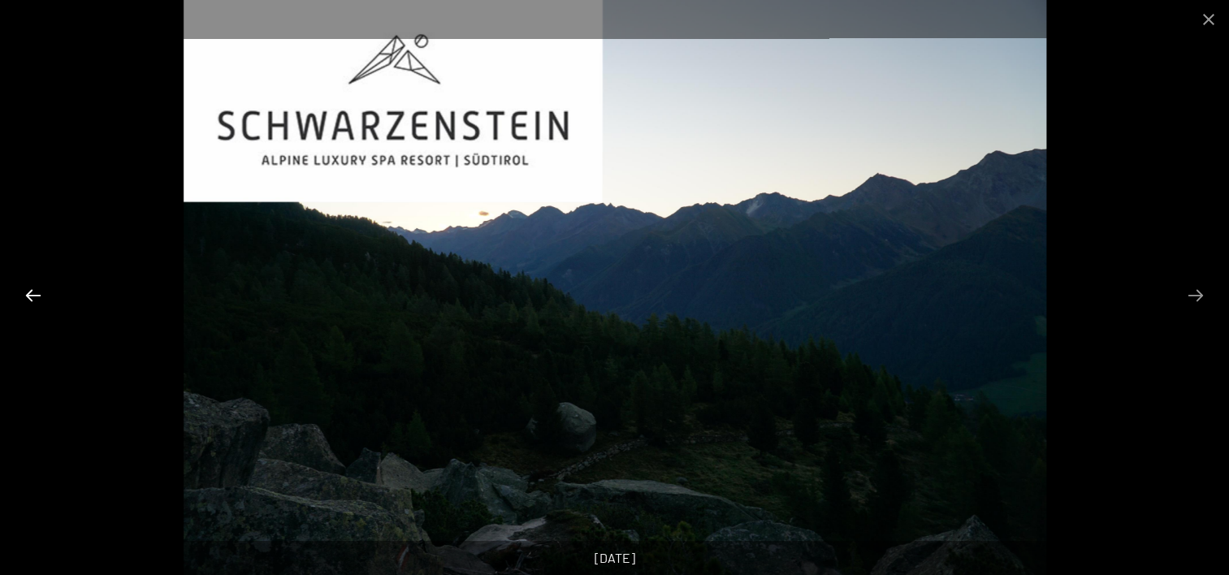
click at [36, 289] on button "Previous slide" at bounding box center [33, 295] width 34 height 32
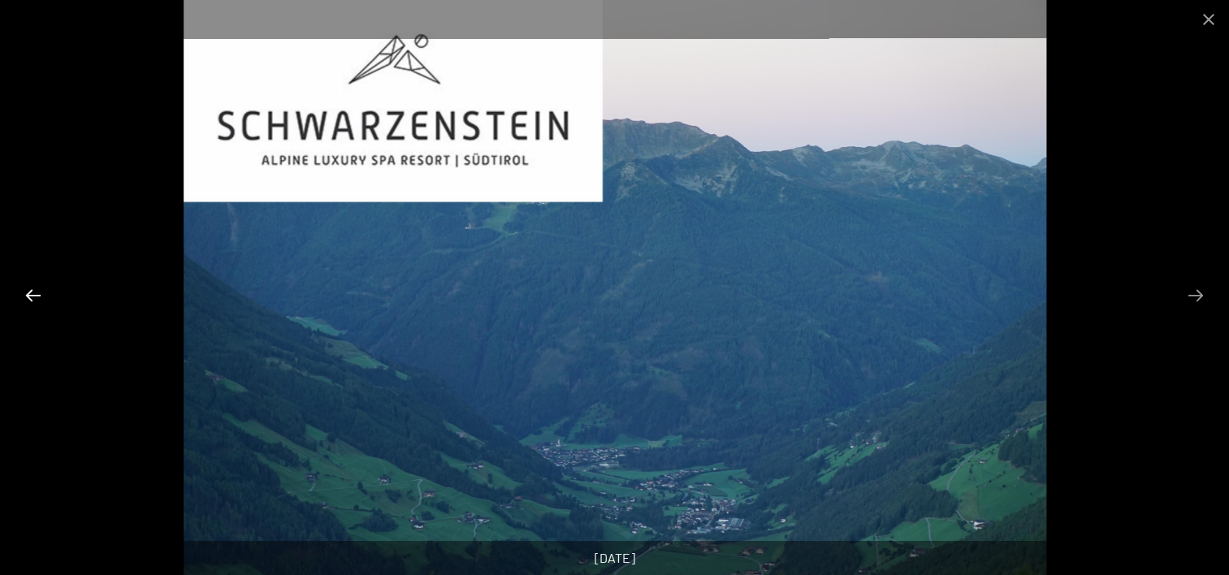
click at [36, 289] on button "Previous slide" at bounding box center [33, 295] width 34 height 32
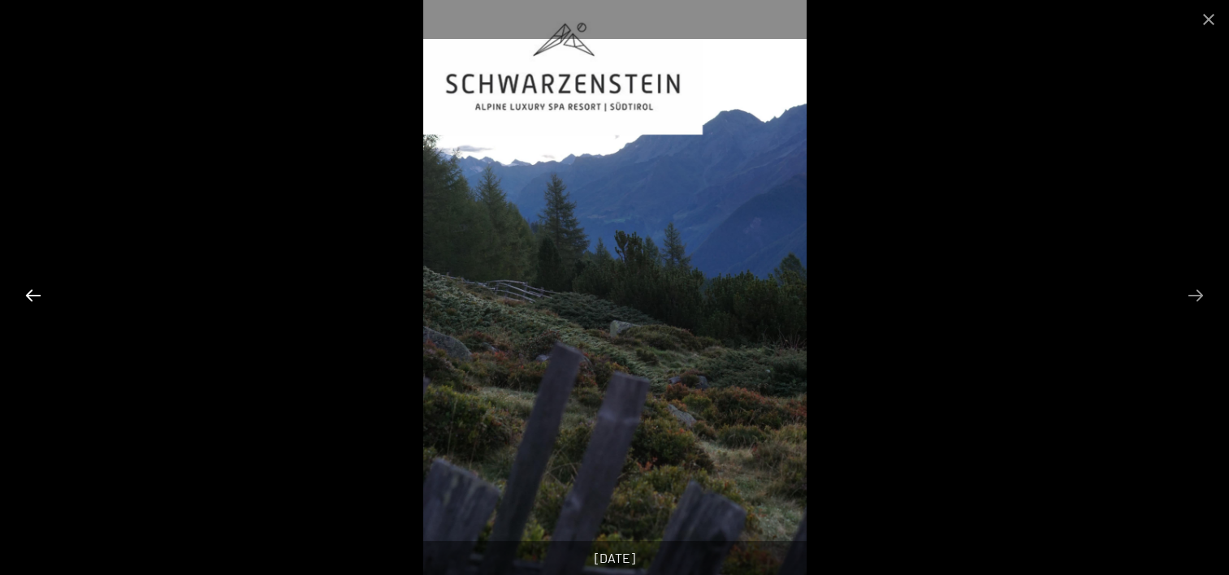
click at [36, 289] on button "Previous slide" at bounding box center [33, 295] width 34 height 32
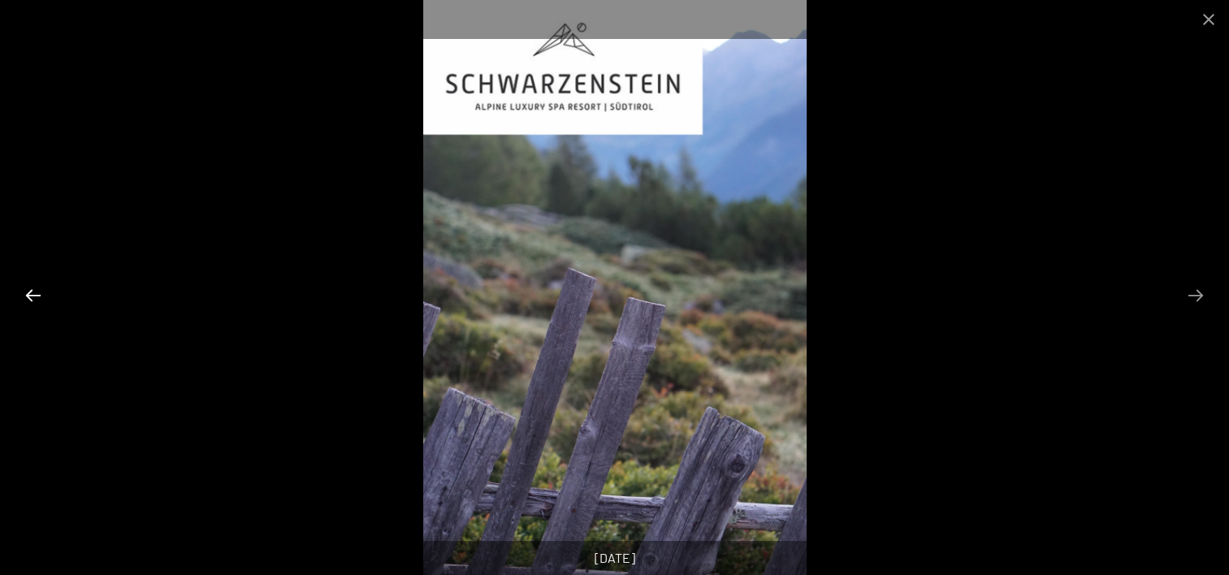
click at [36, 289] on button "Previous slide" at bounding box center [33, 295] width 34 height 32
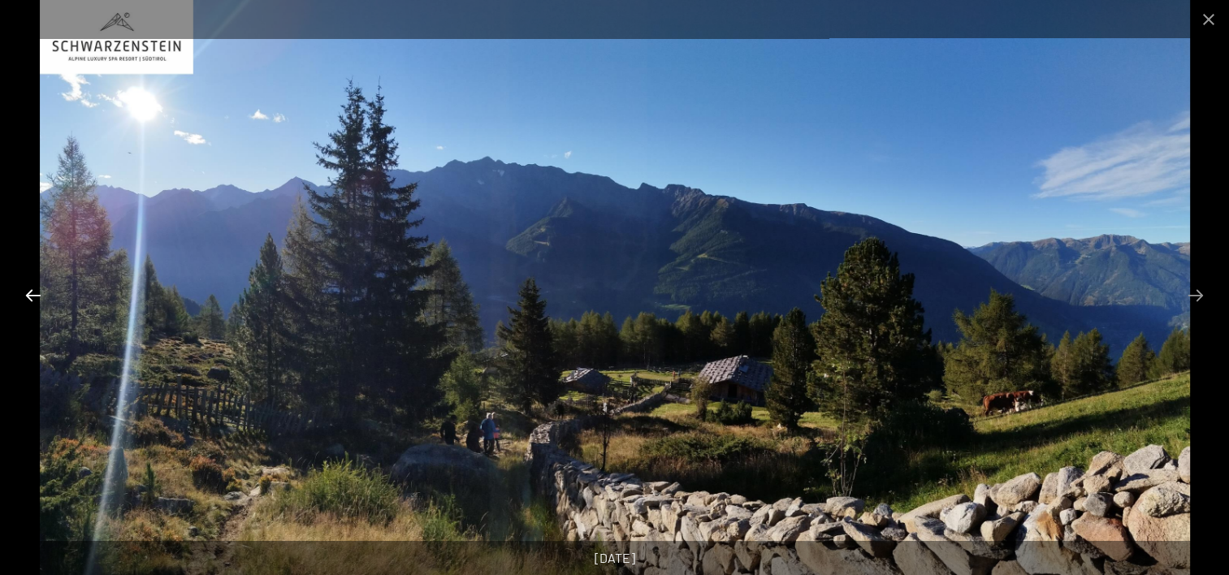
click at [36, 289] on button "Previous slide" at bounding box center [33, 295] width 34 height 32
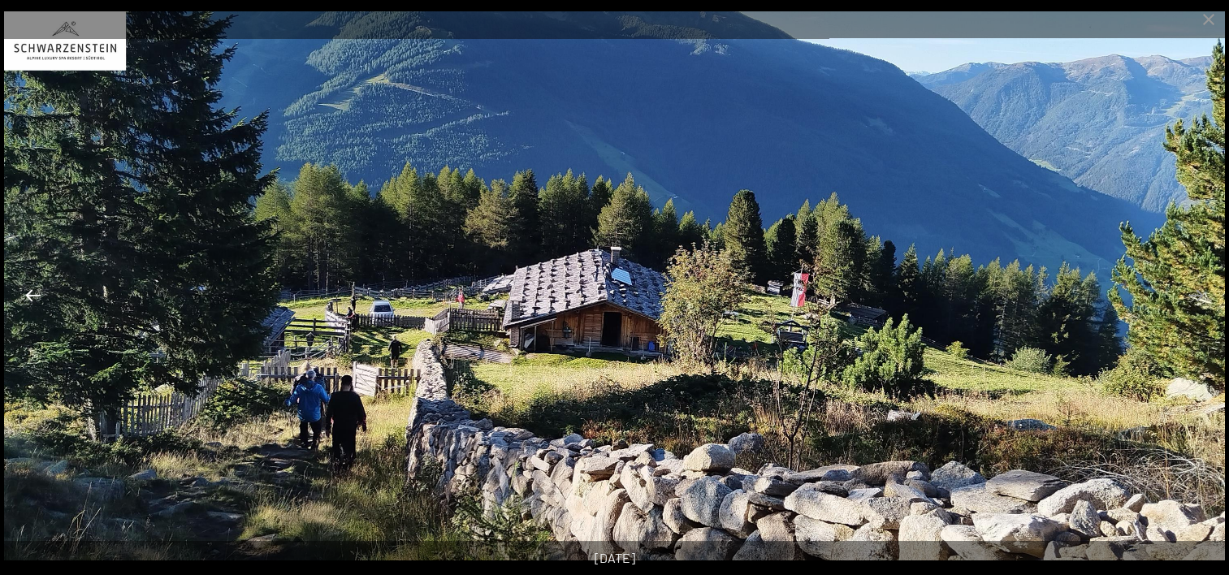
click at [36, 289] on button "Previous slide" at bounding box center [33, 295] width 34 height 32
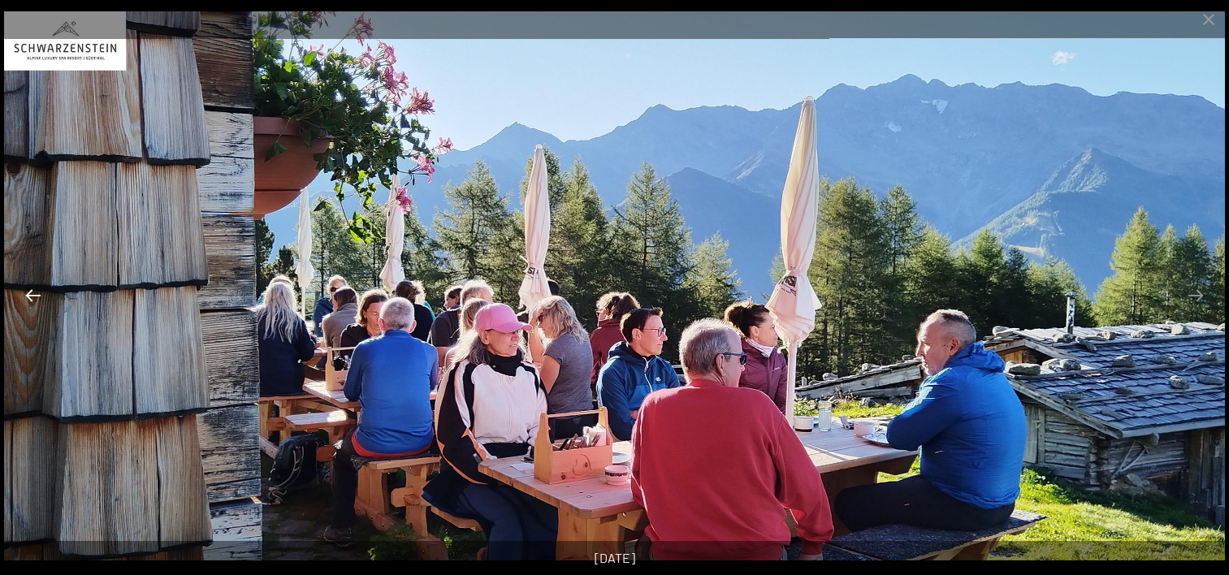
click at [36, 289] on button "Previous slide" at bounding box center [33, 295] width 34 height 32
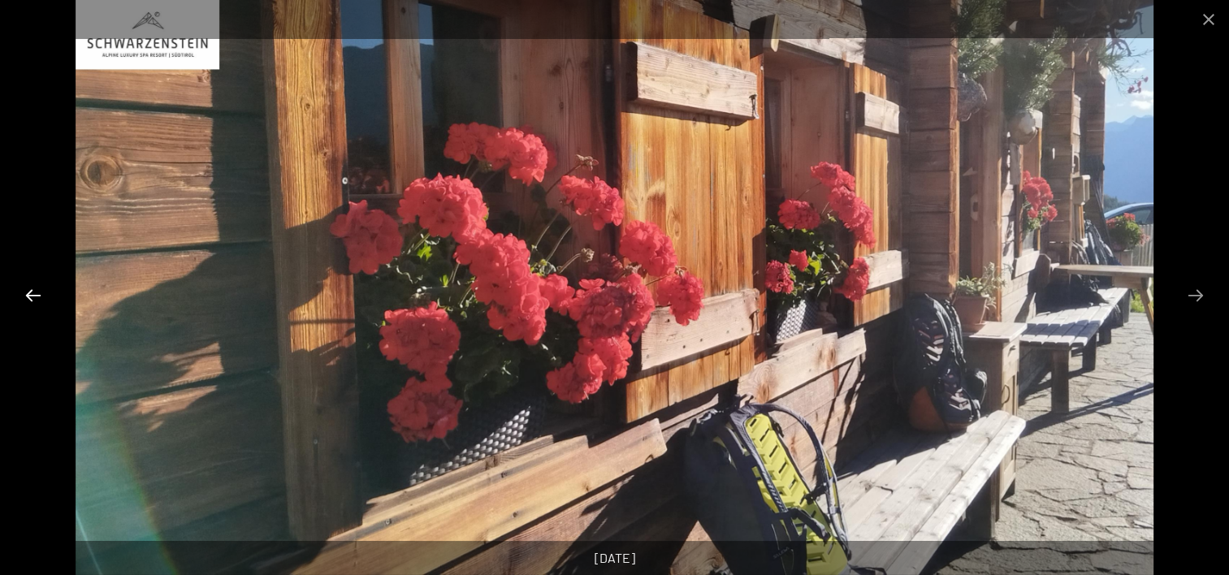
click at [36, 289] on button "Previous slide" at bounding box center [33, 295] width 34 height 32
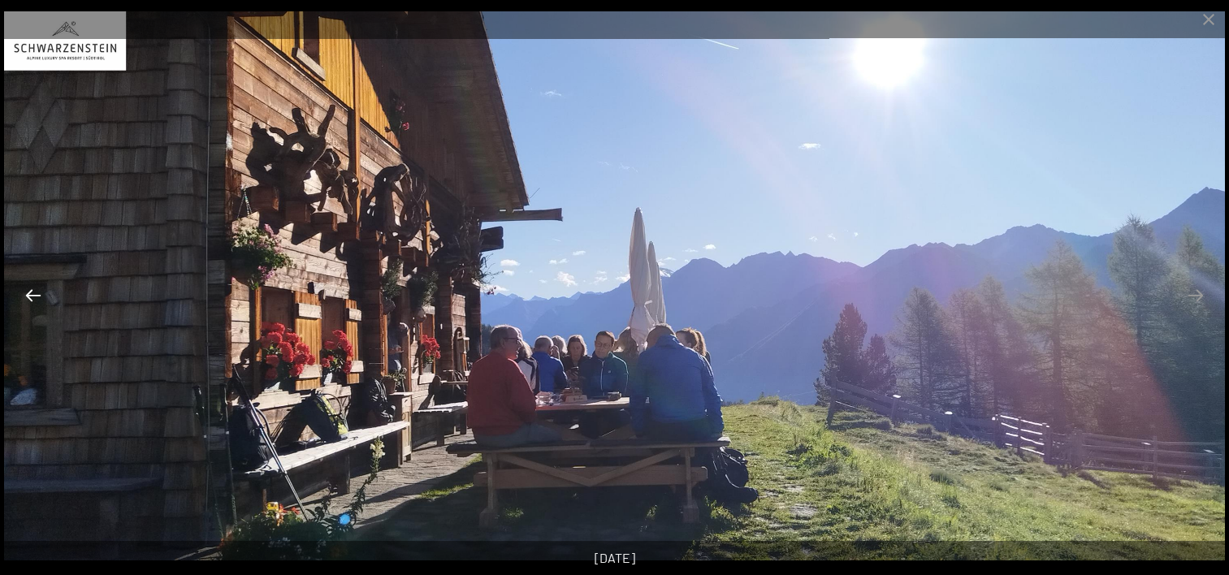
click at [36, 289] on button "Previous slide" at bounding box center [33, 295] width 34 height 32
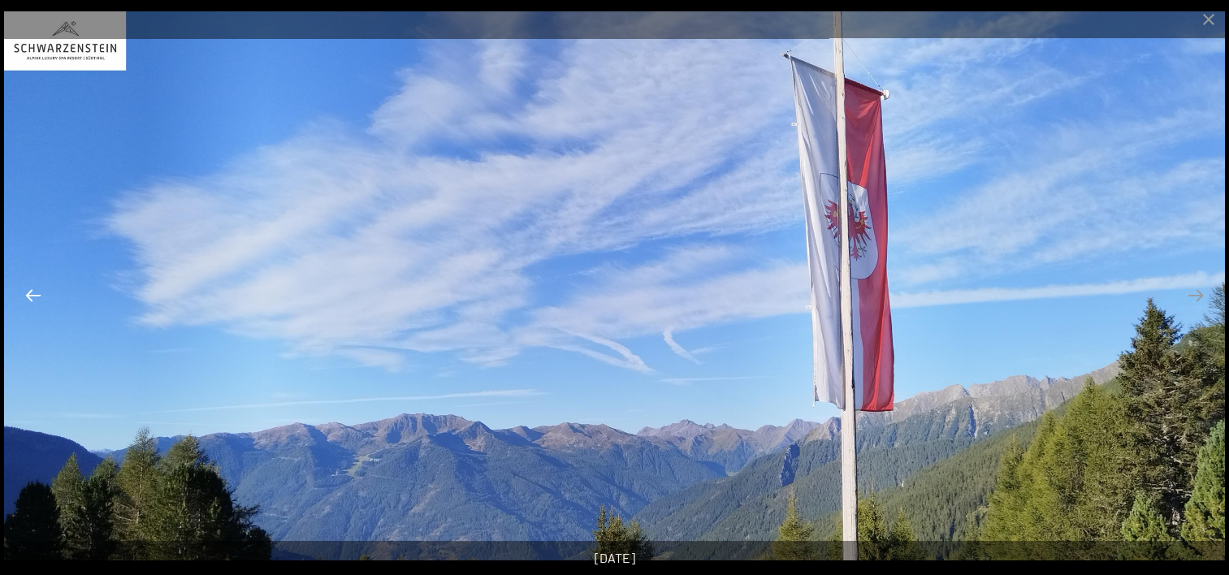
click at [36, 289] on button "Previous slide" at bounding box center [33, 295] width 34 height 32
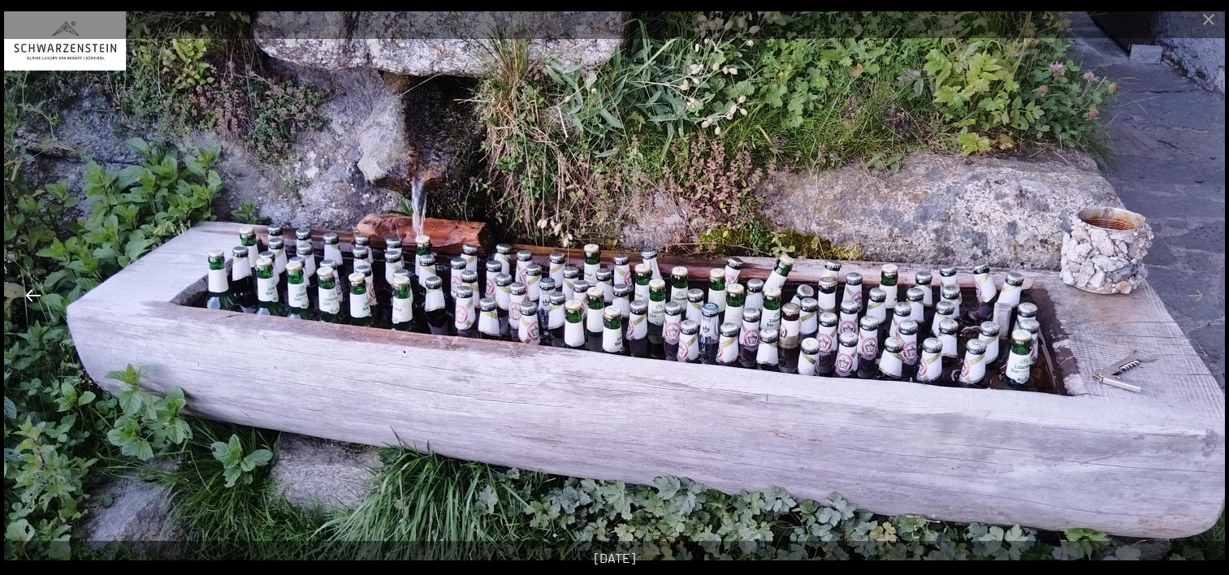
click at [36, 289] on button "Previous slide" at bounding box center [33, 295] width 34 height 32
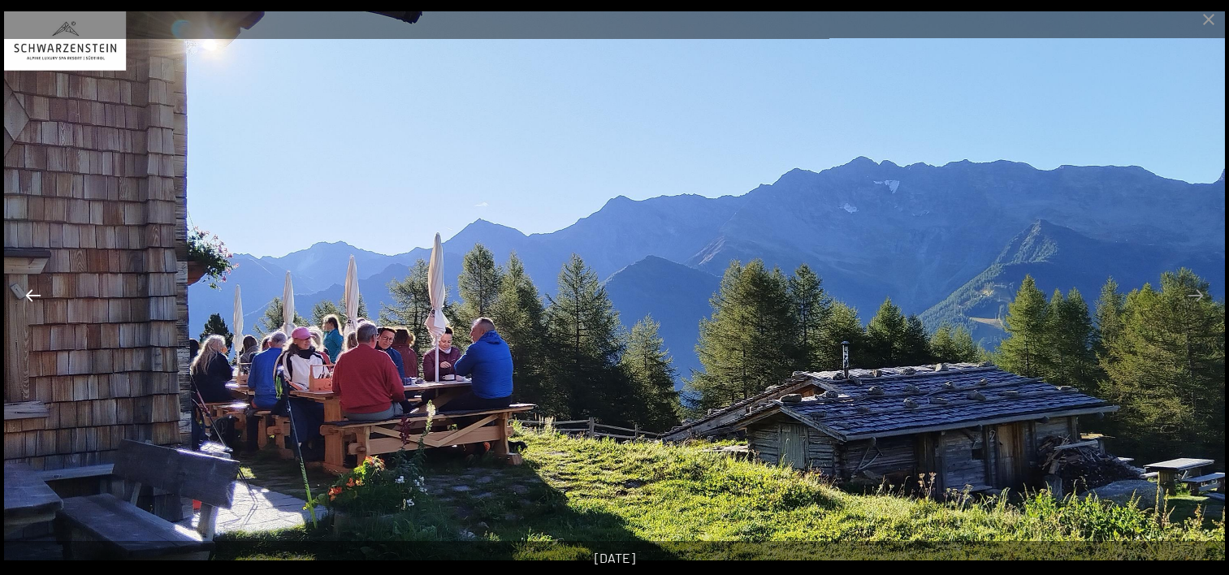
click at [36, 289] on button "Previous slide" at bounding box center [33, 295] width 34 height 32
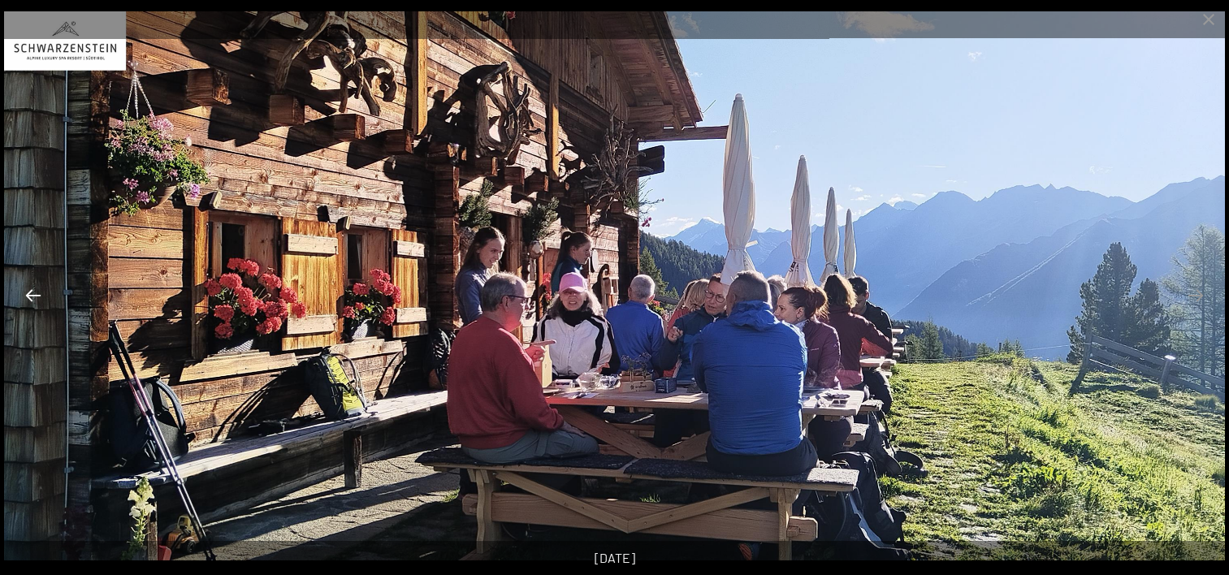
click at [36, 289] on button "Previous slide" at bounding box center [33, 295] width 34 height 32
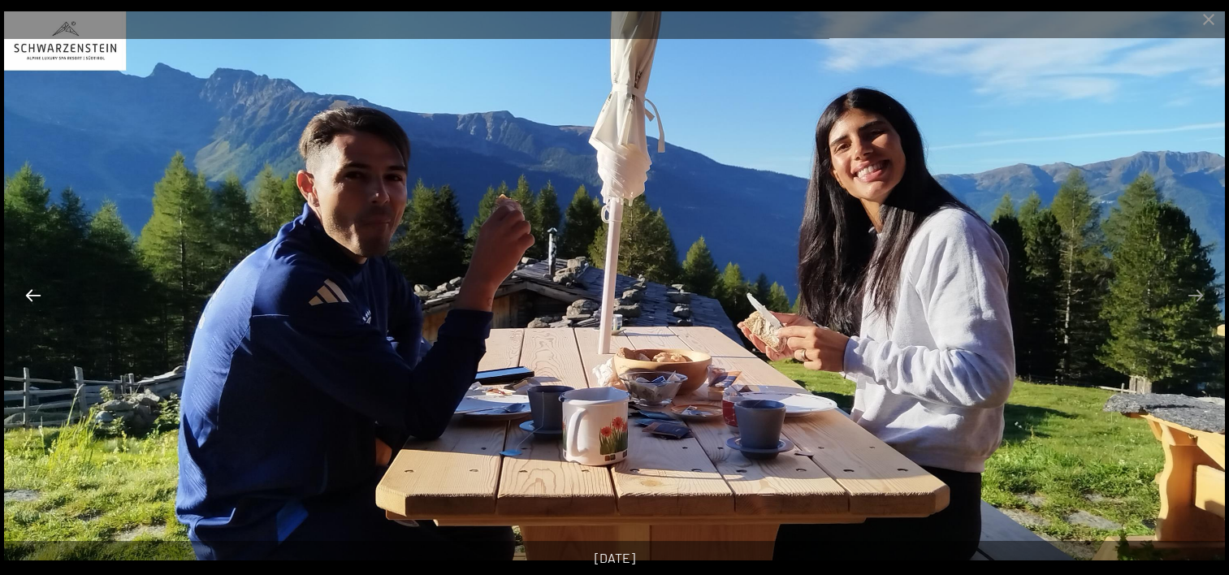
click at [36, 289] on button "Previous slide" at bounding box center [33, 295] width 34 height 32
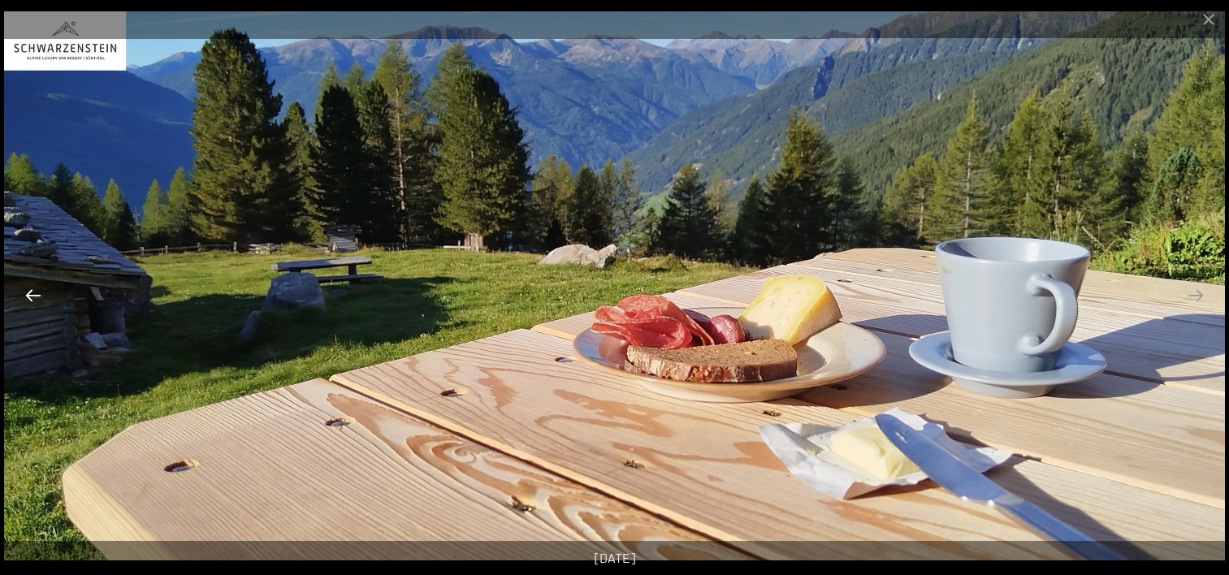
click at [36, 289] on button "Previous slide" at bounding box center [33, 295] width 34 height 32
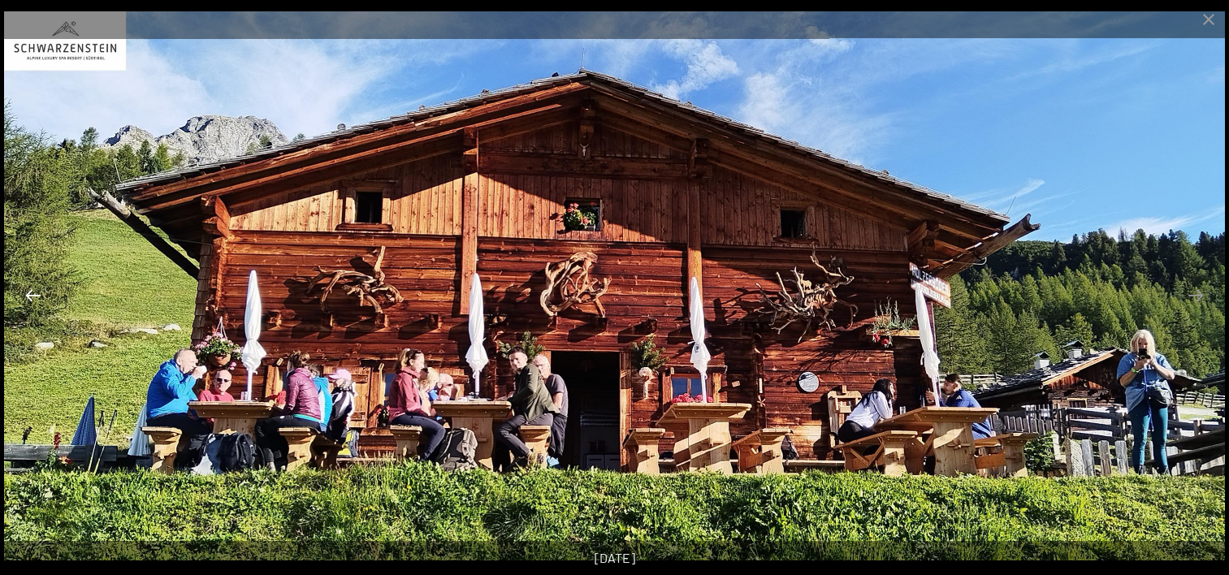
click at [36, 289] on button "Previous slide" at bounding box center [33, 295] width 34 height 32
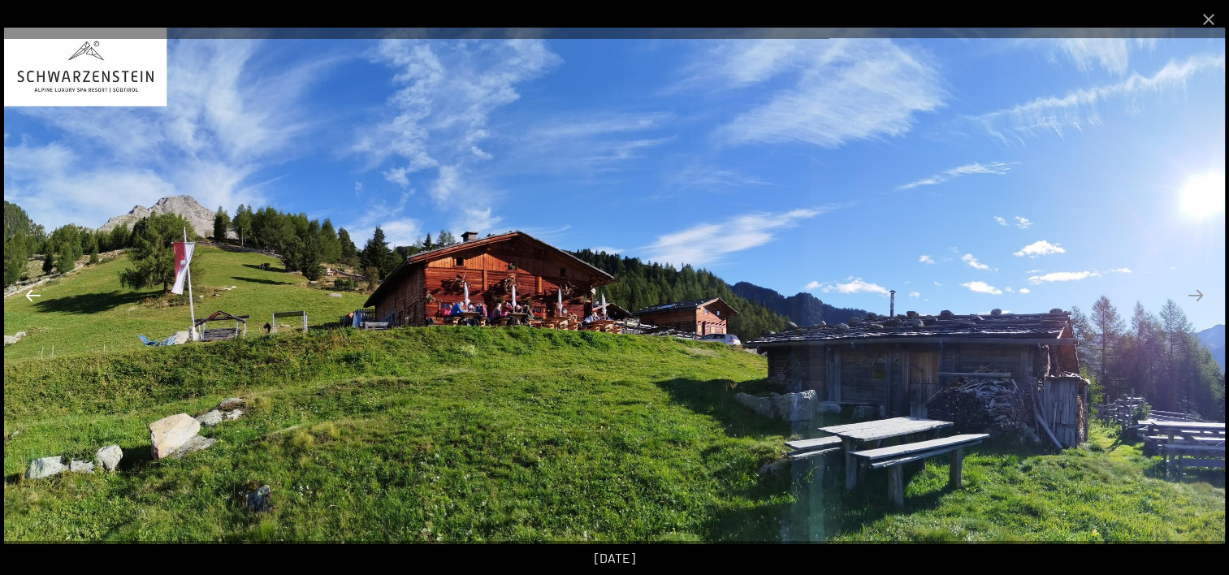
click at [36, 289] on button "Previous slide" at bounding box center [33, 295] width 34 height 32
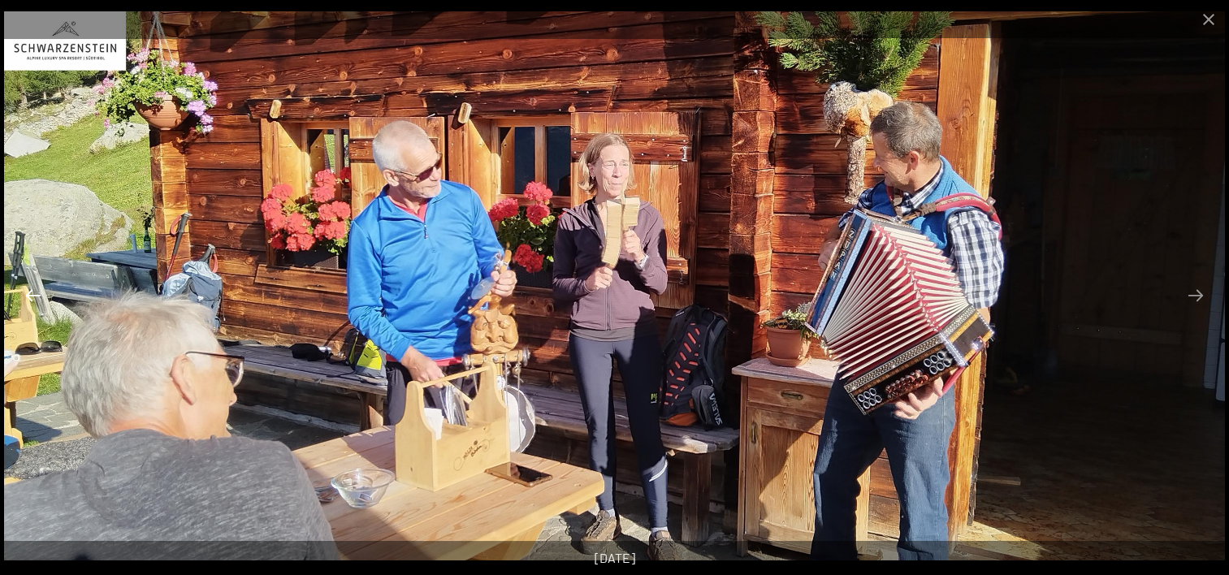
click at [36, 285] on button "Previous slide" at bounding box center [33, 295] width 34 height 32
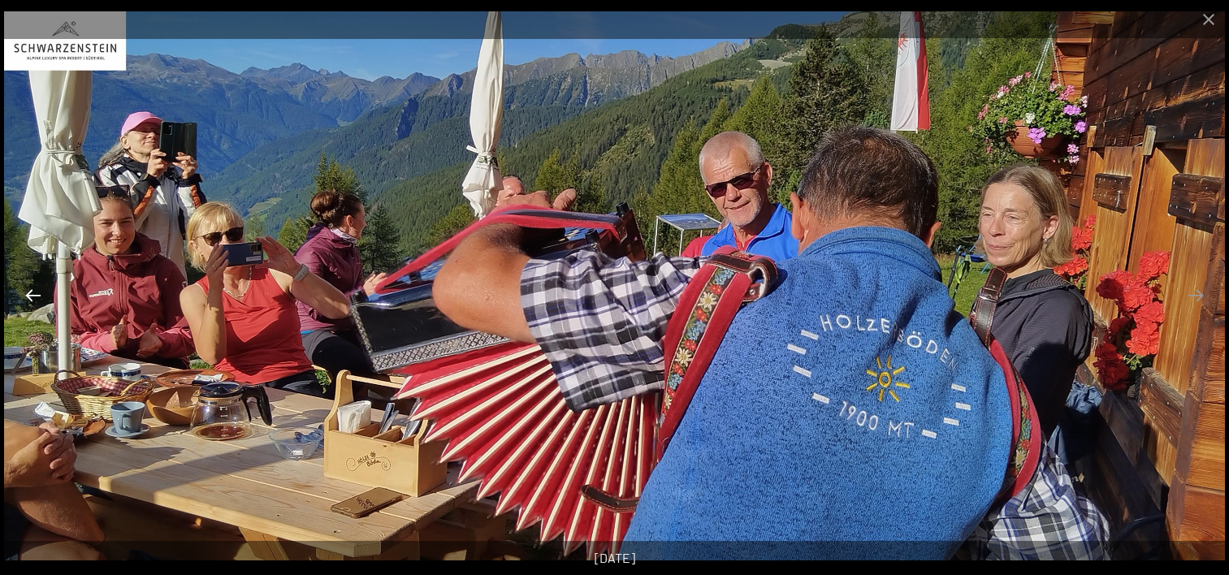
click at [36, 285] on button "Previous slide" at bounding box center [33, 295] width 34 height 32
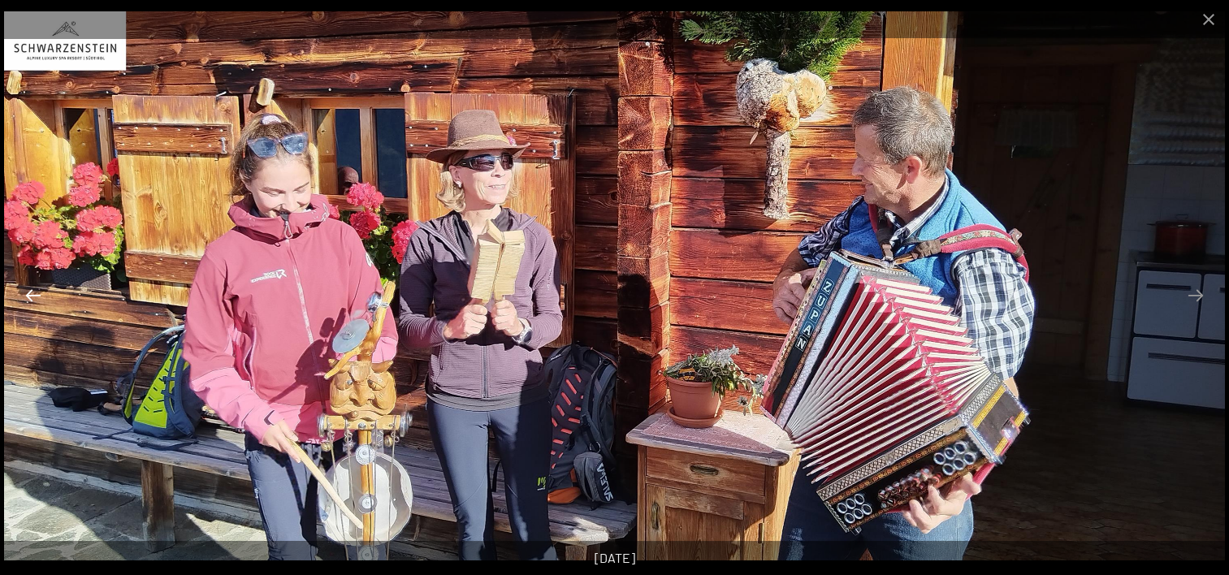
click at [36, 285] on button "Previous slide" at bounding box center [33, 295] width 34 height 32
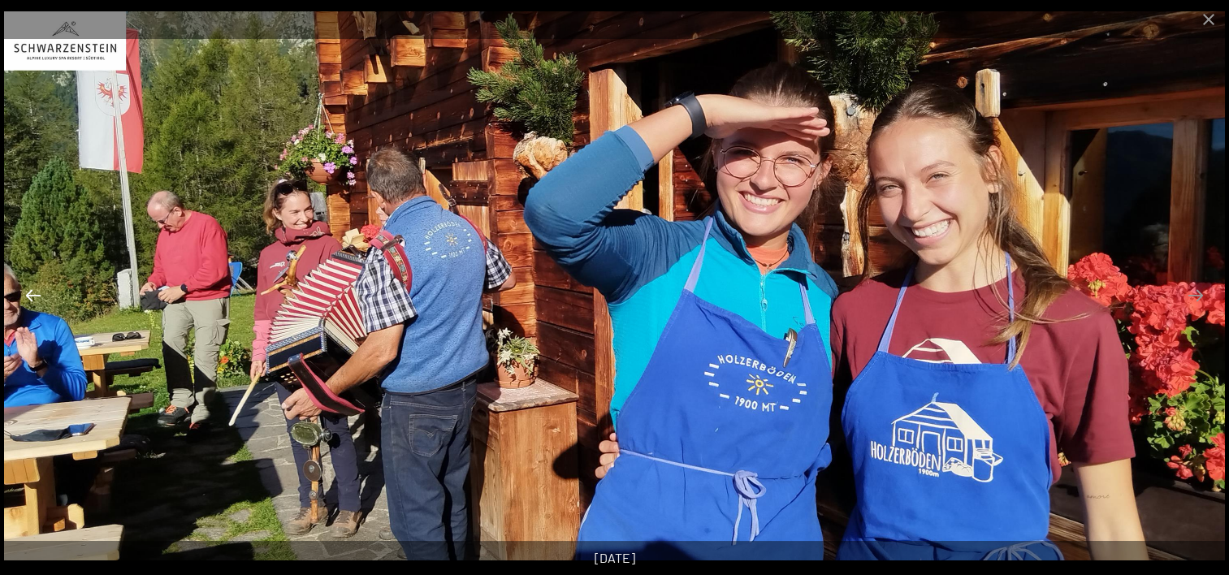
click at [36, 285] on button "Previous slide" at bounding box center [33, 295] width 34 height 32
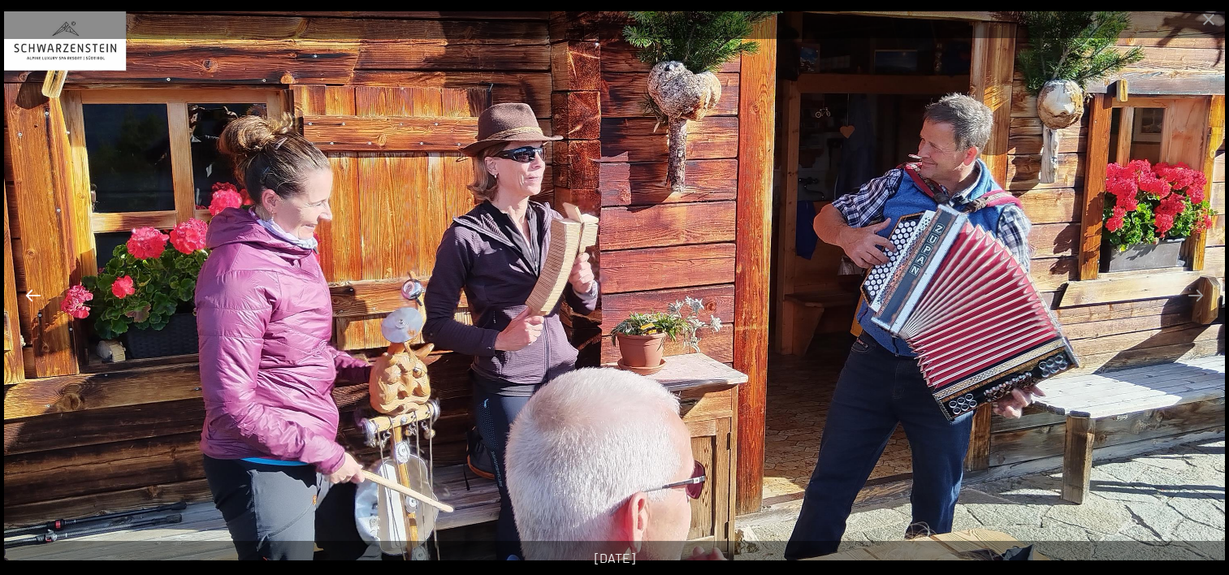
click at [36, 285] on button "Previous slide" at bounding box center [33, 295] width 34 height 32
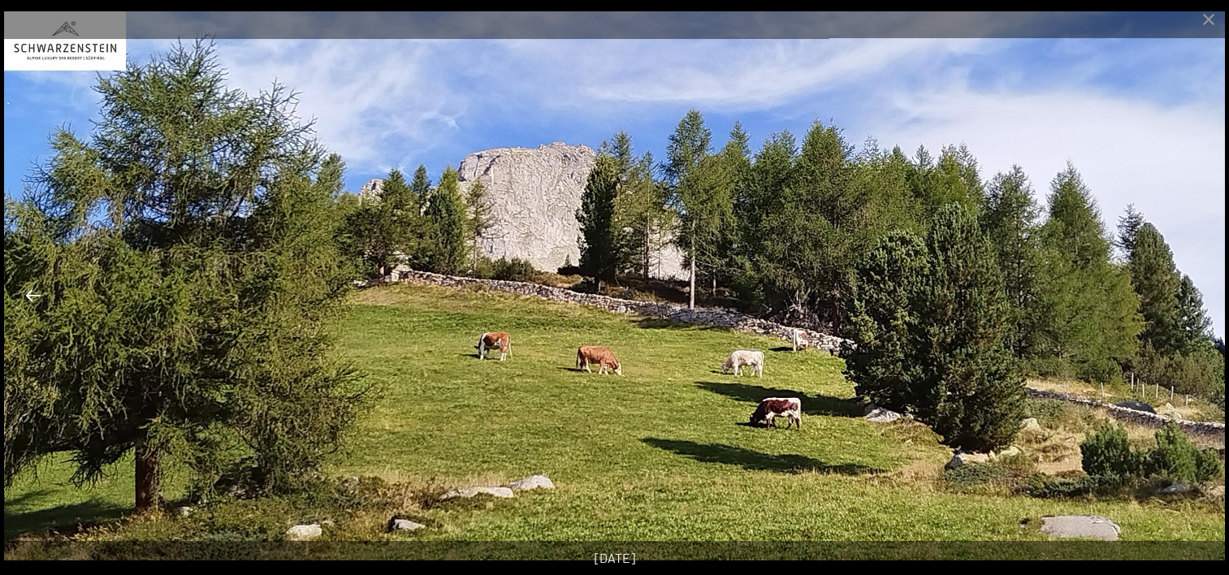
click at [36, 288] on button "Previous slide" at bounding box center [33, 295] width 34 height 32
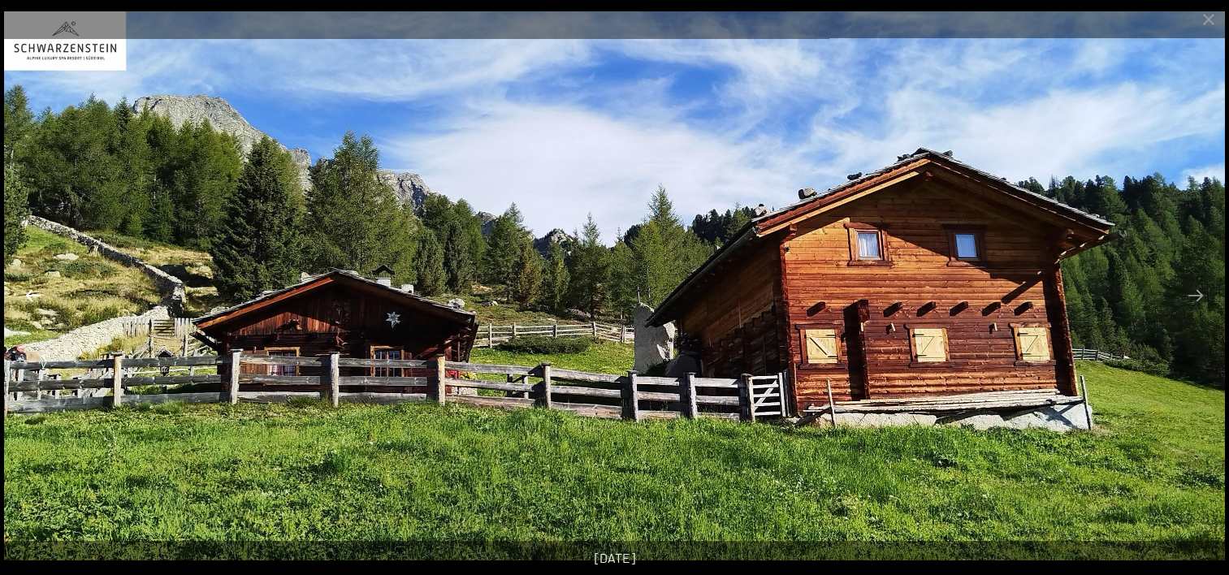
click at [36, 288] on button "Previous slide" at bounding box center [33, 295] width 34 height 32
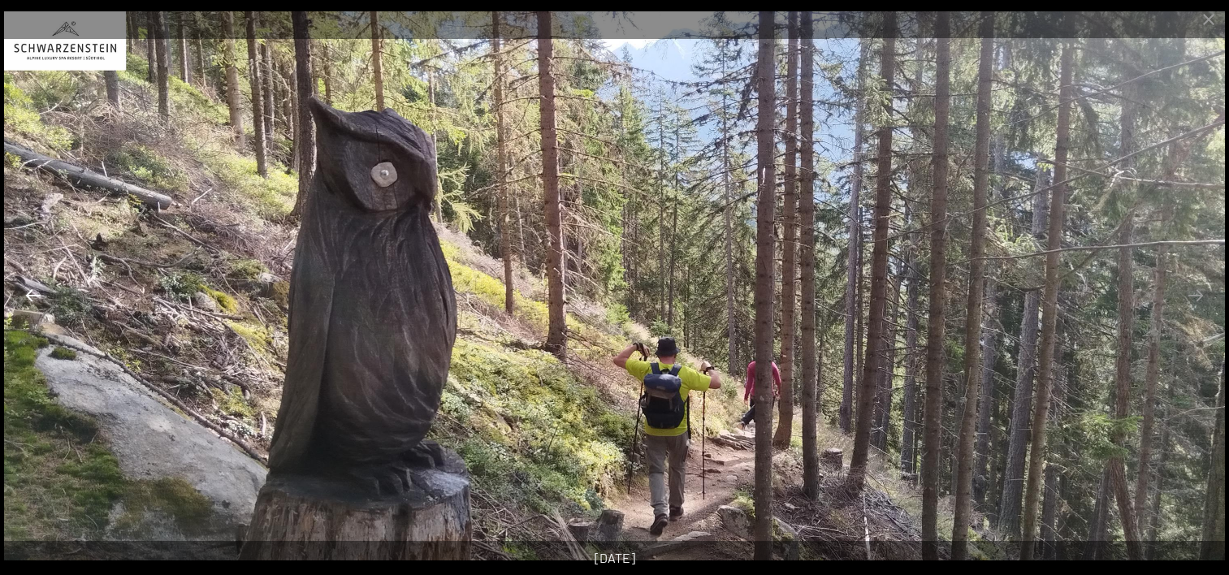
click at [36, 288] on button "Previous slide" at bounding box center [33, 295] width 34 height 32
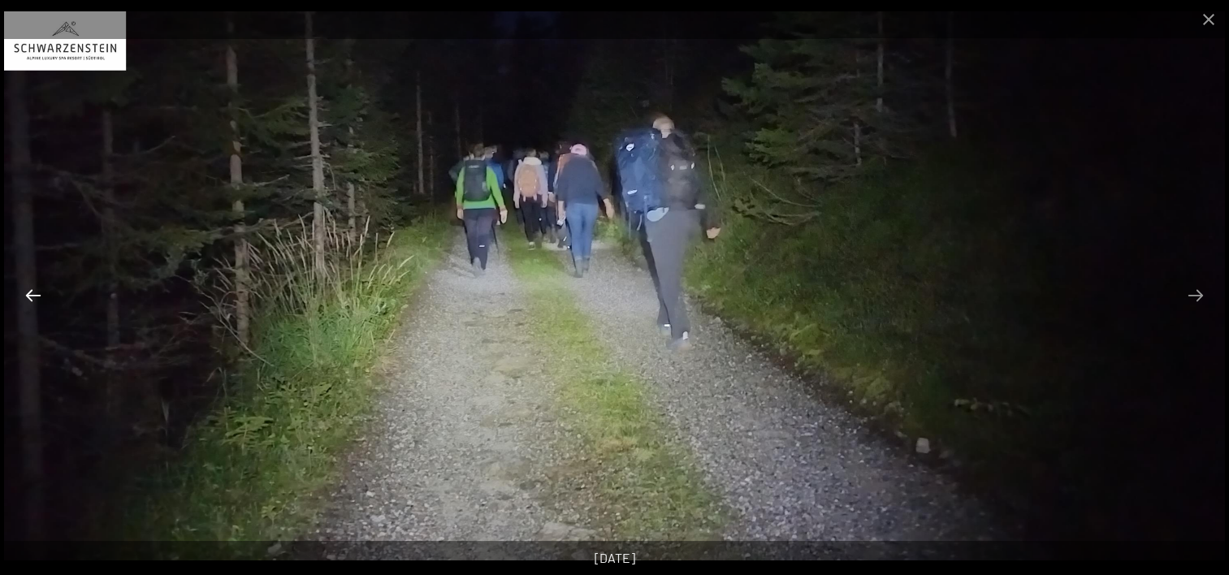
click at [36, 288] on button "Previous slide" at bounding box center [33, 295] width 34 height 32
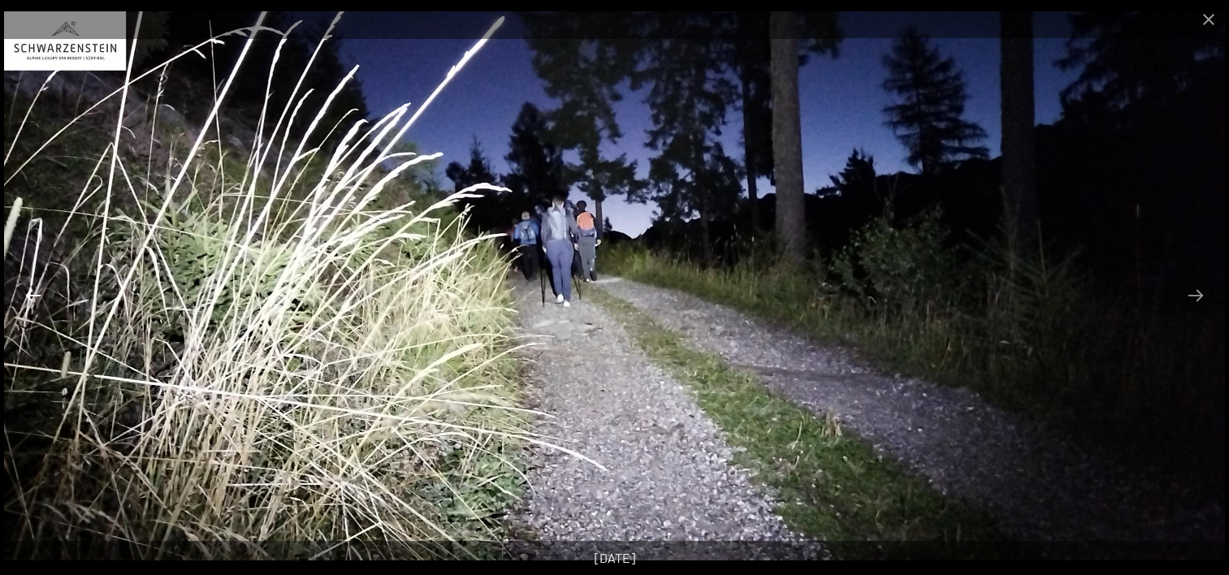
click at [36, 288] on button "Previous slide" at bounding box center [33, 295] width 34 height 32
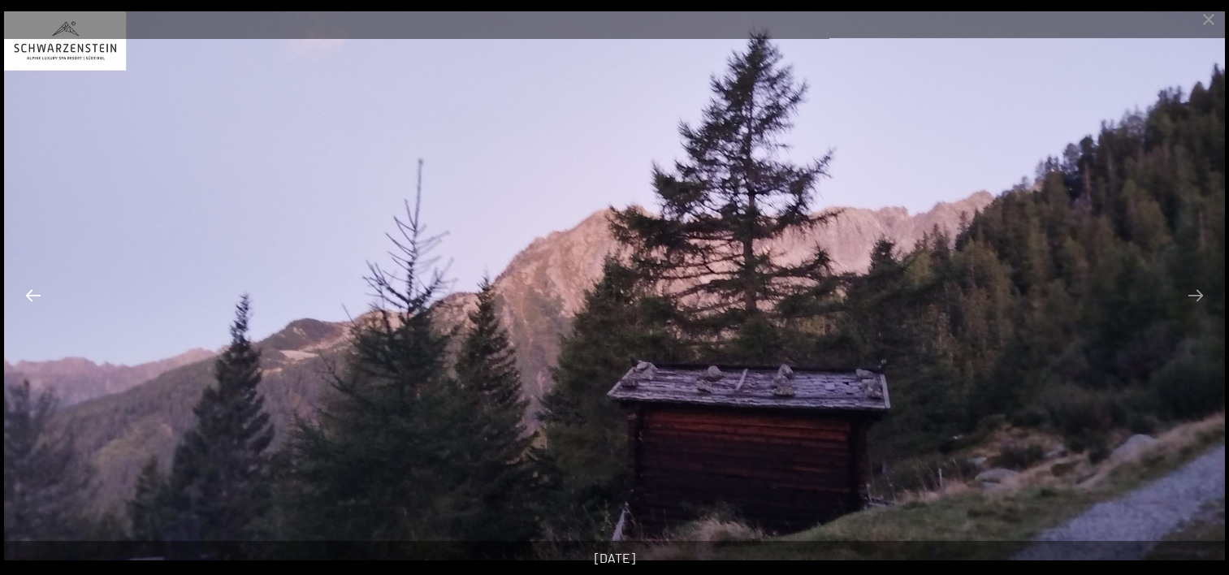
click at [36, 288] on button "Previous slide" at bounding box center [33, 295] width 34 height 32
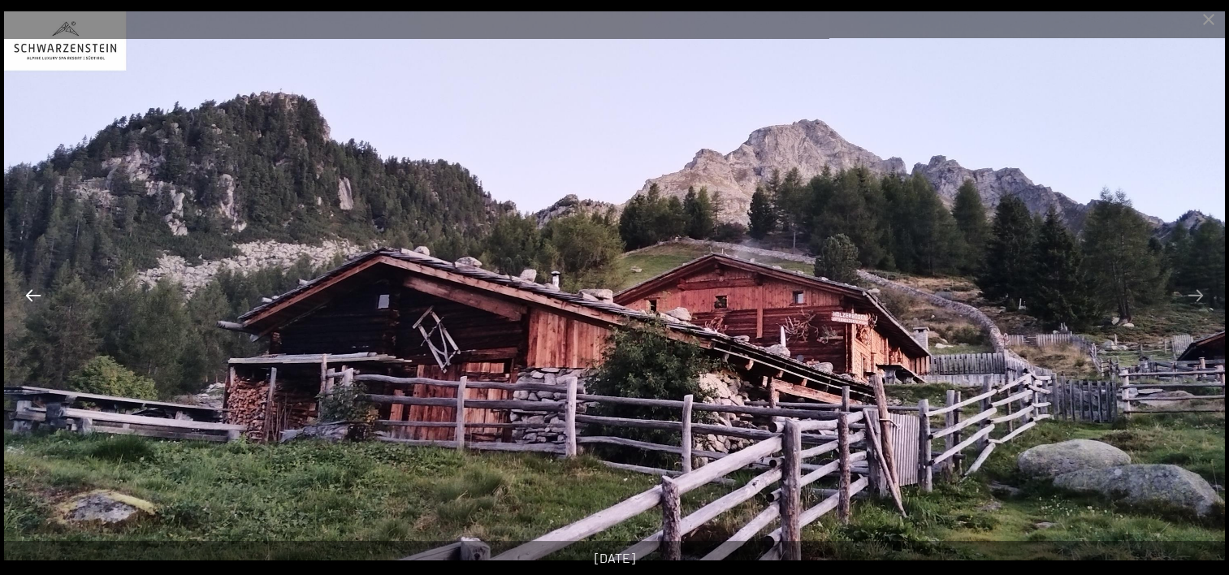
click at [36, 288] on button "Previous slide" at bounding box center [33, 295] width 34 height 32
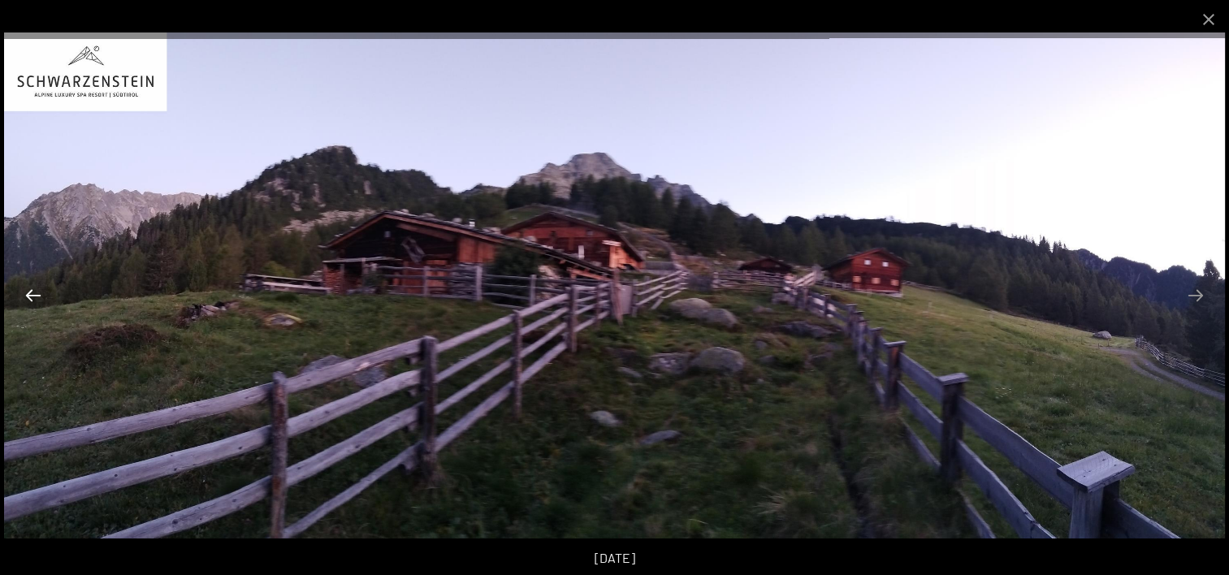
click at [36, 288] on button "Previous slide" at bounding box center [33, 295] width 34 height 32
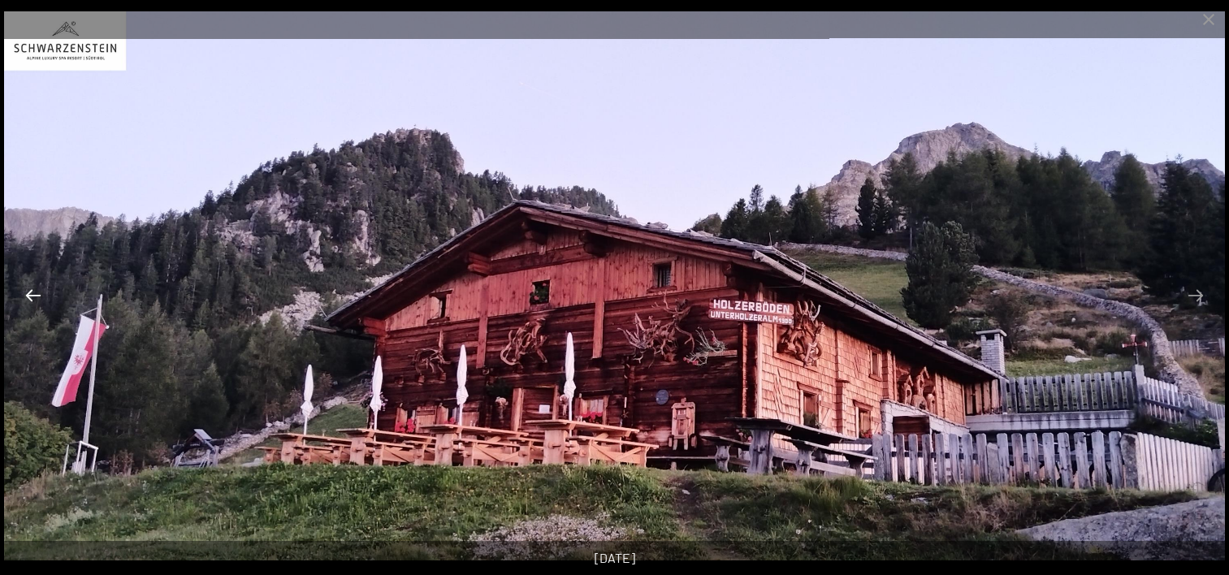
click at [36, 288] on button "Previous slide" at bounding box center [33, 295] width 34 height 32
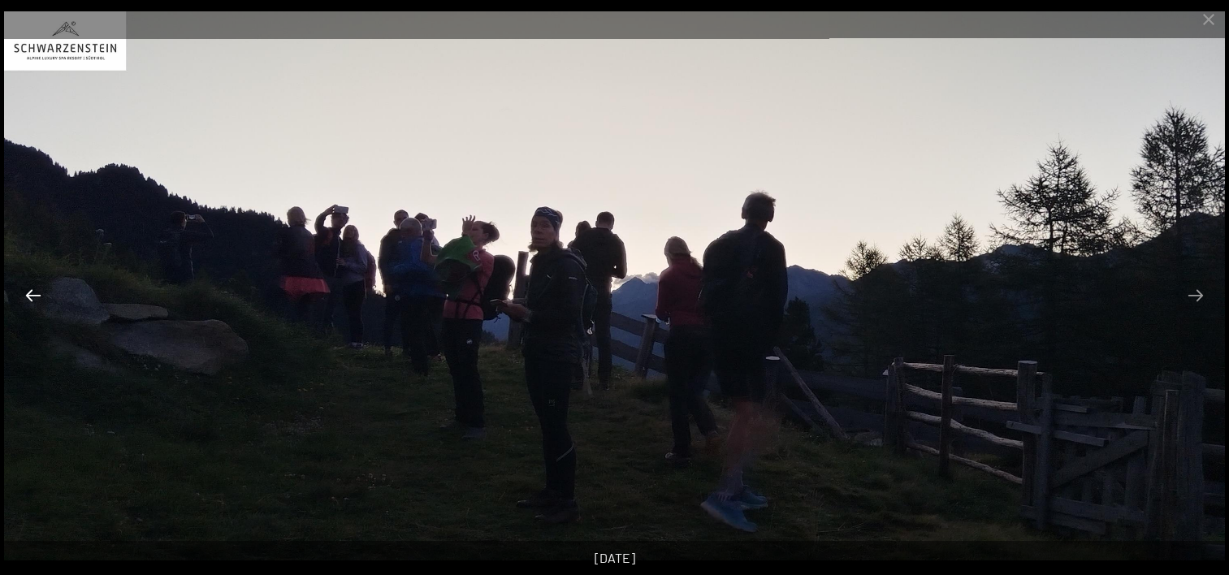
click at [36, 288] on button "Previous slide" at bounding box center [33, 295] width 34 height 32
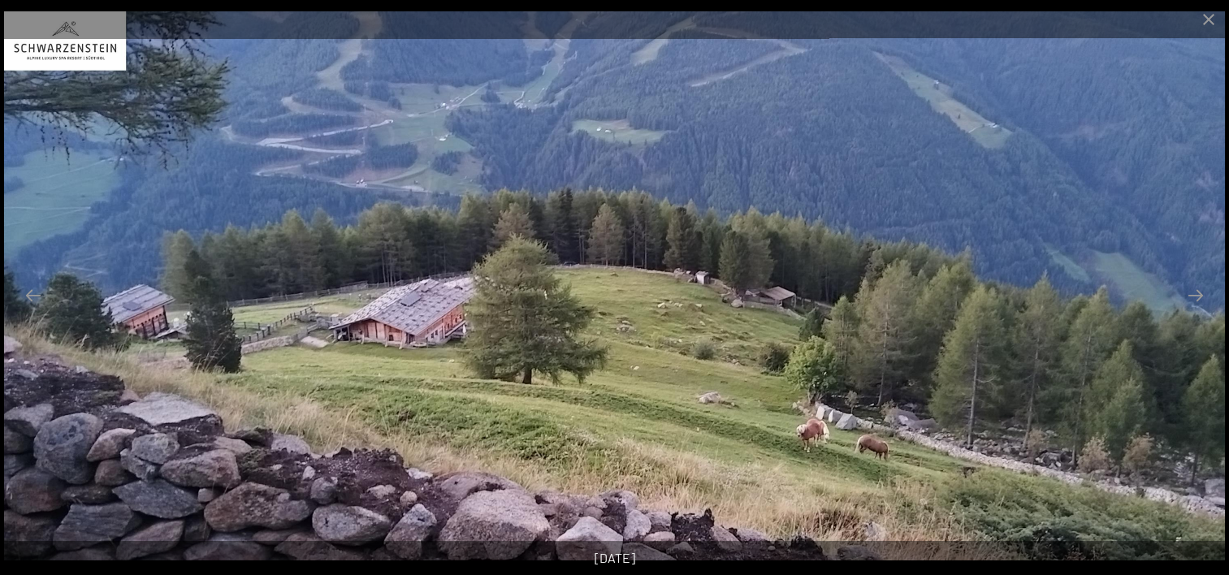
scroll to position [9122, 0]
click at [1197, 183] on img at bounding box center [614, 285] width 1221 height 549
click at [1178, 205] on img at bounding box center [614, 285] width 1221 height 549
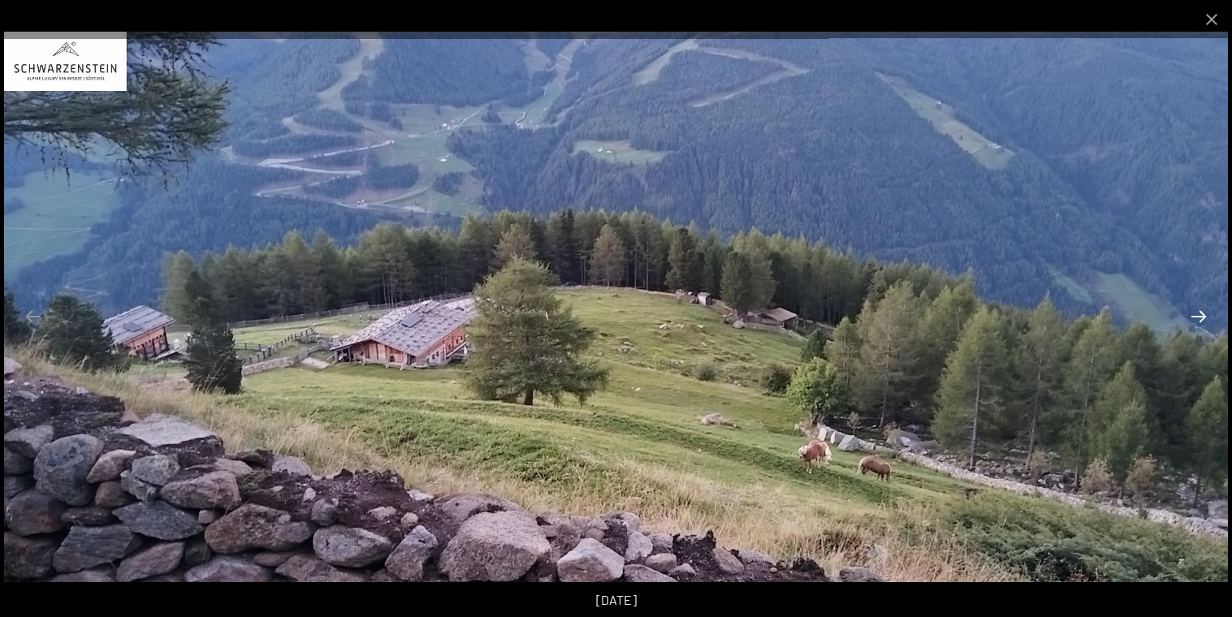
click at [1198, 318] on button "Next slide" at bounding box center [1199, 316] width 34 height 32
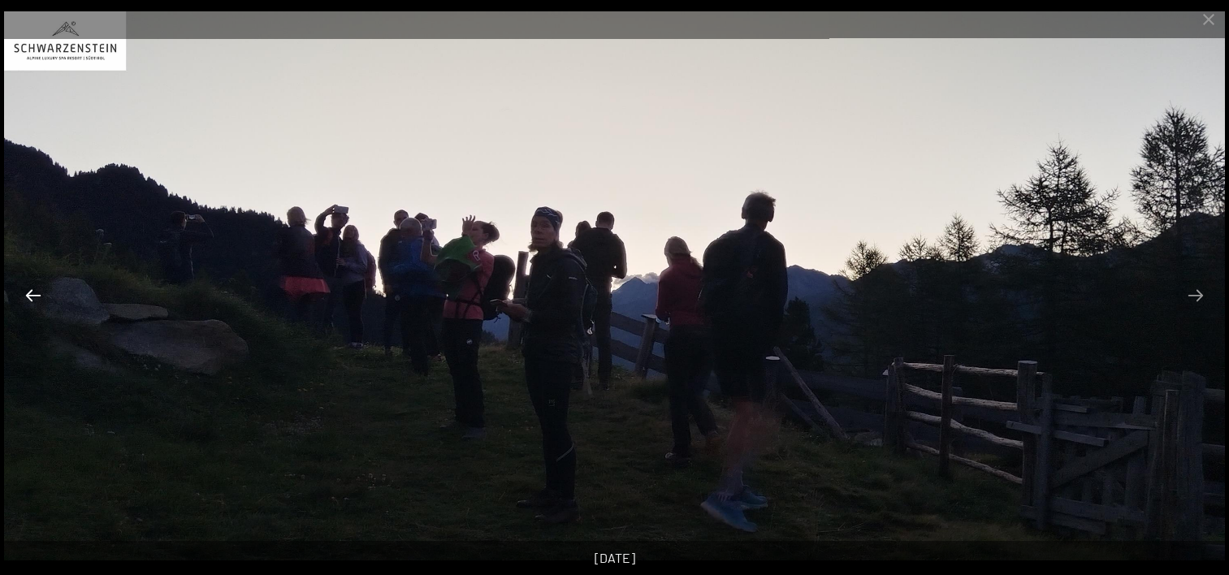
click at [33, 298] on button "Previous slide" at bounding box center [33, 295] width 34 height 32
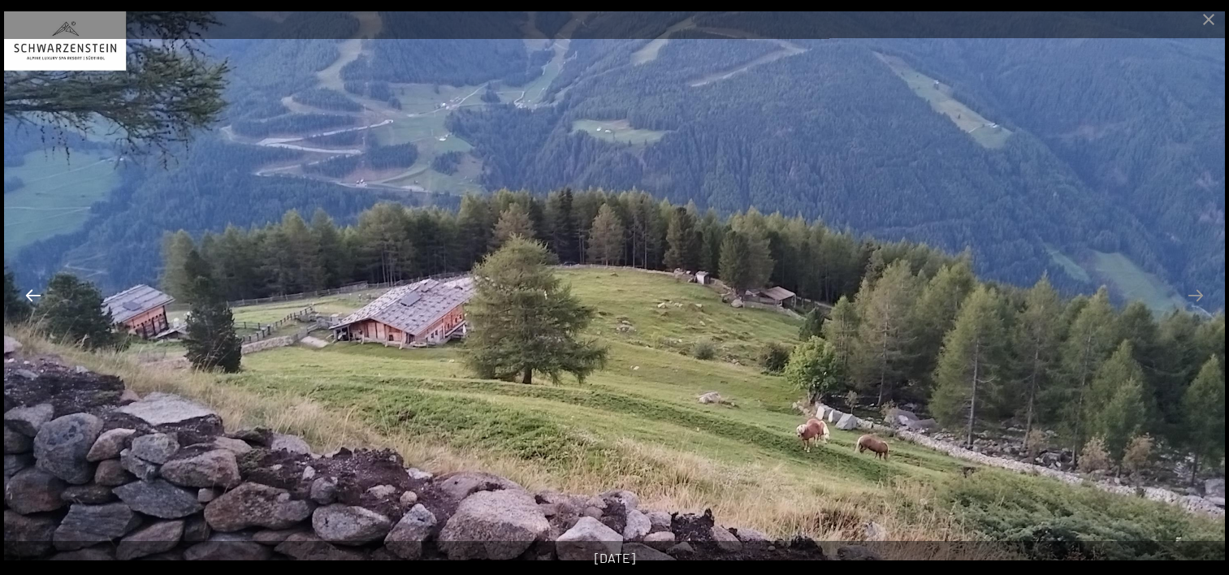
click at [33, 298] on button "Previous slide" at bounding box center [33, 295] width 34 height 32
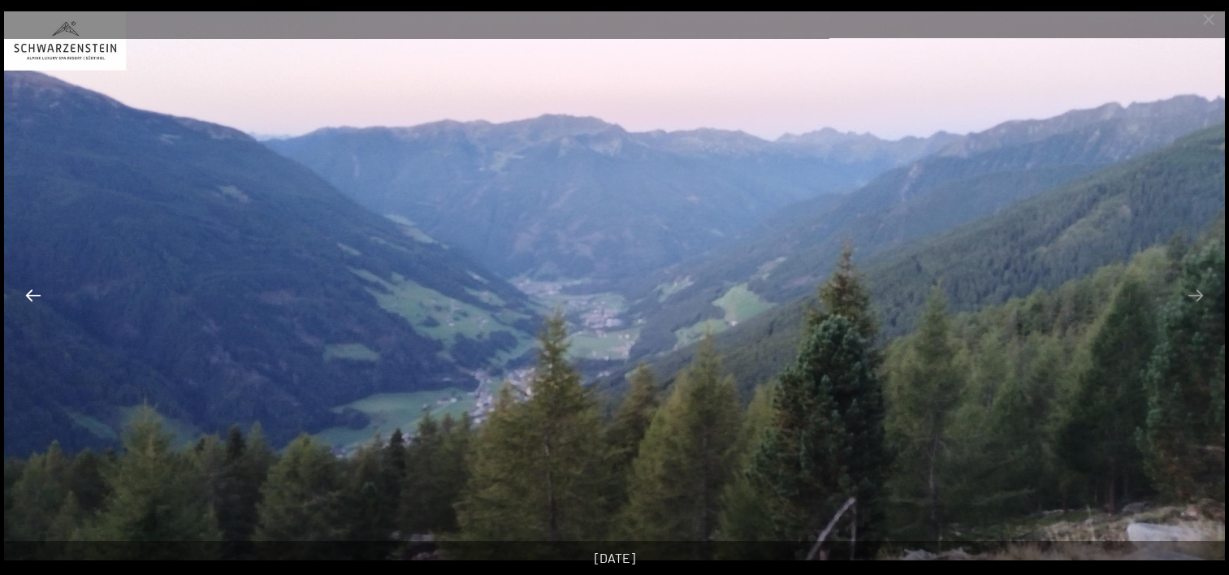
click at [33, 297] on button "Previous slide" at bounding box center [33, 295] width 34 height 32
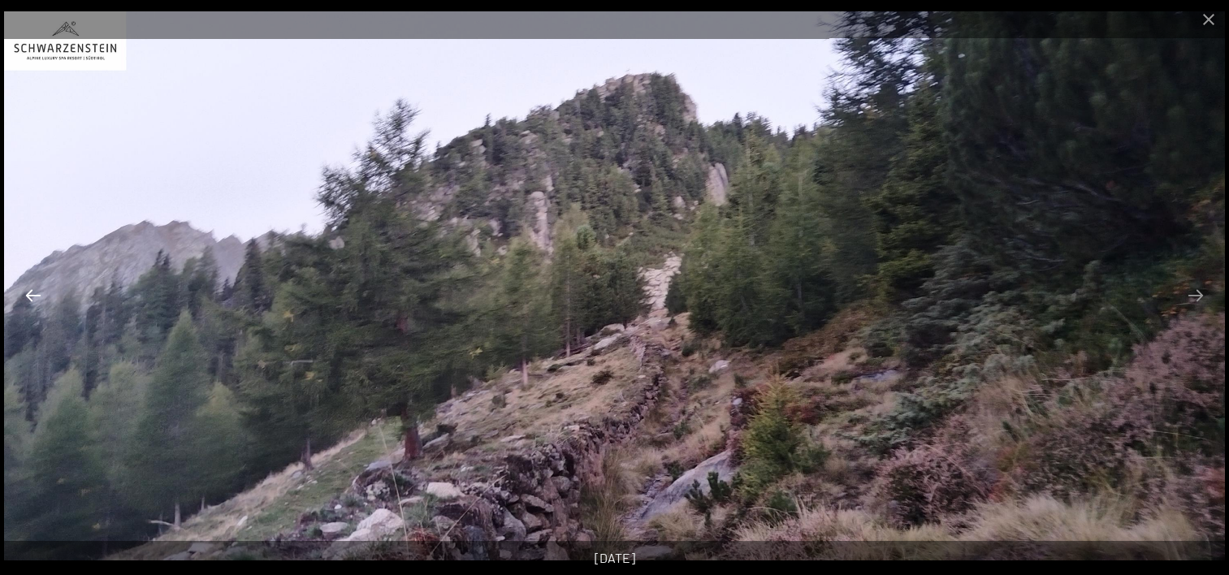
click at [33, 296] on button "Previous slide" at bounding box center [33, 295] width 34 height 32
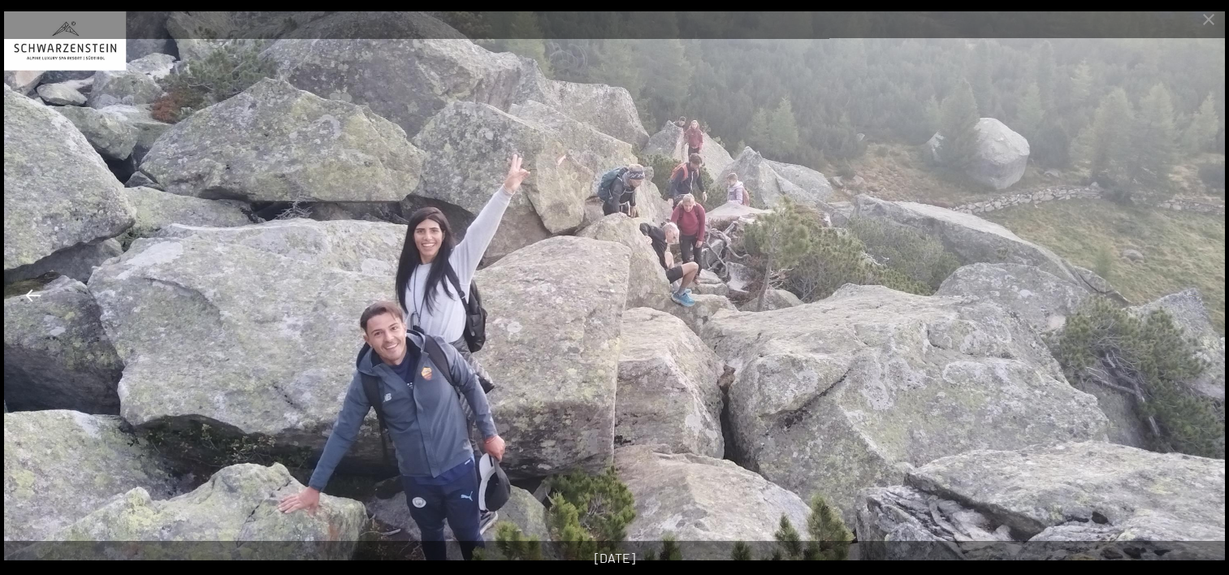
click at [33, 296] on button "Previous slide" at bounding box center [33, 295] width 34 height 32
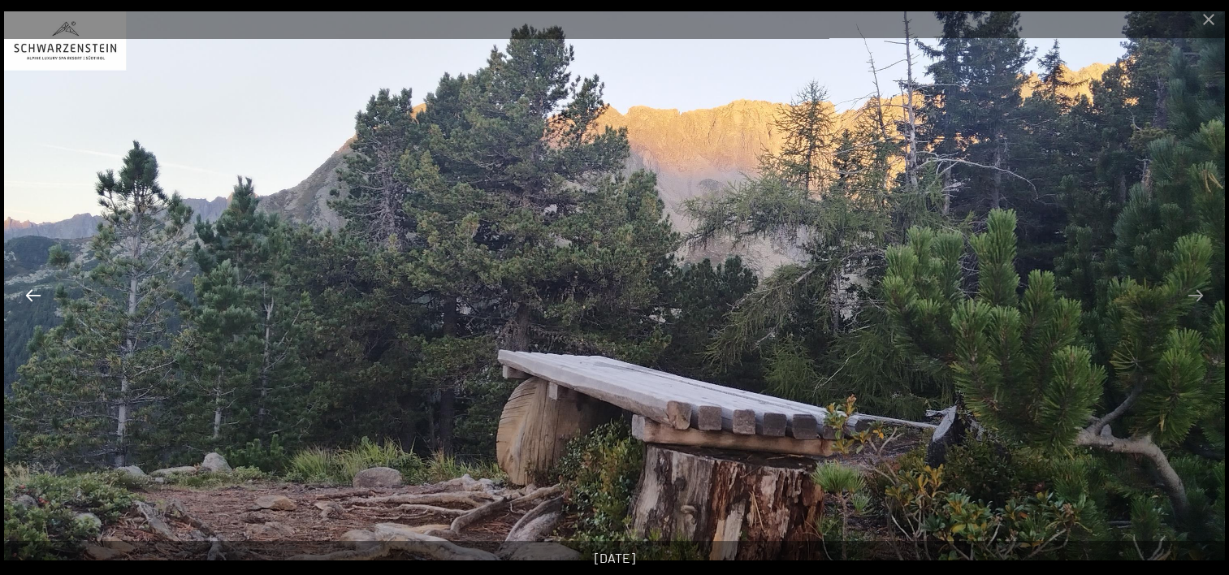
click at [33, 296] on button "Previous slide" at bounding box center [33, 295] width 34 height 32
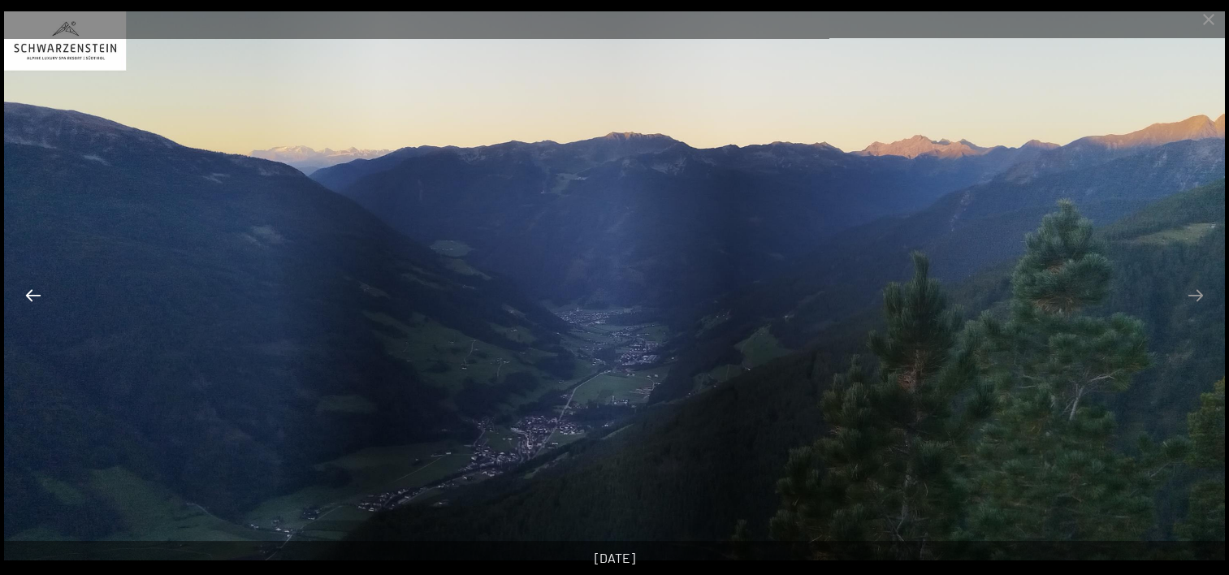
click at [33, 296] on button "Previous slide" at bounding box center [33, 295] width 34 height 32
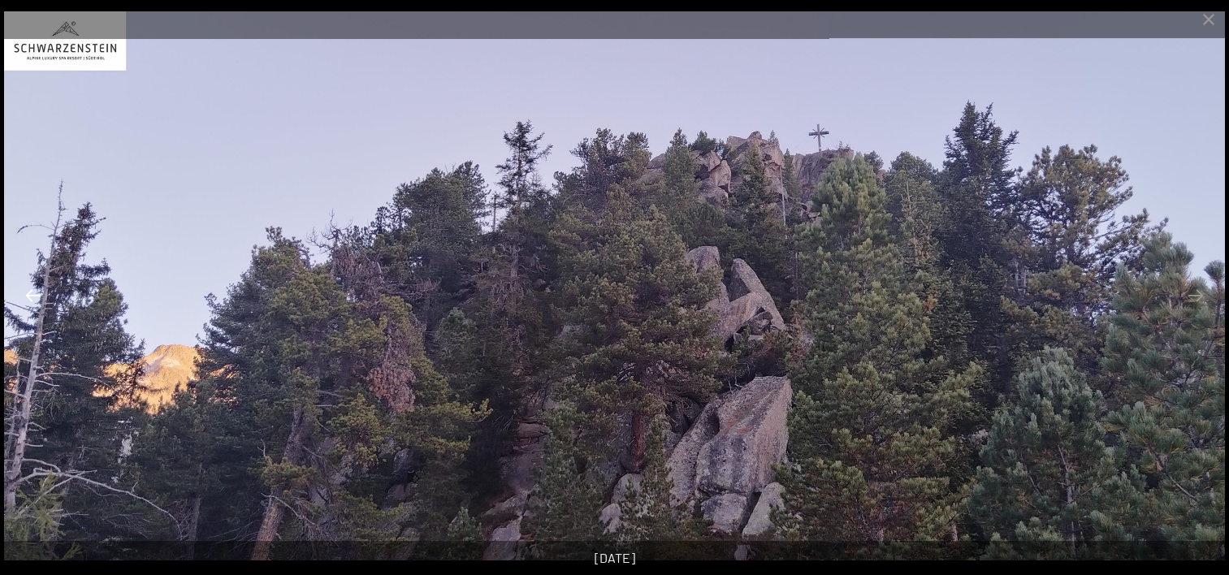
click at [33, 296] on button "Previous slide" at bounding box center [33, 295] width 34 height 32
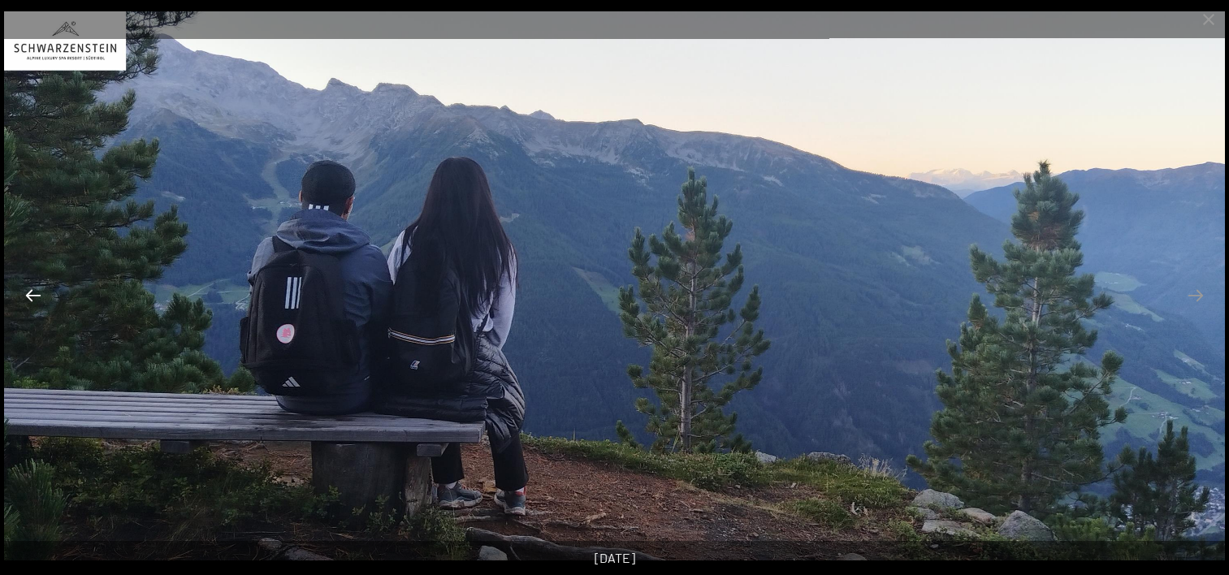
click at [33, 296] on button "Previous slide" at bounding box center [33, 295] width 34 height 32
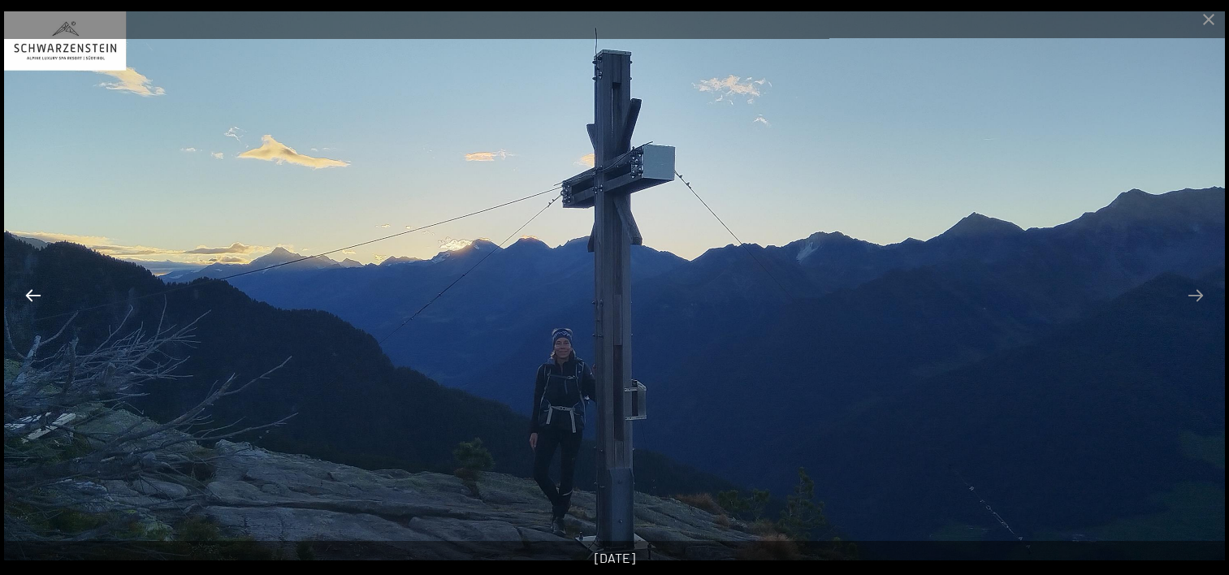
click at [33, 296] on button "Previous slide" at bounding box center [33, 295] width 34 height 32
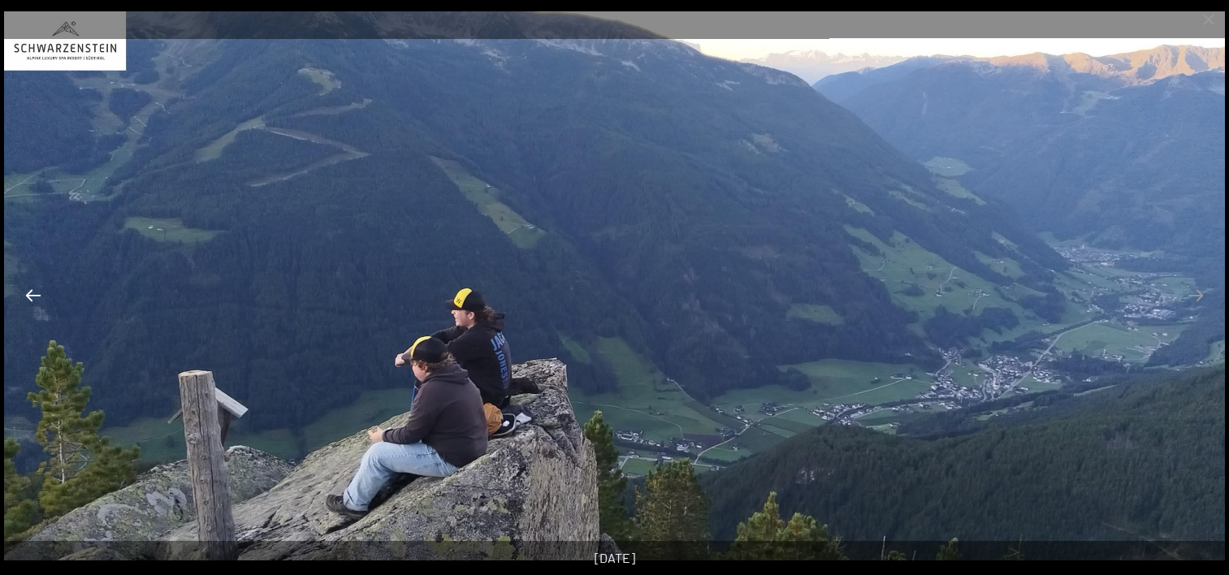
click at [33, 296] on button "Previous slide" at bounding box center [33, 295] width 34 height 32
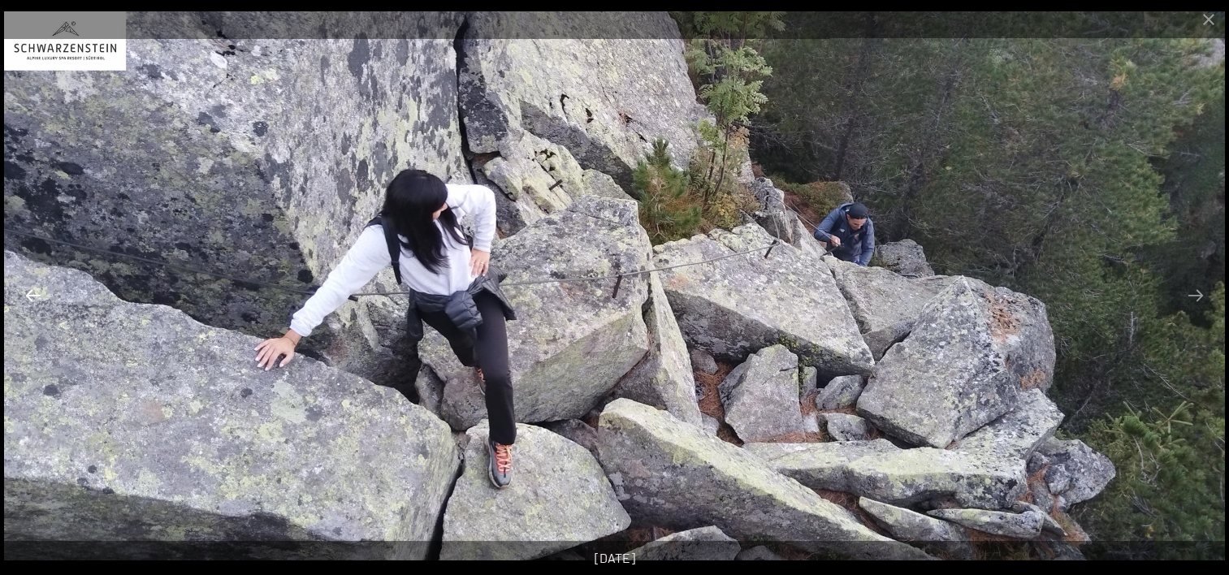
click at [35, 296] on button "Previous slide" at bounding box center [33, 295] width 34 height 32
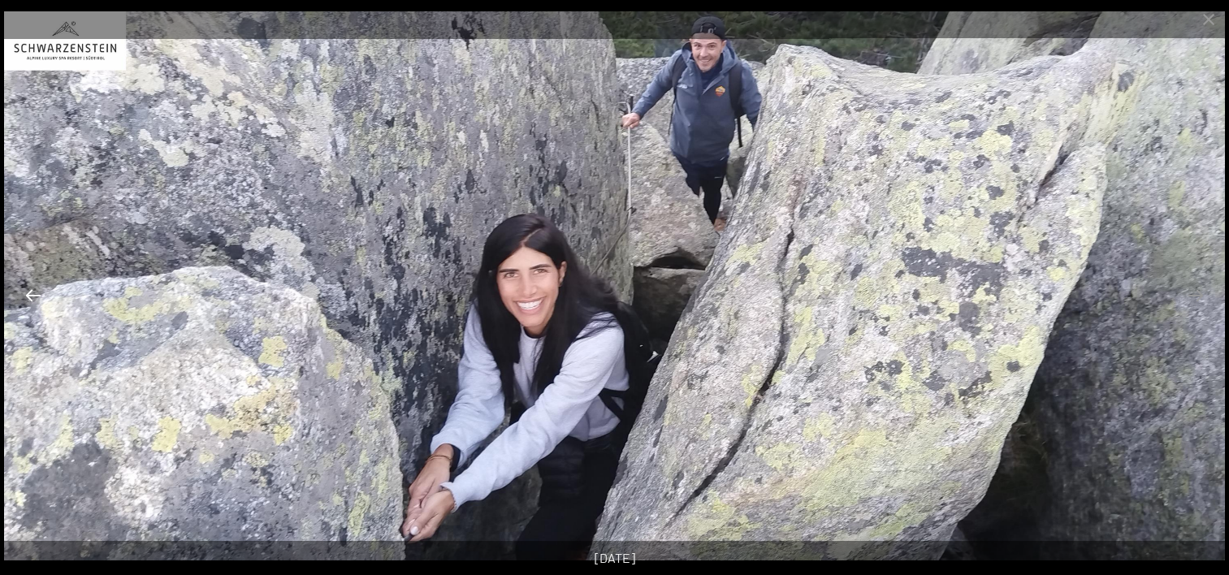
click at [35, 296] on button "Previous slide" at bounding box center [33, 295] width 34 height 32
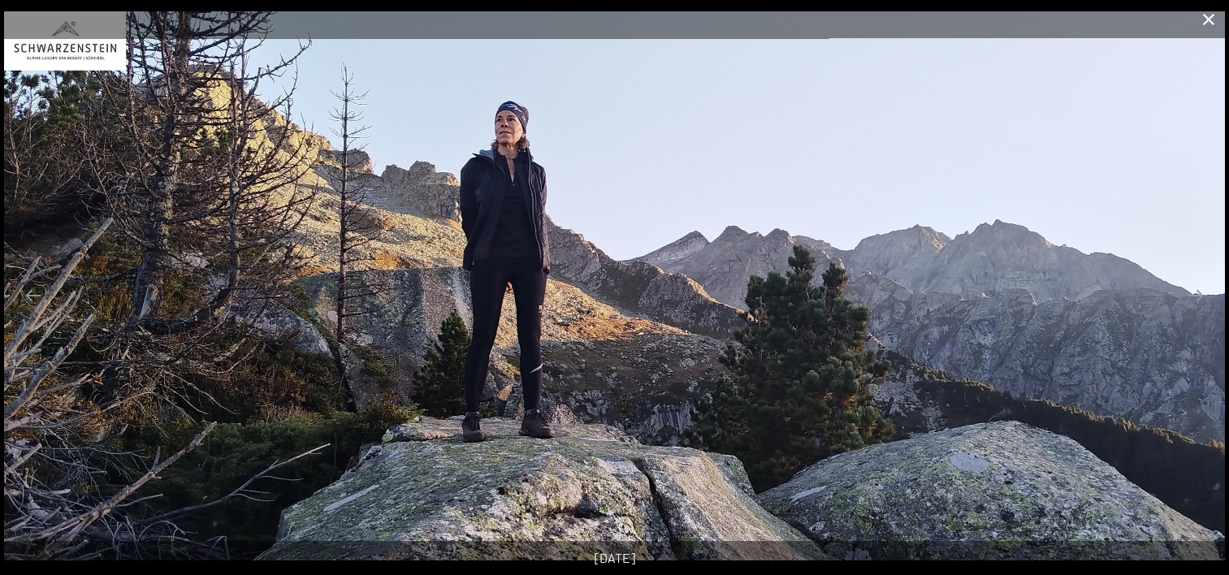
click at [1209, 26] on button "Close gallery" at bounding box center [1208, 19] width 41 height 38
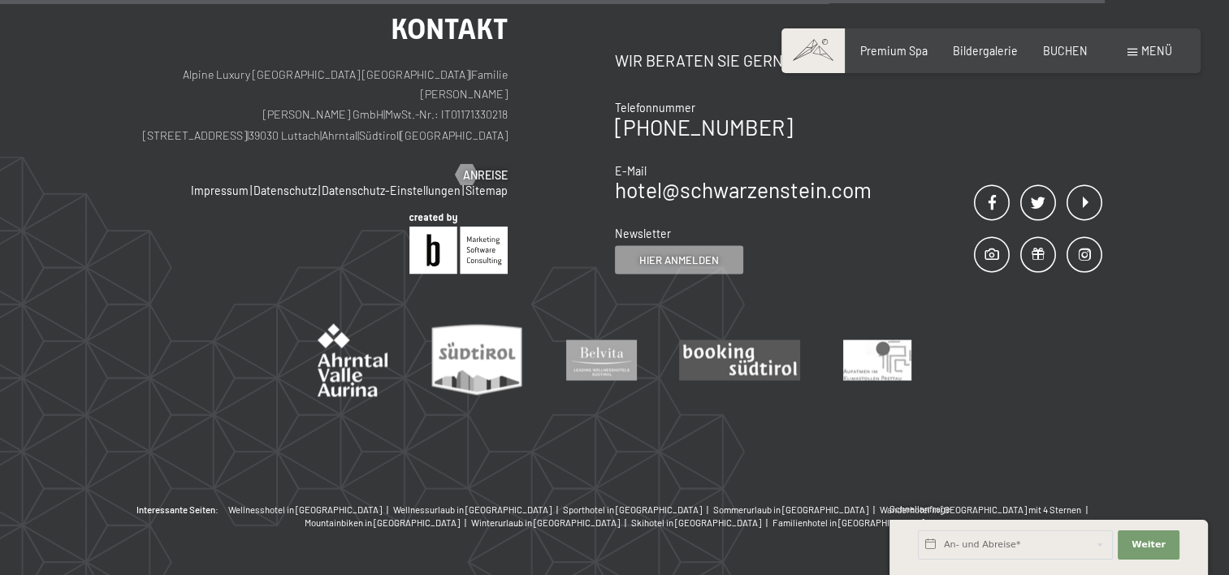
scroll to position [8203, 0]
